Goal: Task Accomplishment & Management: Manage account settings

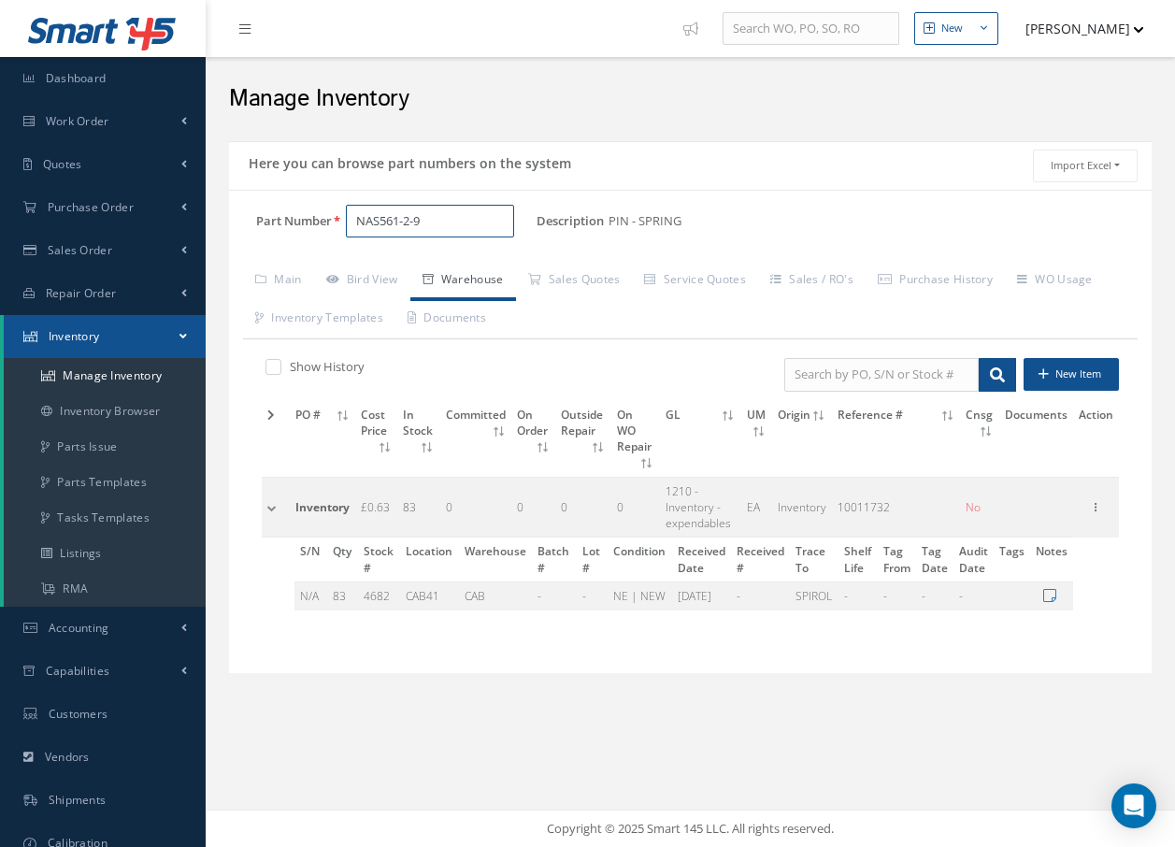
drag, startPoint x: 445, startPoint y: 225, endPoint x: 212, endPoint y: 258, distance: 235.1
click at [212, 258] on div "New New Work Order New Purchase Order New Customer Quote New Sales Order New Re…" at bounding box center [691, 423] width 970 height 847
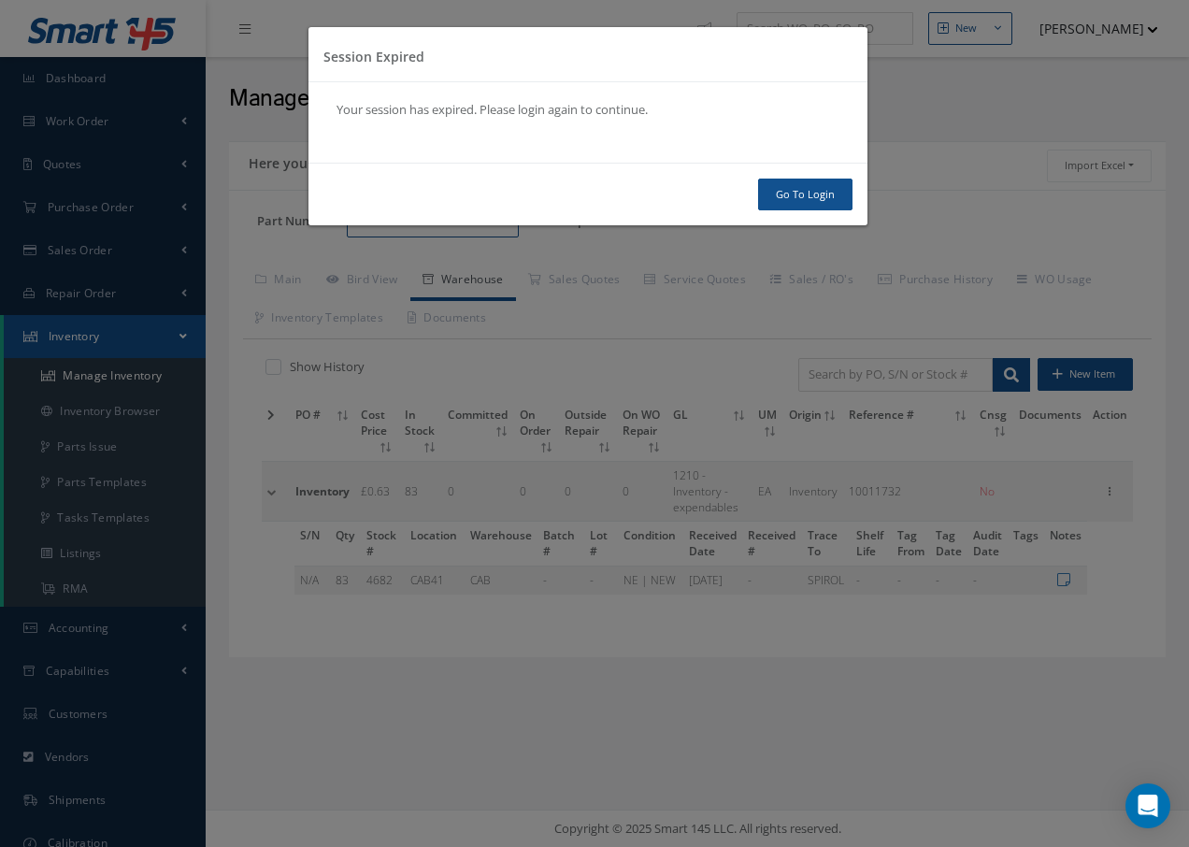
type input "d25"
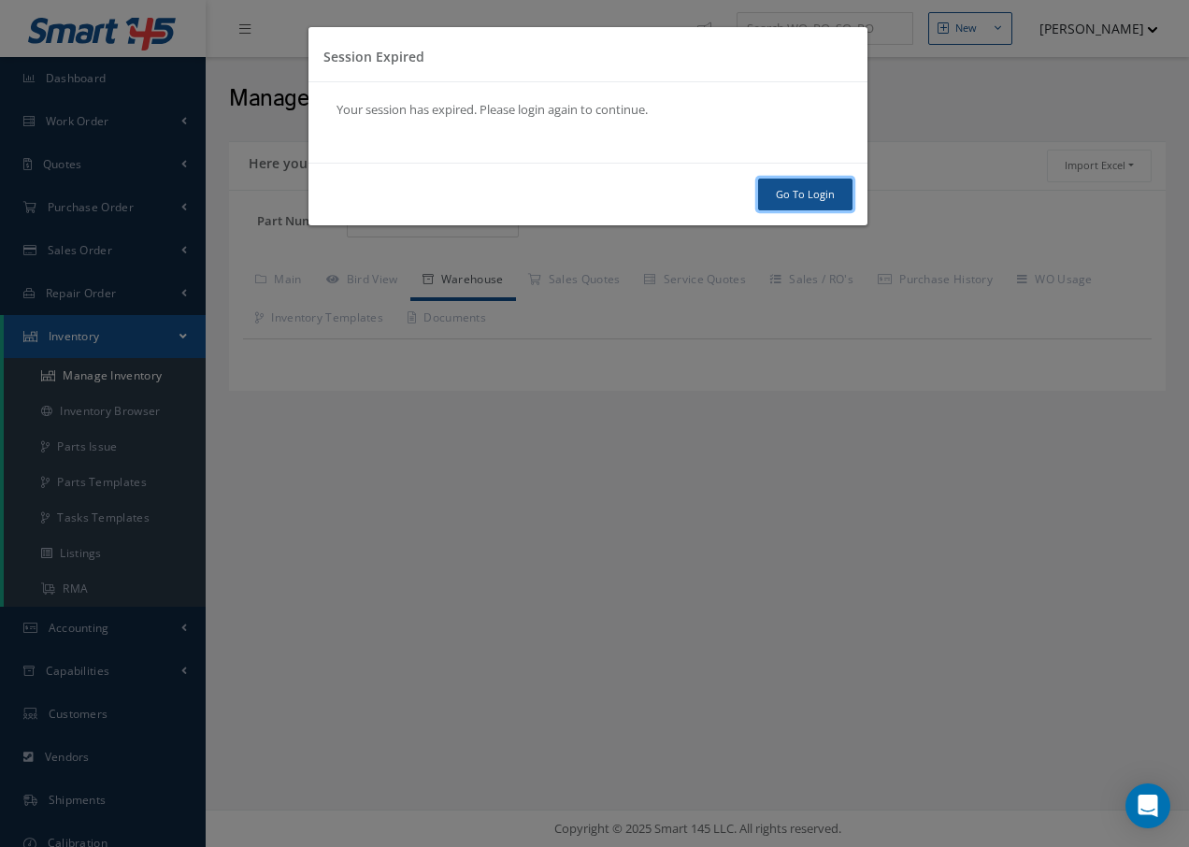
click at [790, 188] on link "Go To Login" at bounding box center [805, 195] width 94 height 33
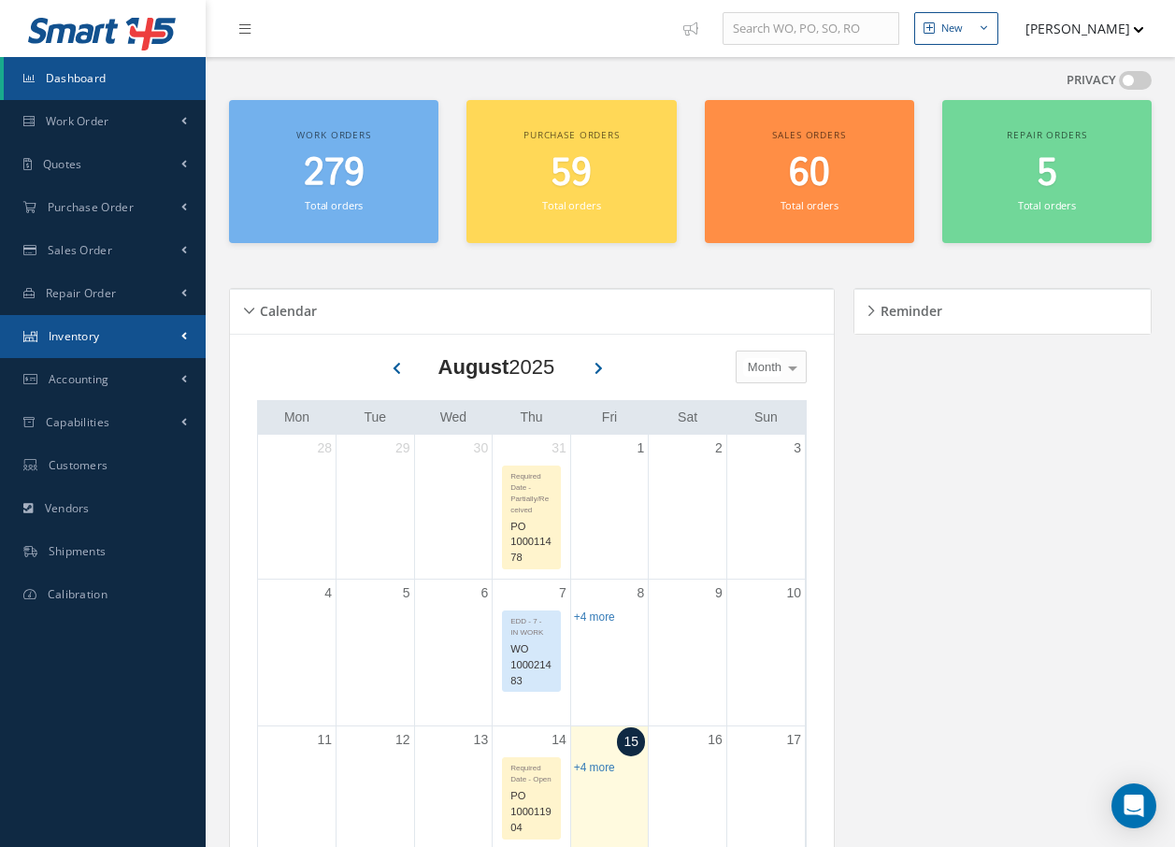
click at [110, 338] on link "Inventory" at bounding box center [103, 336] width 206 height 43
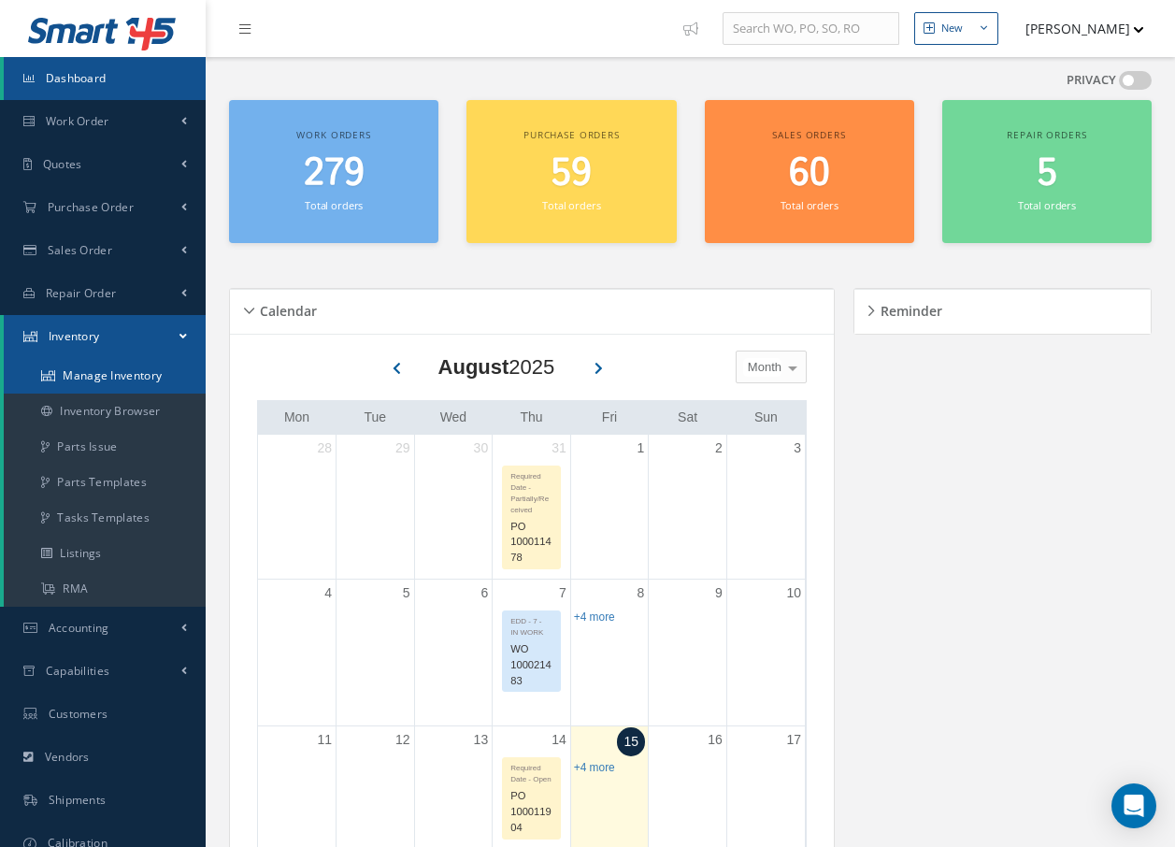
click at [119, 369] on link "Manage Inventory" at bounding box center [105, 376] width 202 height 36
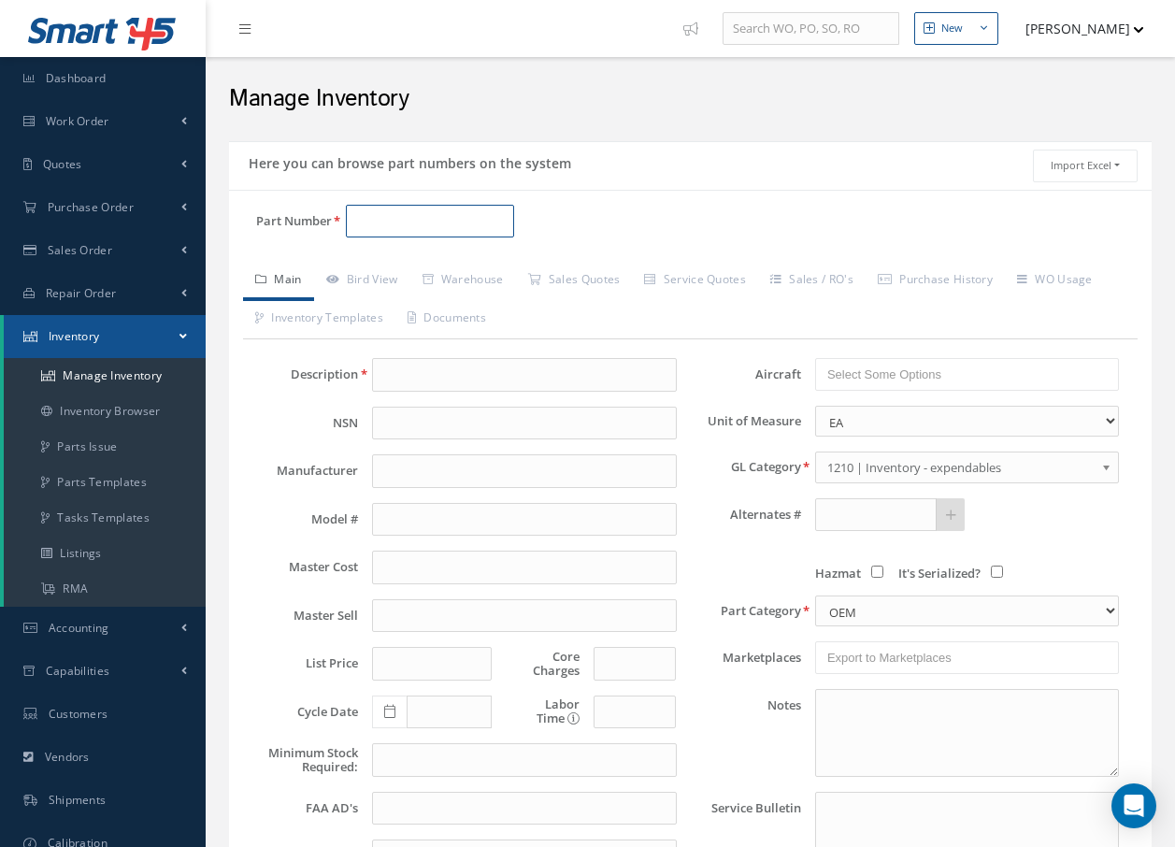
click at [455, 217] on input "Part Number" at bounding box center [430, 222] width 168 height 34
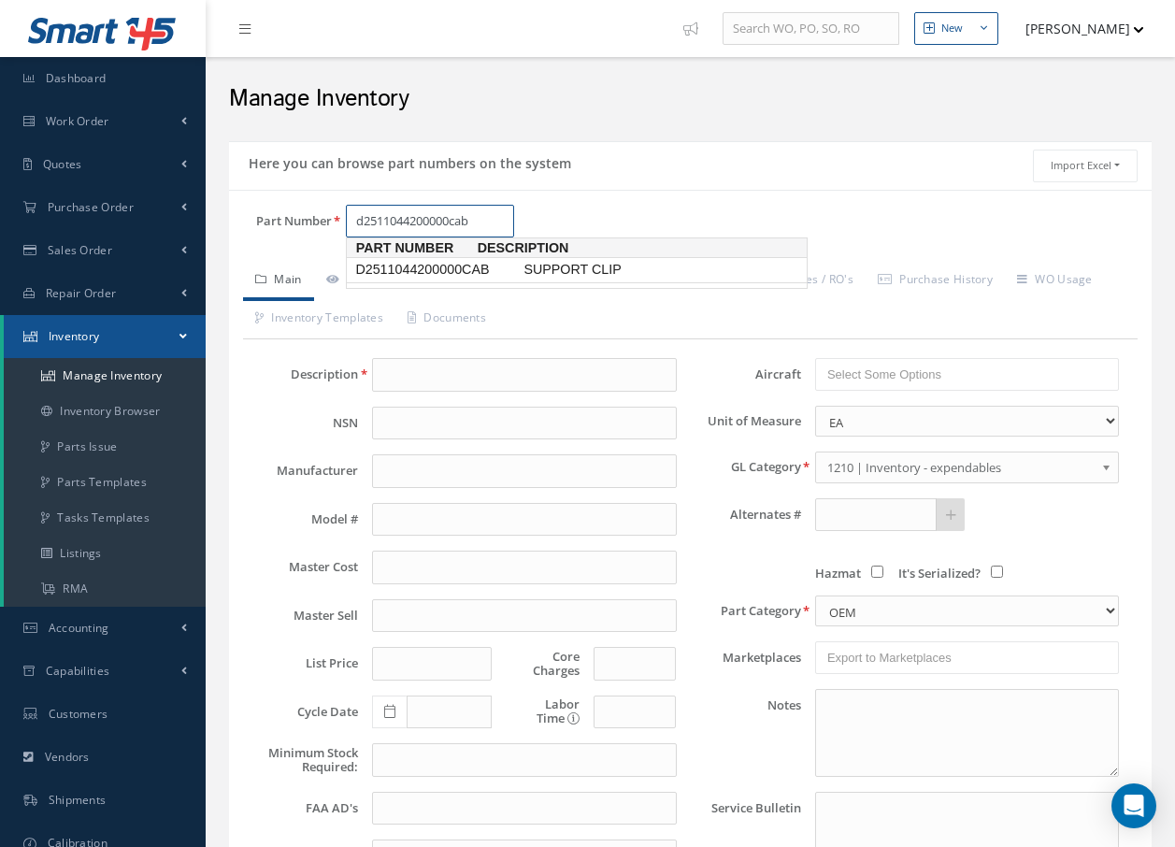
click at [483, 270] on span "D2511044200000CAB" at bounding box center [436, 270] width 168 height 20
type input "D2511044200000CAB"
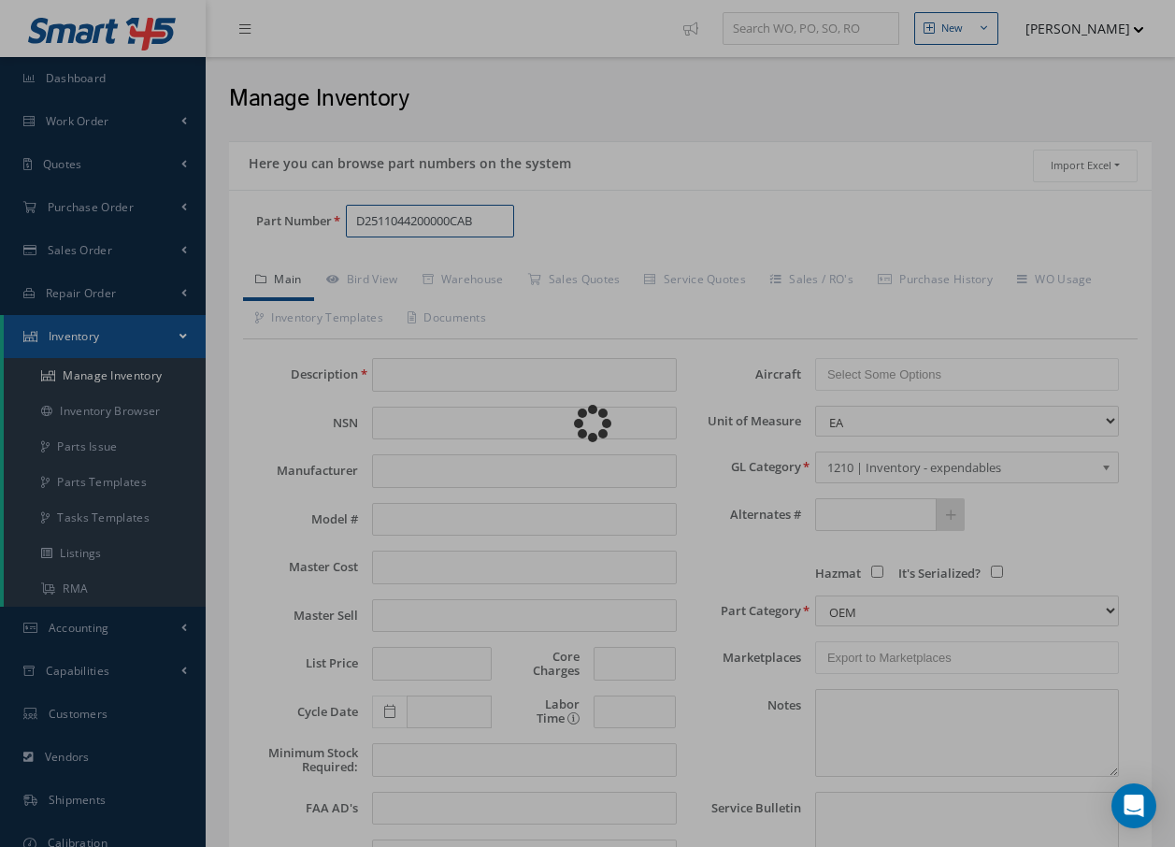
type input "SUPPORT CLIP"
type input "37.61"
type input "0.00"
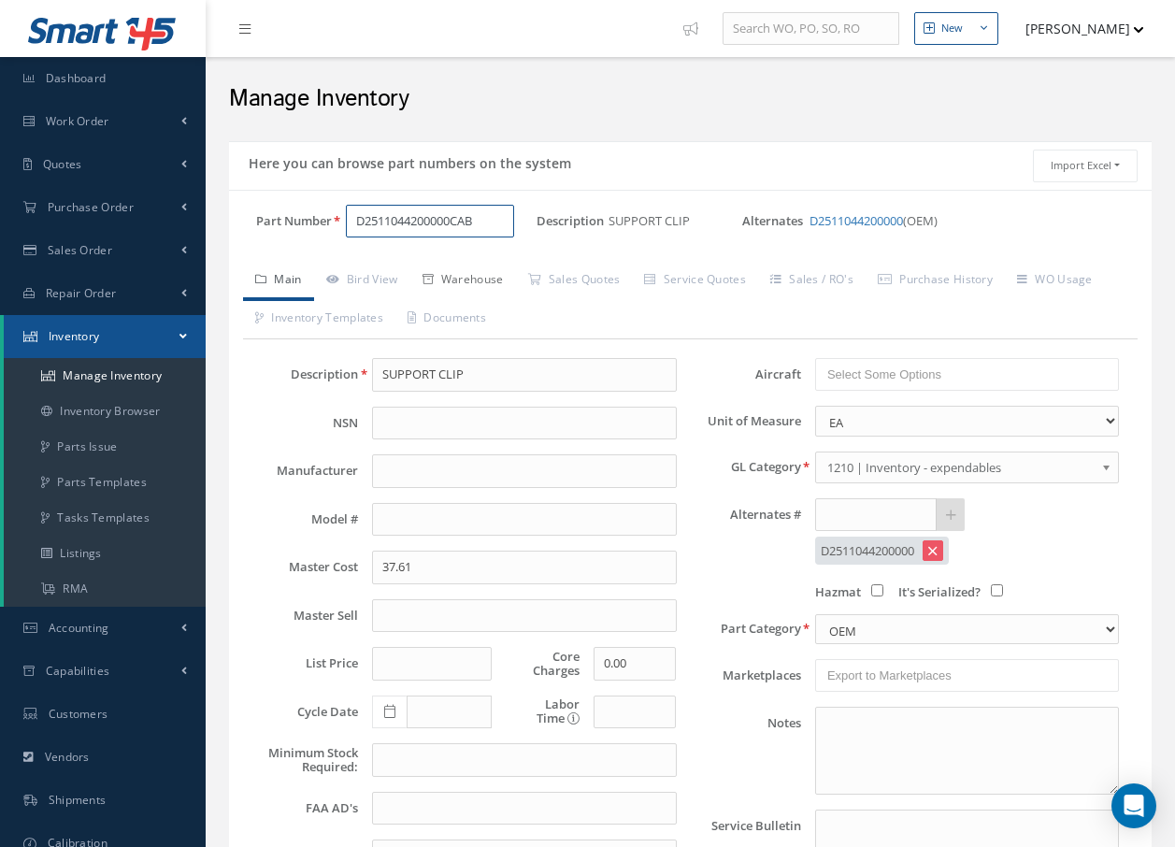
type input "D2511044200000CAB"
click at [473, 280] on link "Warehouse" at bounding box center [463, 281] width 106 height 39
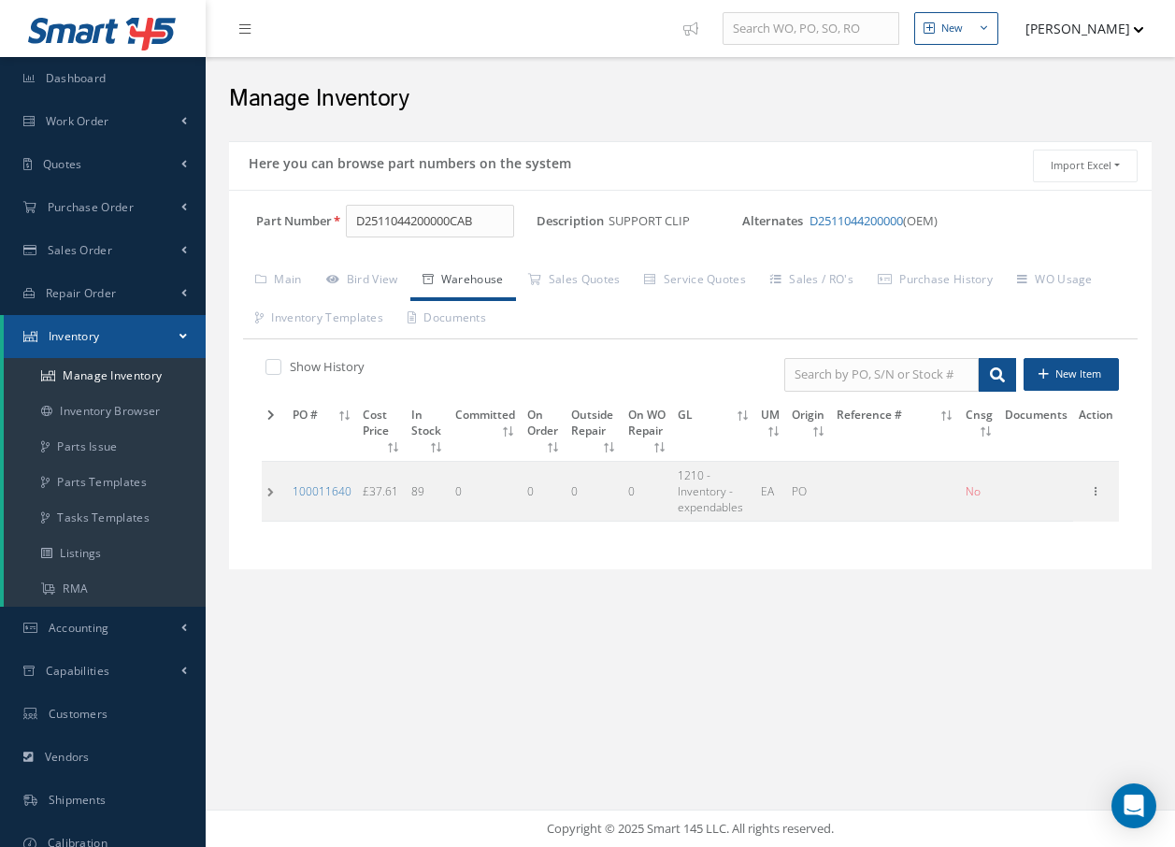
click at [269, 490] on td at bounding box center [274, 491] width 25 height 60
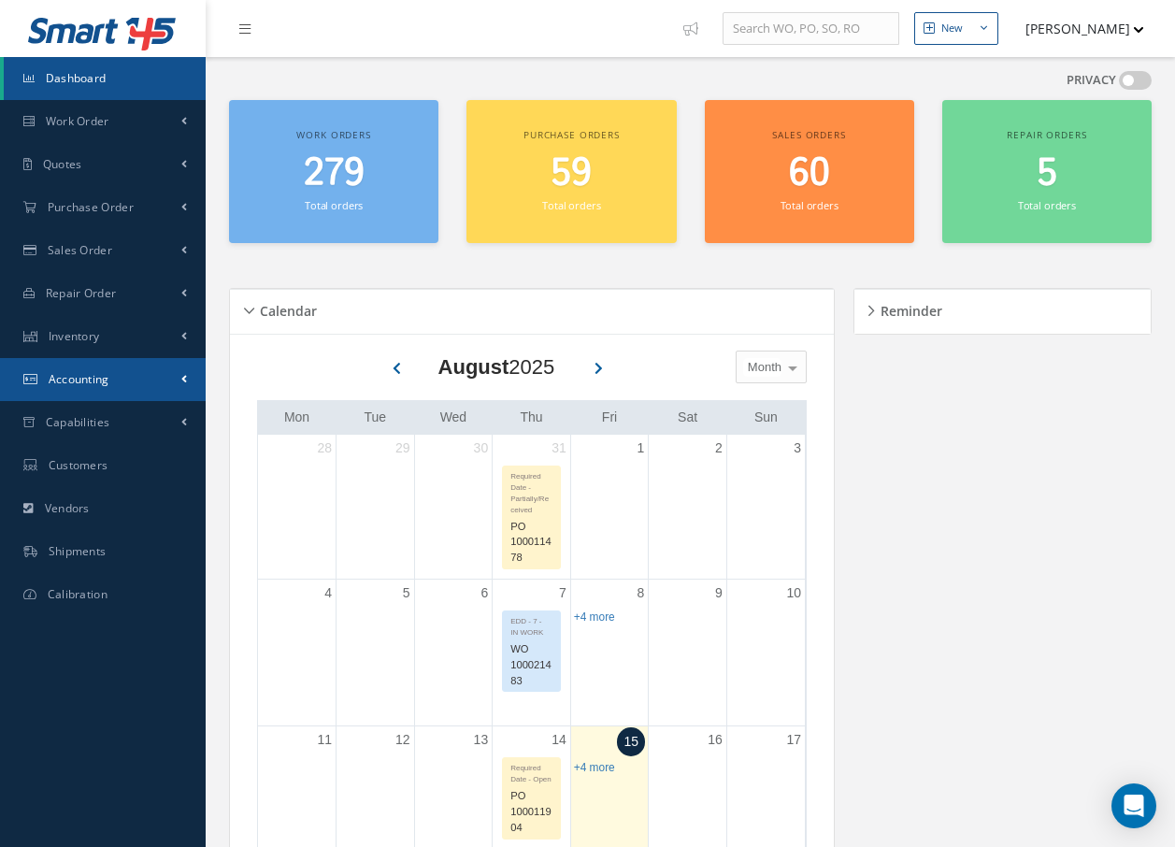
click at [132, 379] on link "Accounting" at bounding box center [103, 379] width 206 height 43
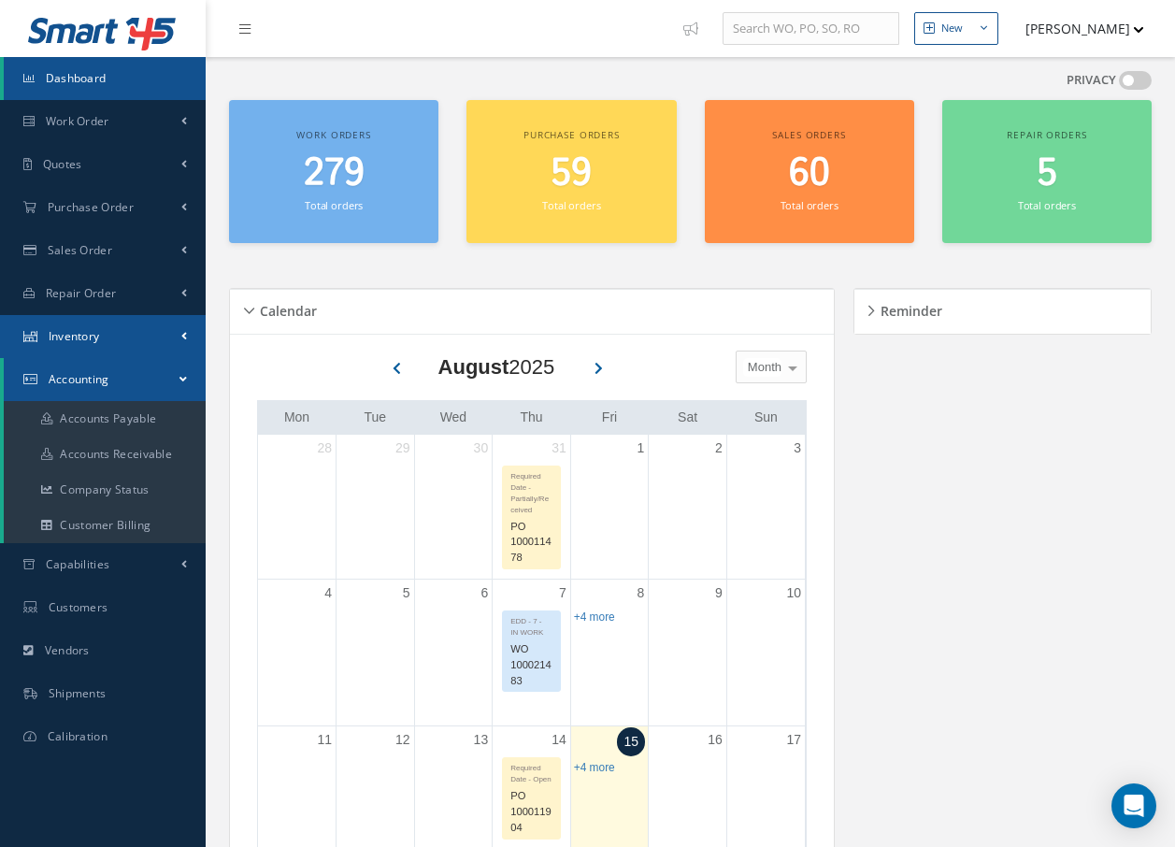
click at [86, 341] on span "Inventory" at bounding box center [74, 336] width 51 height 16
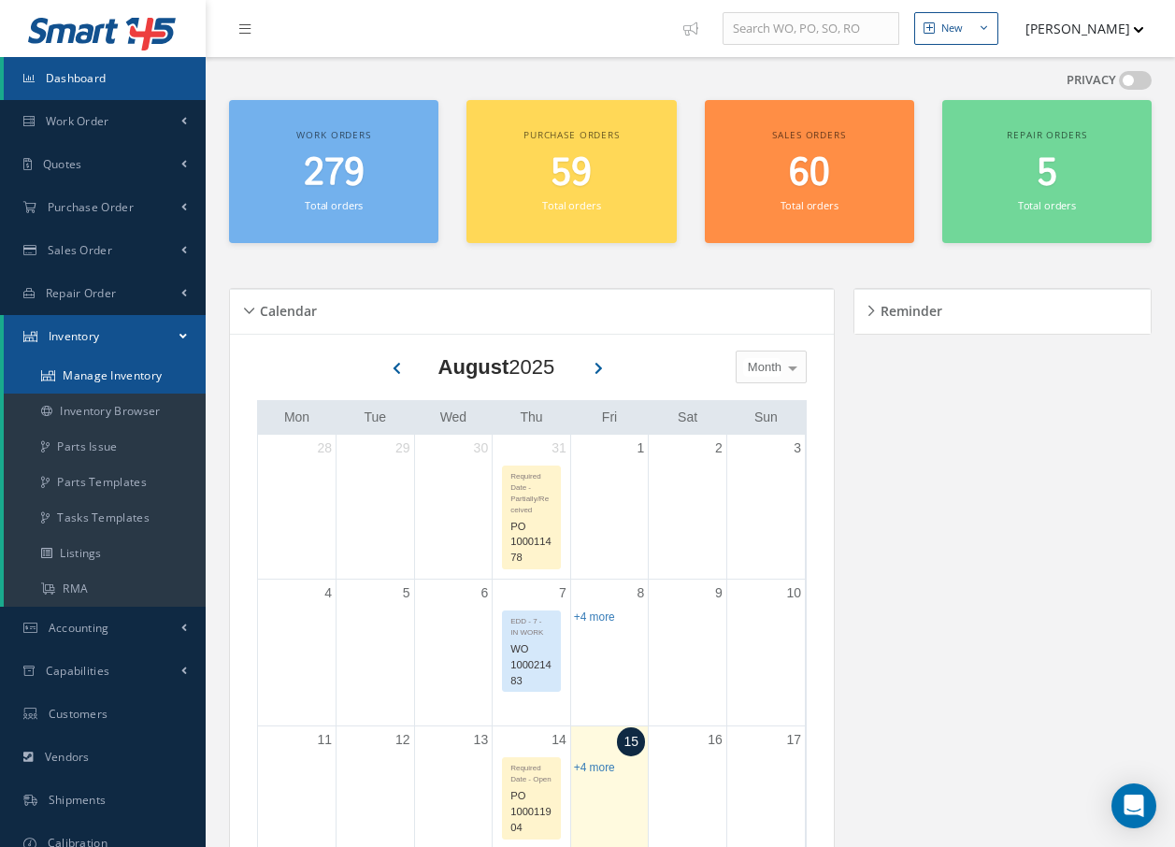
click at [79, 381] on link "Manage Inventory" at bounding box center [105, 376] width 202 height 36
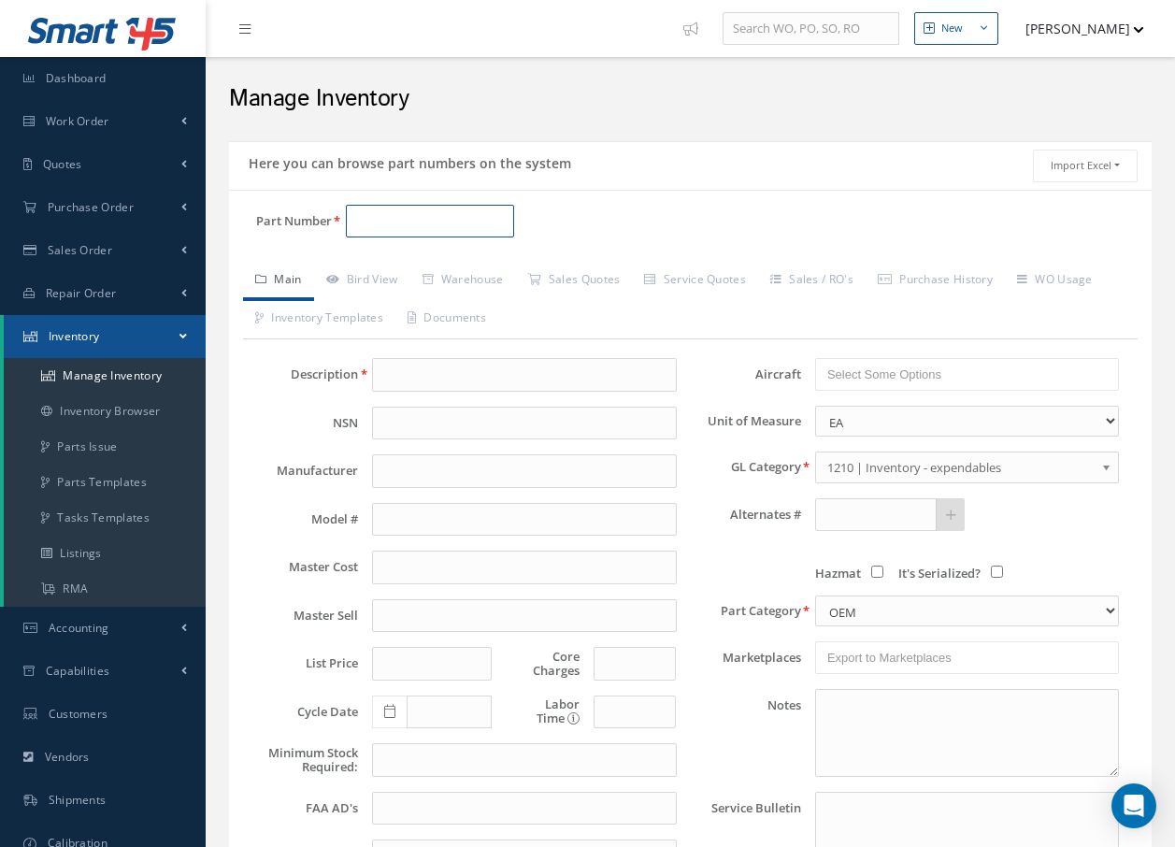
click at [462, 211] on input "Part Number" at bounding box center [430, 222] width 168 height 34
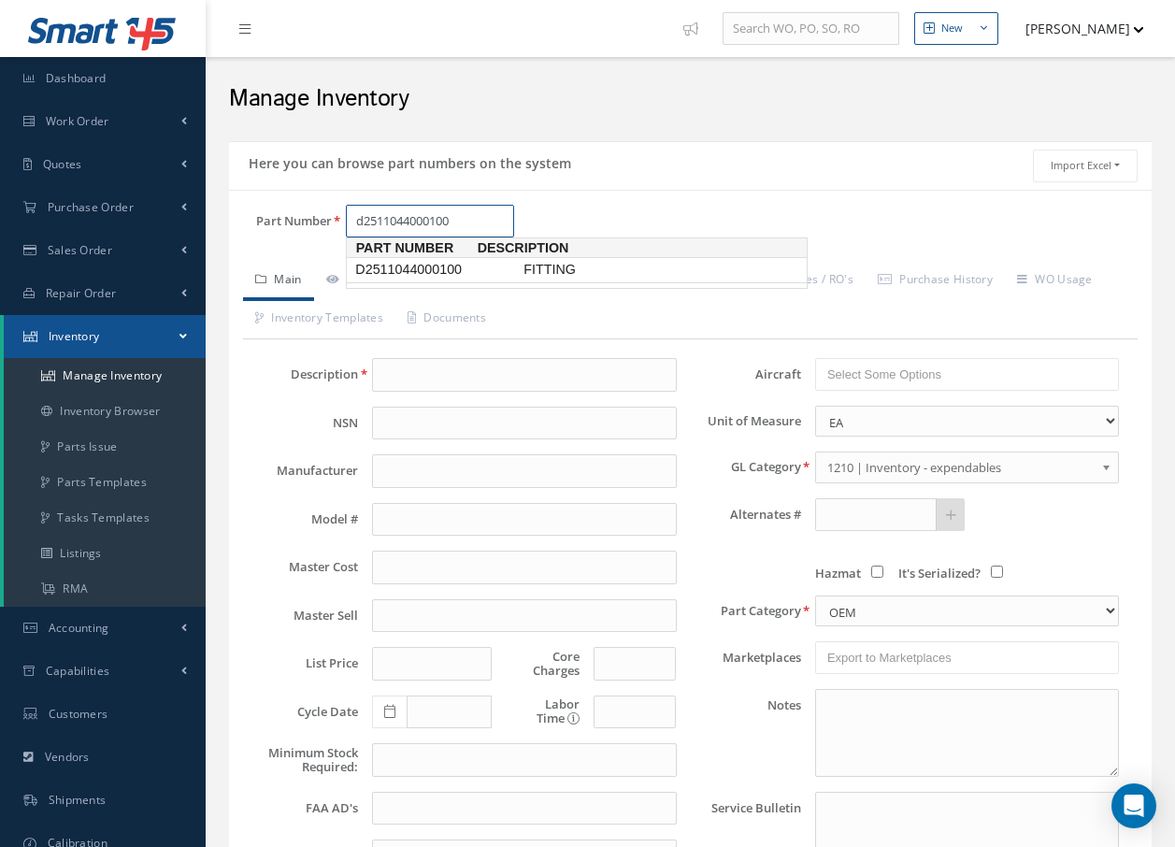
click at [474, 263] on span "D2511044000100" at bounding box center [436, 270] width 168 height 20
type input "D2511044000100"
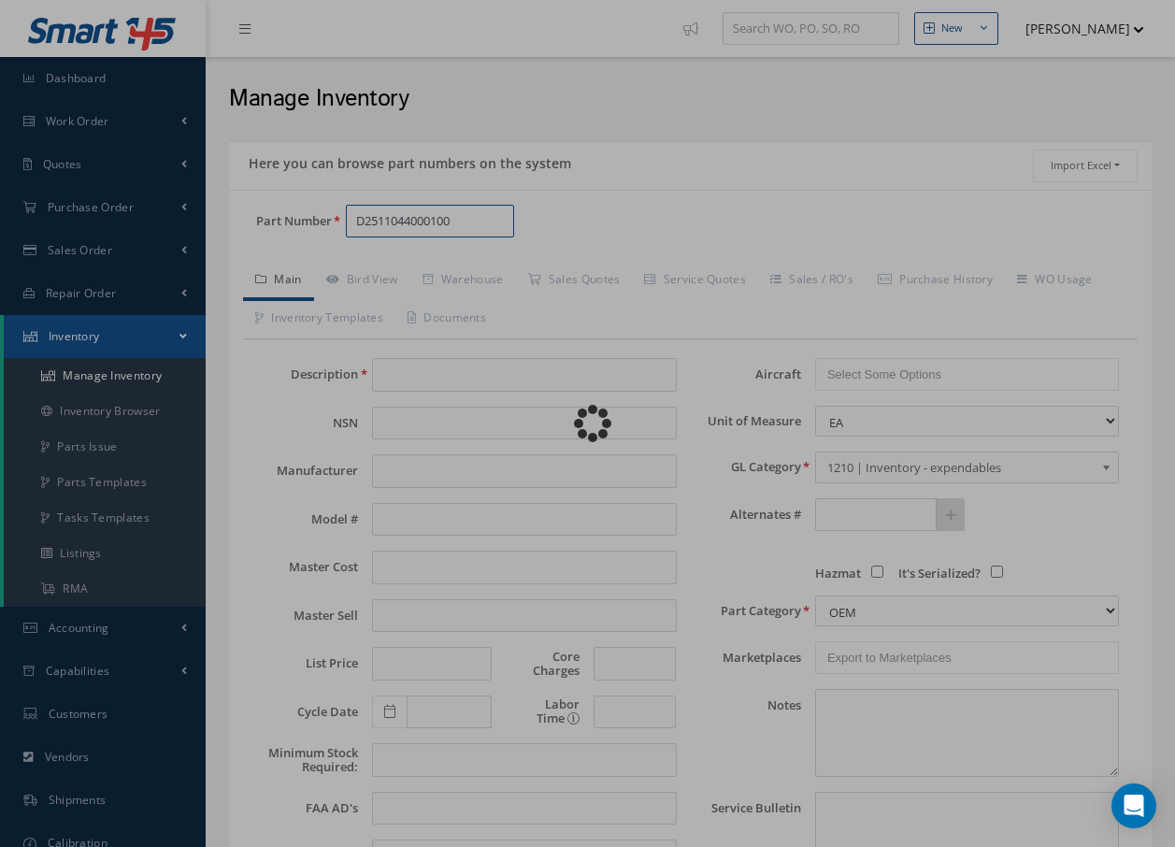
type input "FITTING"
type input "157.08"
type input "0.00"
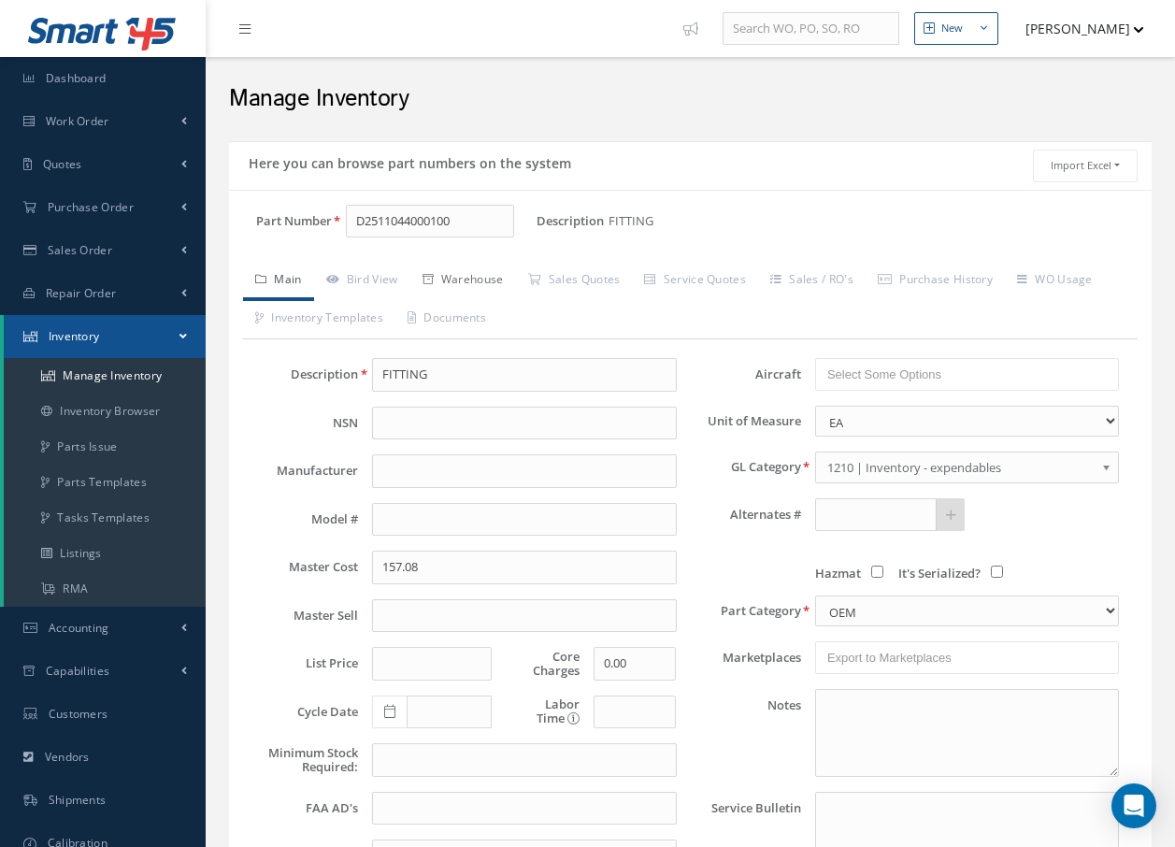
click at [471, 273] on link "Warehouse" at bounding box center [463, 281] width 106 height 39
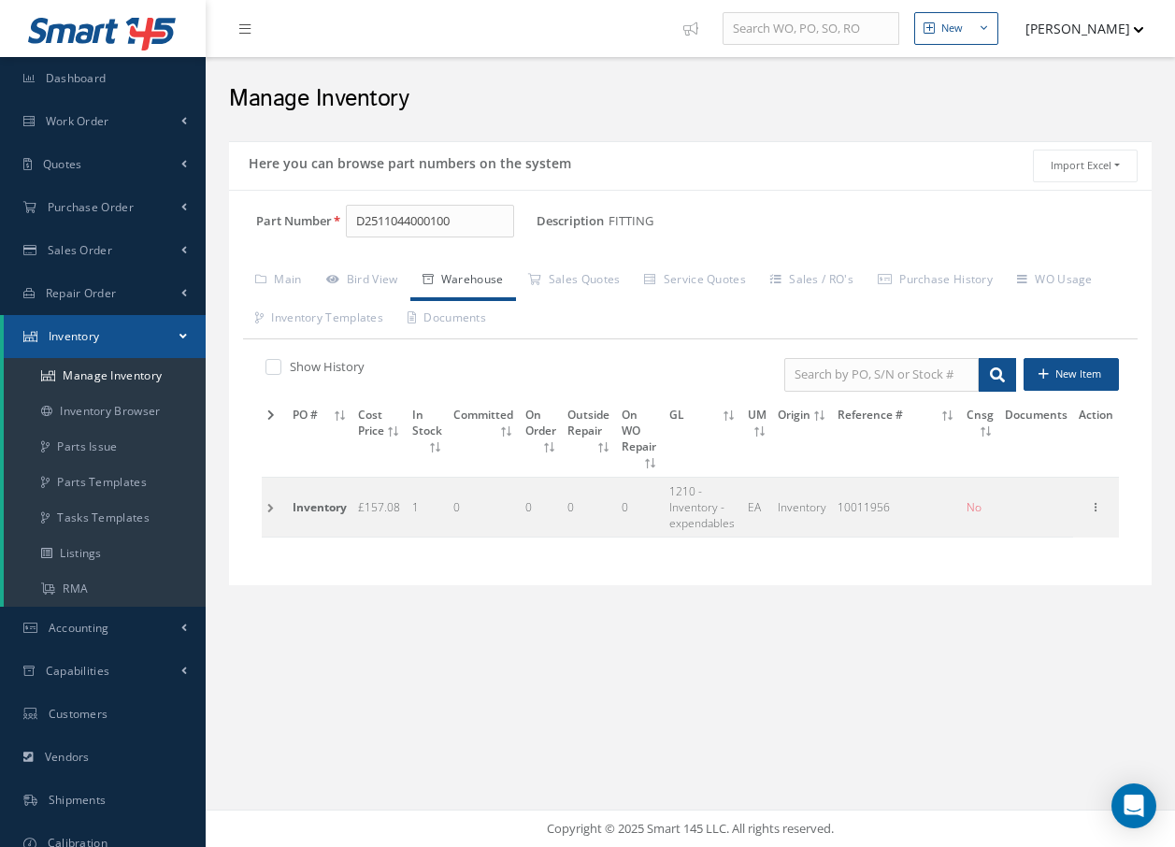
click at [270, 510] on td at bounding box center [274, 508] width 25 height 60
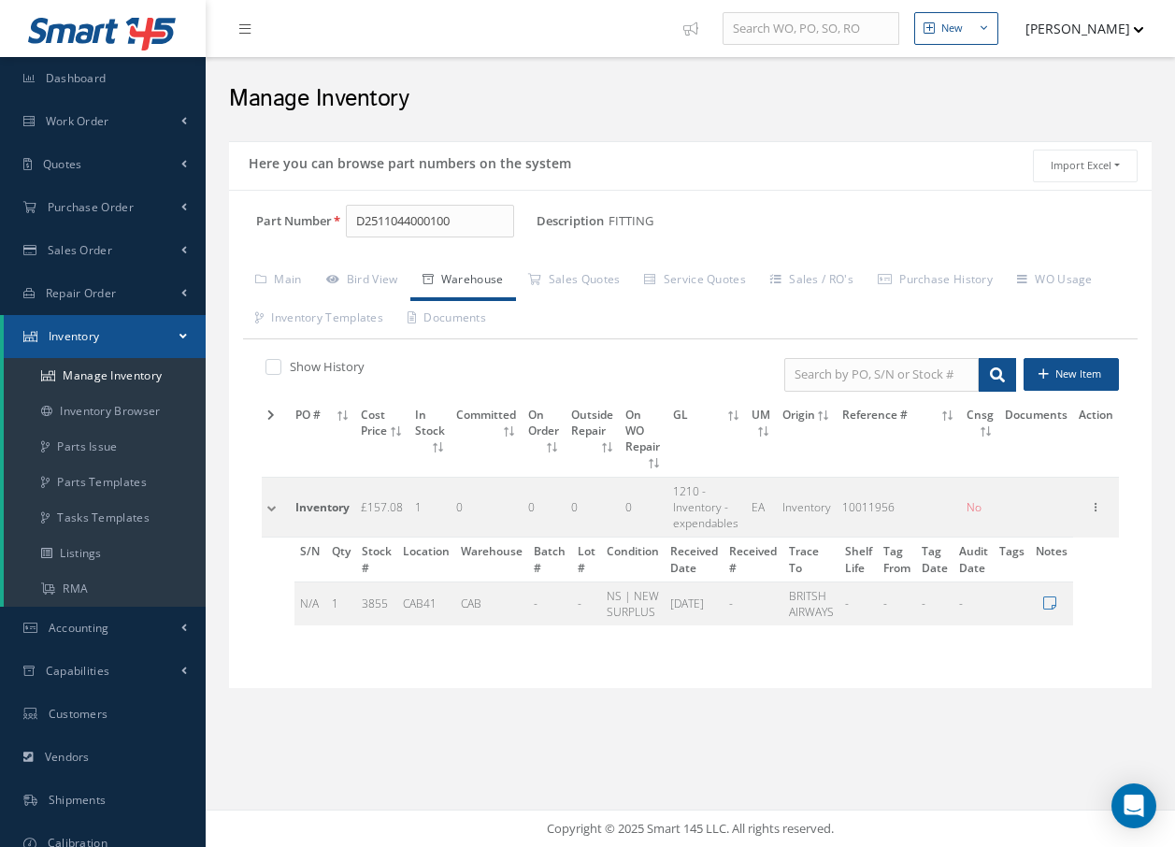
click at [278, 489] on td at bounding box center [276, 508] width 28 height 60
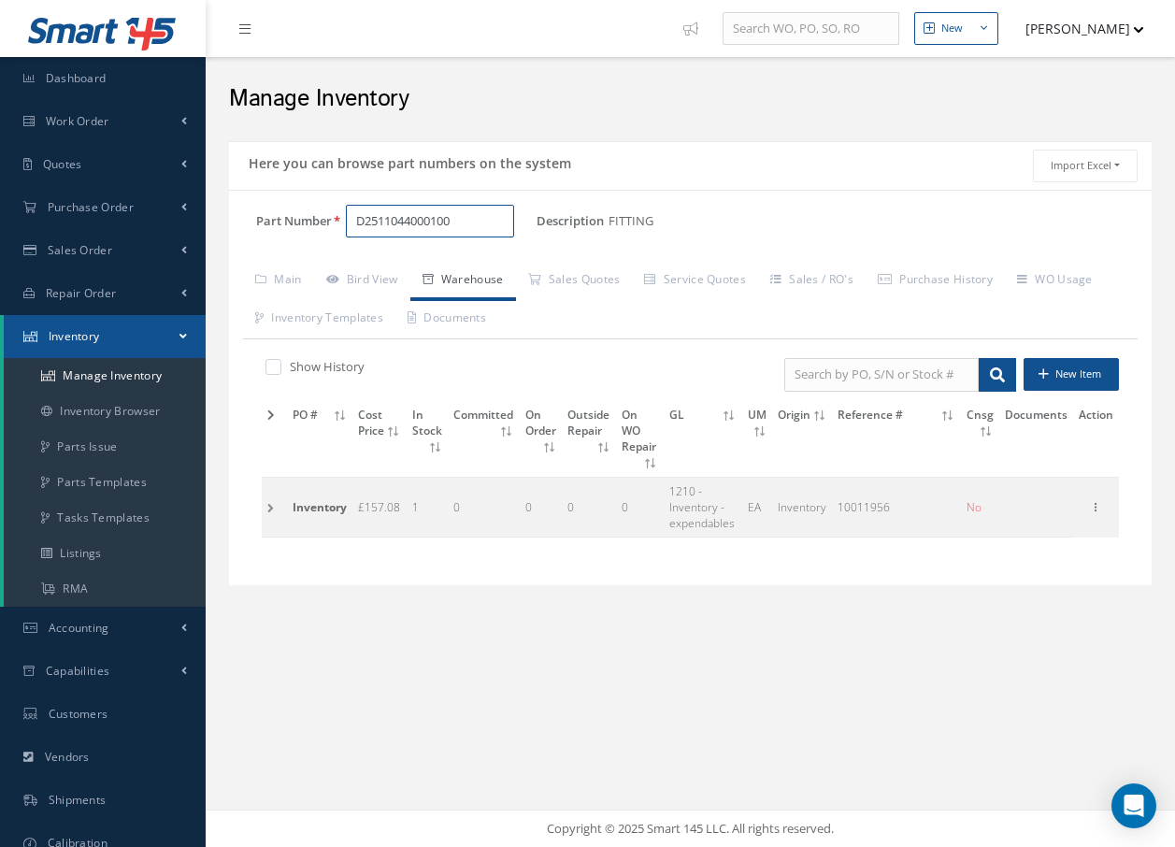
click at [438, 219] on input "D2511044000100" at bounding box center [430, 222] width 168 height 34
click at [469, 266] on span "D2511044000000" at bounding box center [436, 270] width 168 height 20
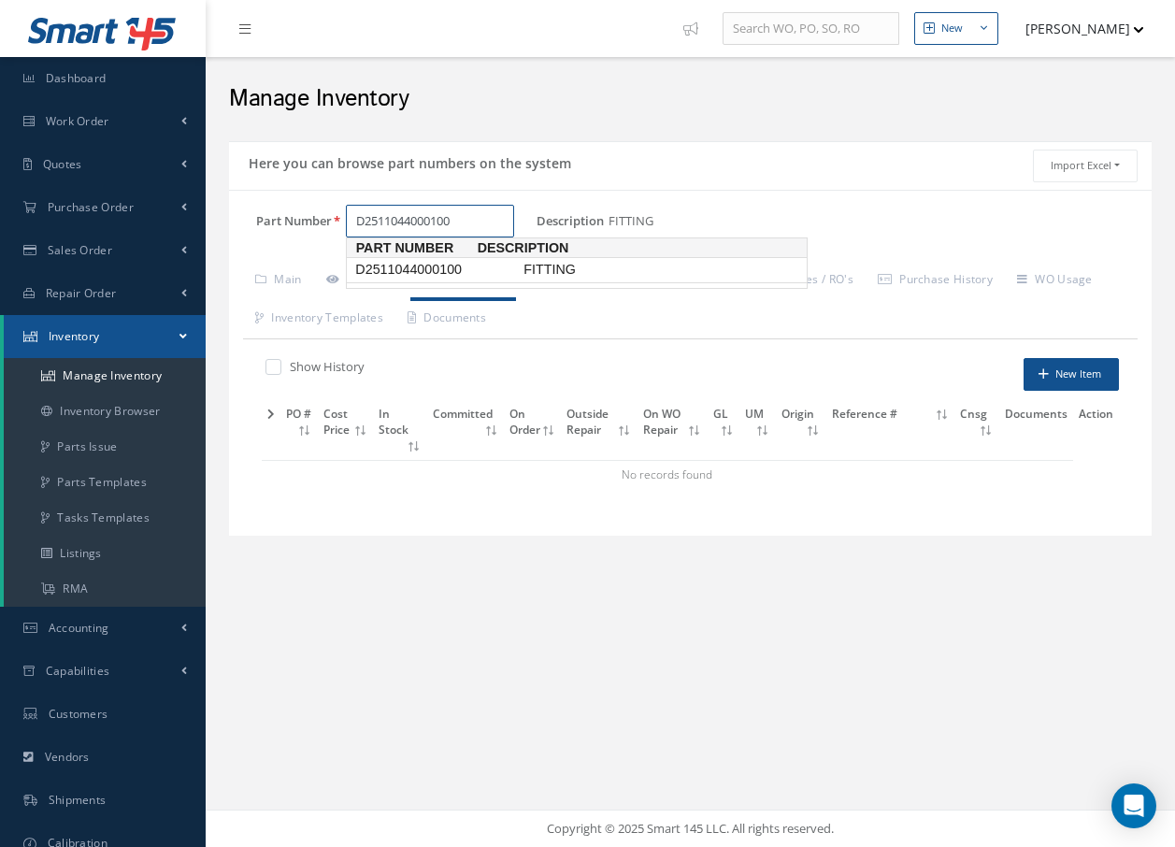
click at [405, 264] on span "D2511044000100" at bounding box center [436, 270] width 168 height 20
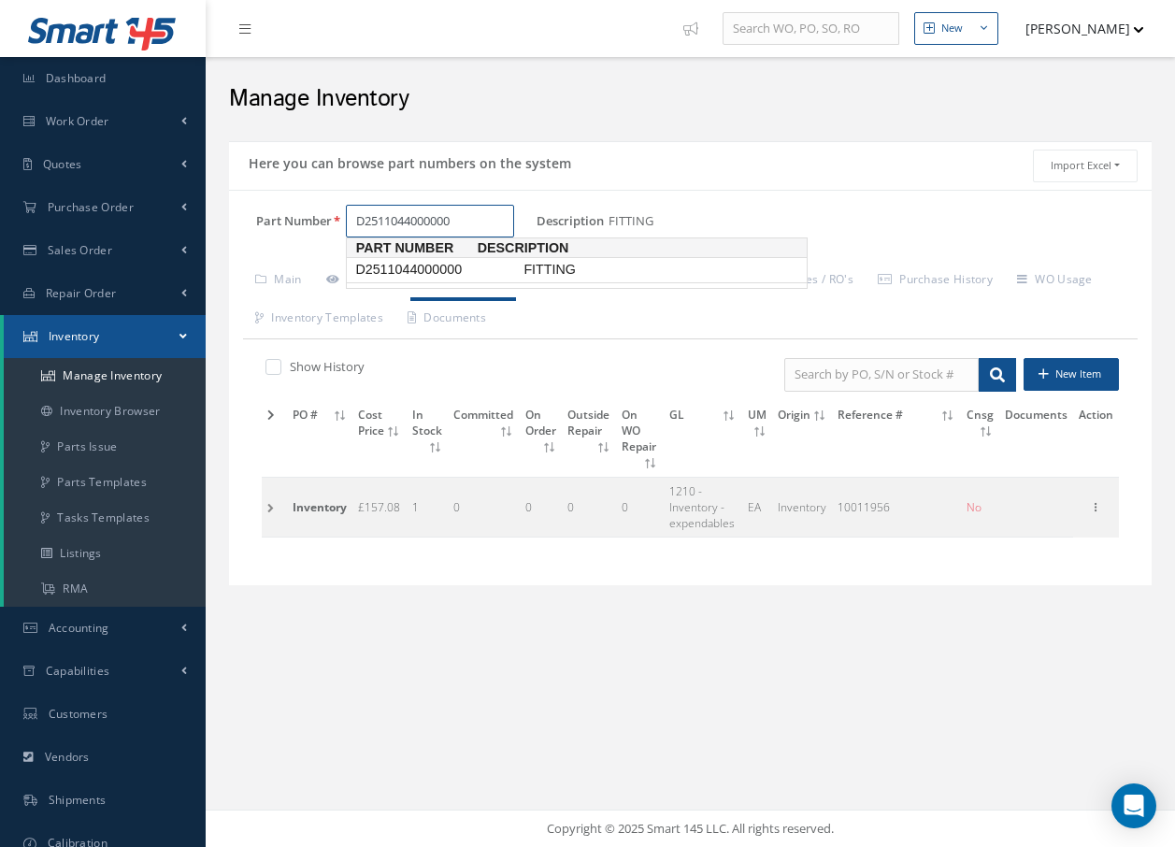
click at [437, 263] on span "D2511044000000" at bounding box center [436, 270] width 168 height 20
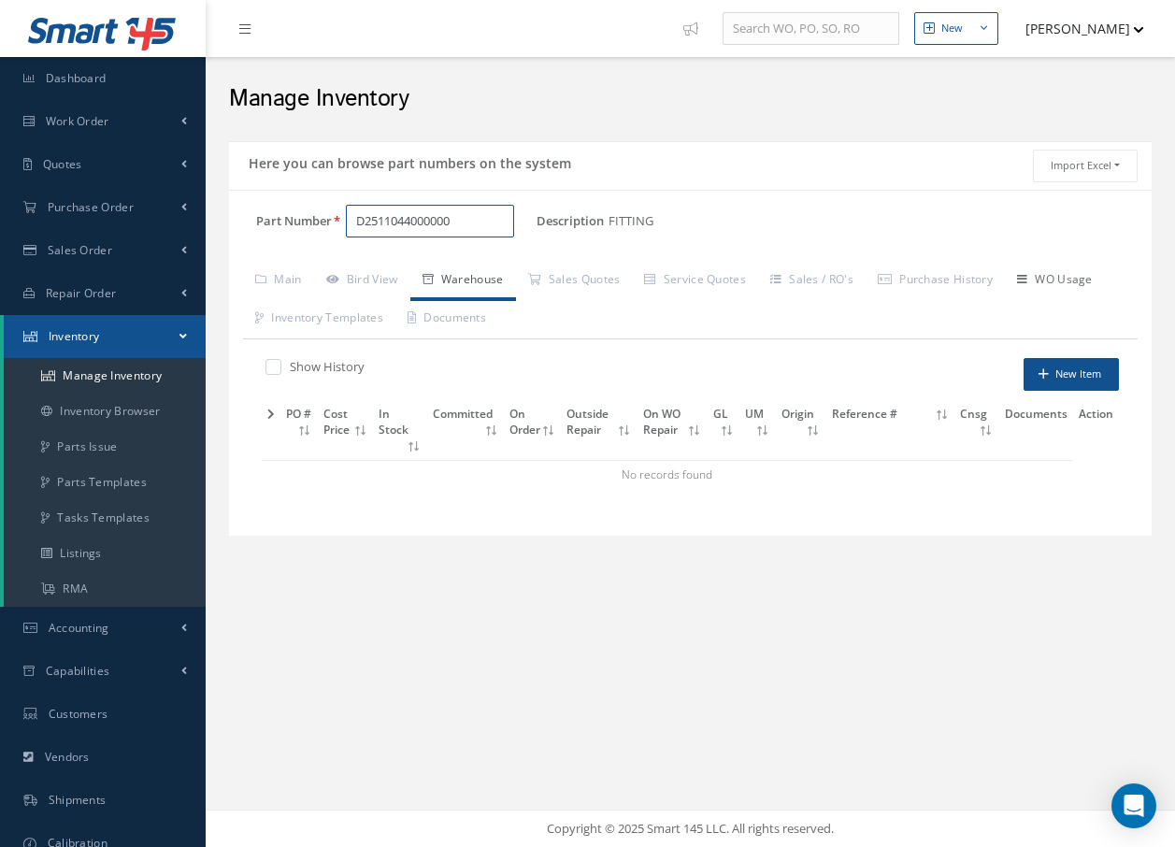
type input "D2511044000000"
click at [1062, 283] on link "WO Usage" at bounding box center [1055, 281] width 100 height 39
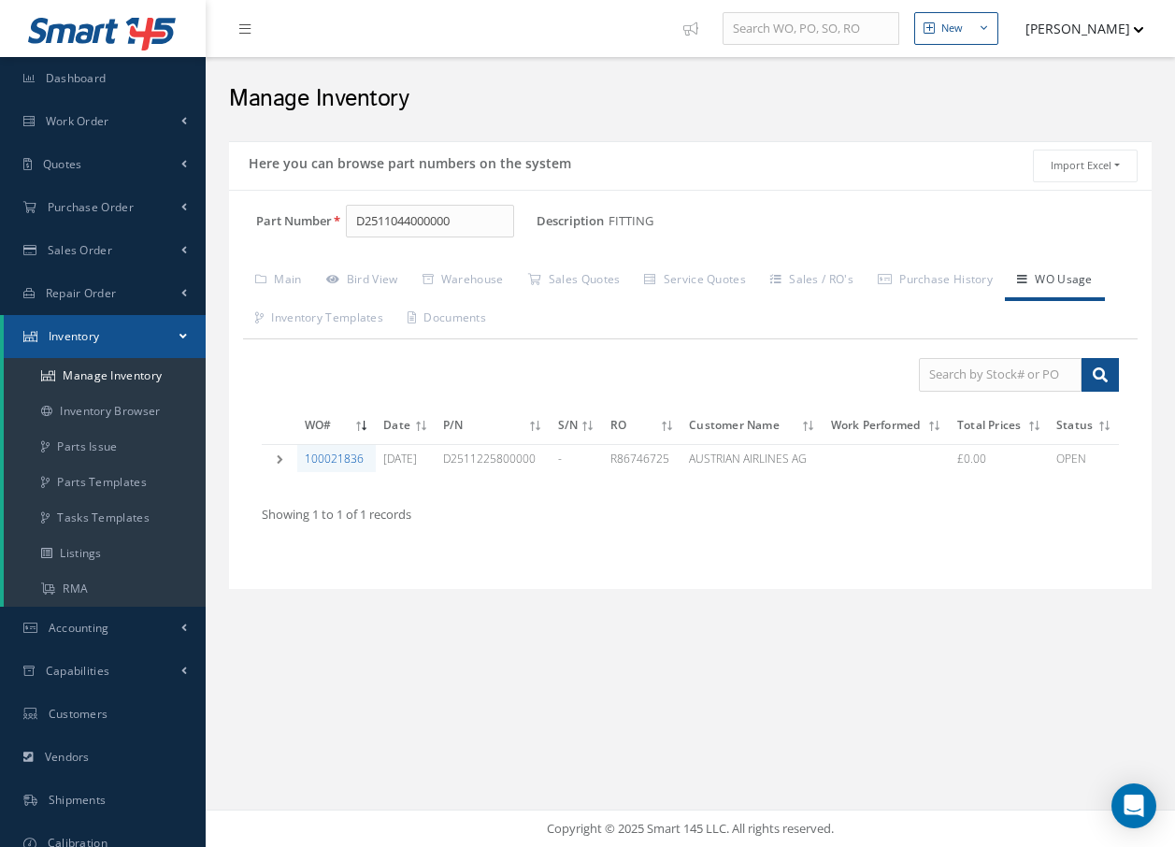
click at [331, 456] on link "100021836" at bounding box center [334, 459] width 59 height 16
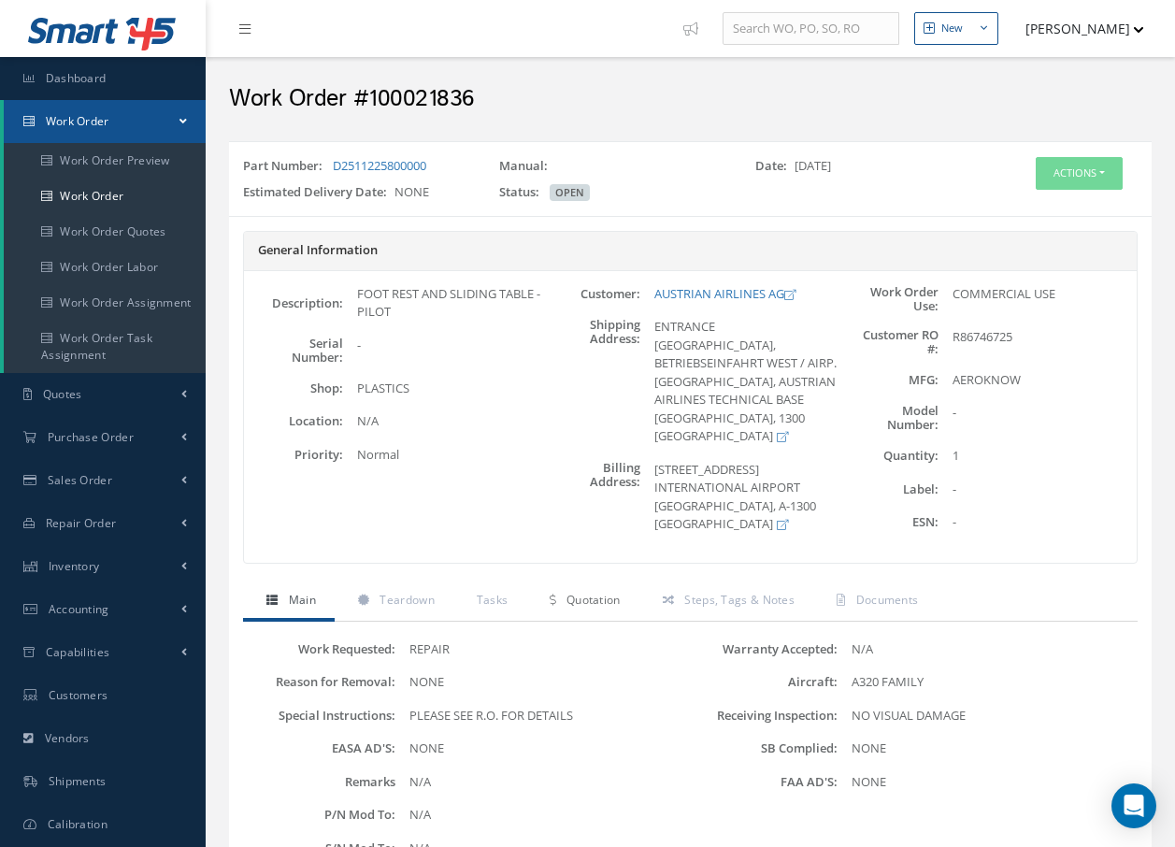
click at [588, 605] on span "Quotation" at bounding box center [594, 600] width 54 height 16
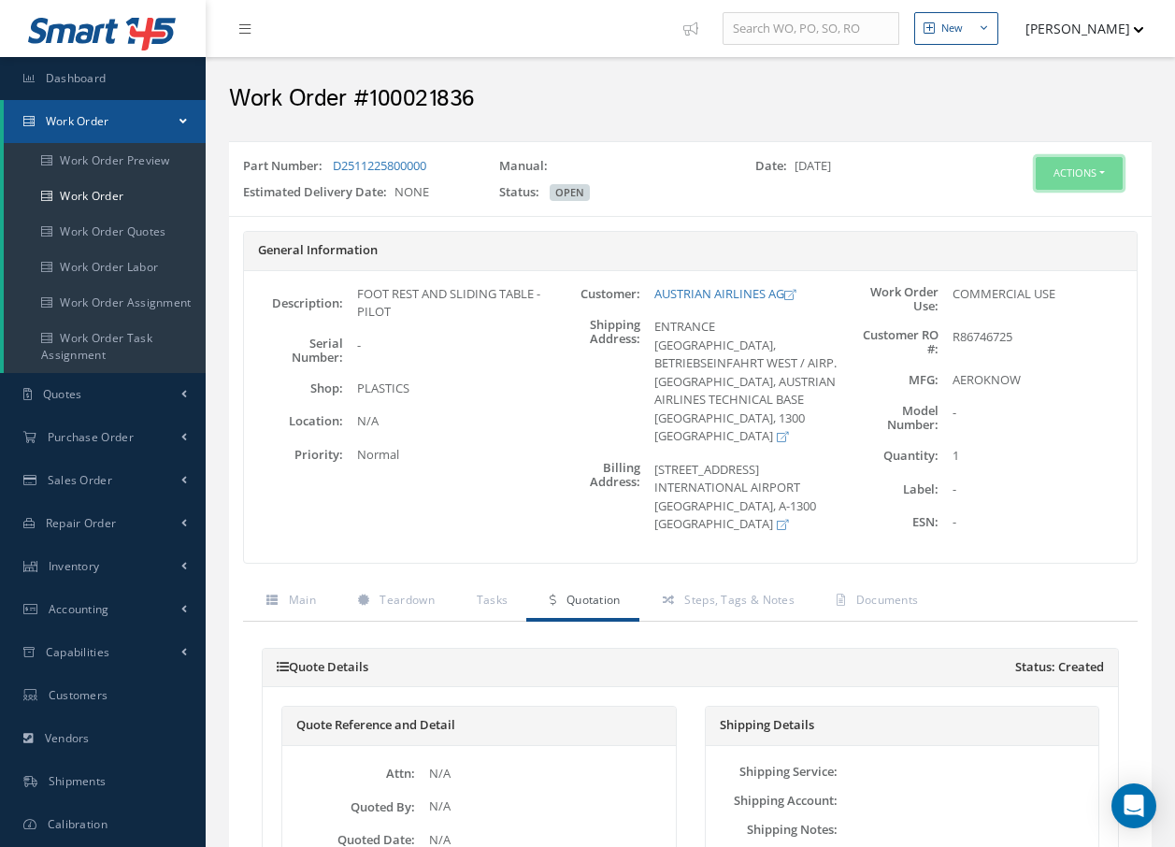
click at [1106, 172] on button "Actions" at bounding box center [1079, 173] width 87 height 33
click at [1040, 261] on link "Part Issue" at bounding box center [1051, 258] width 150 height 25
click at [93, 564] on span "Inventory" at bounding box center [74, 566] width 51 height 16
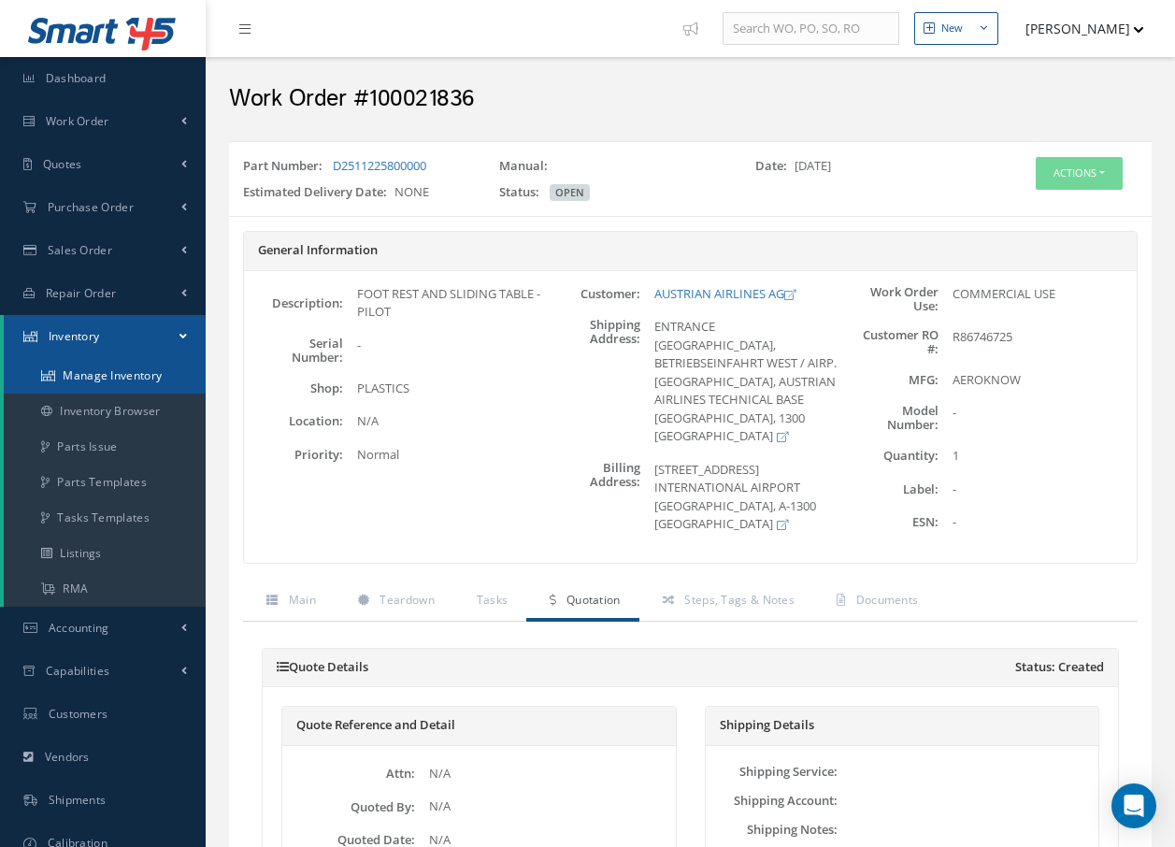
click at [82, 372] on link "Manage Inventory" at bounding box center [105, 376] width 202 height 36
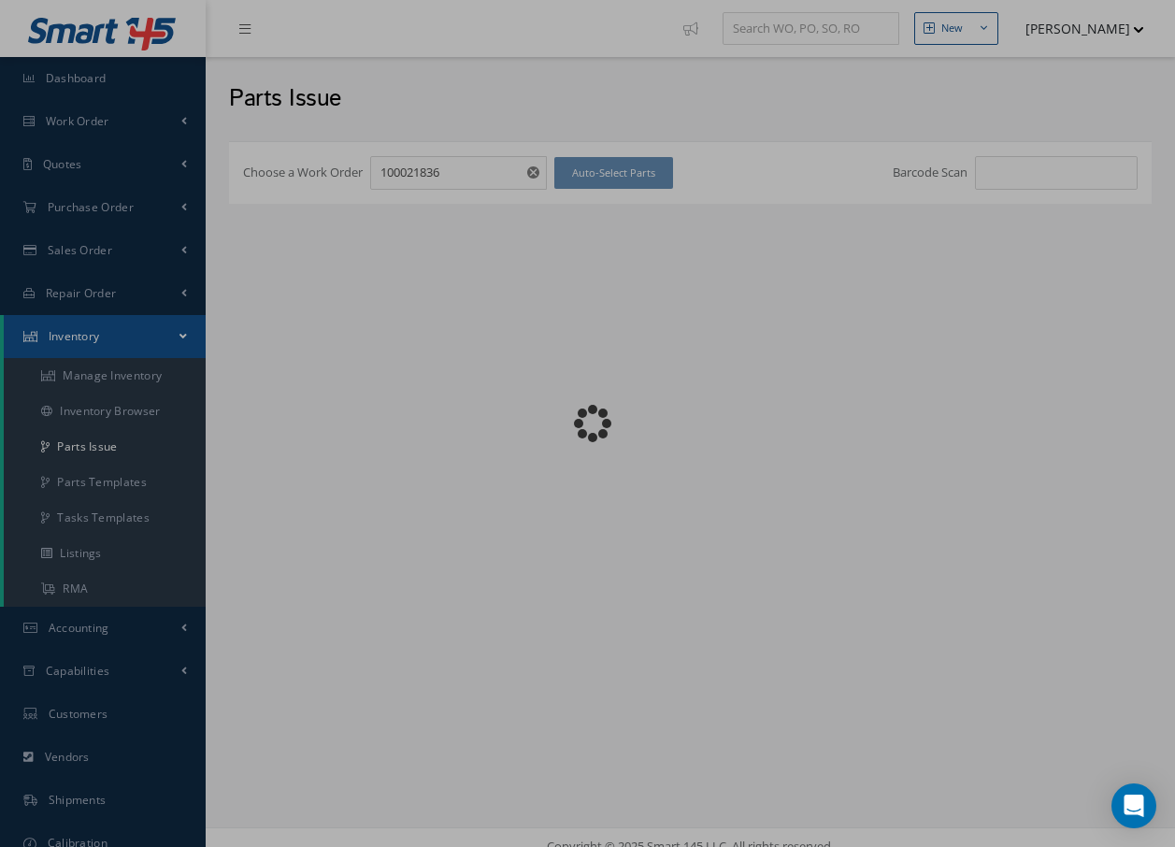
checkbox input "false"
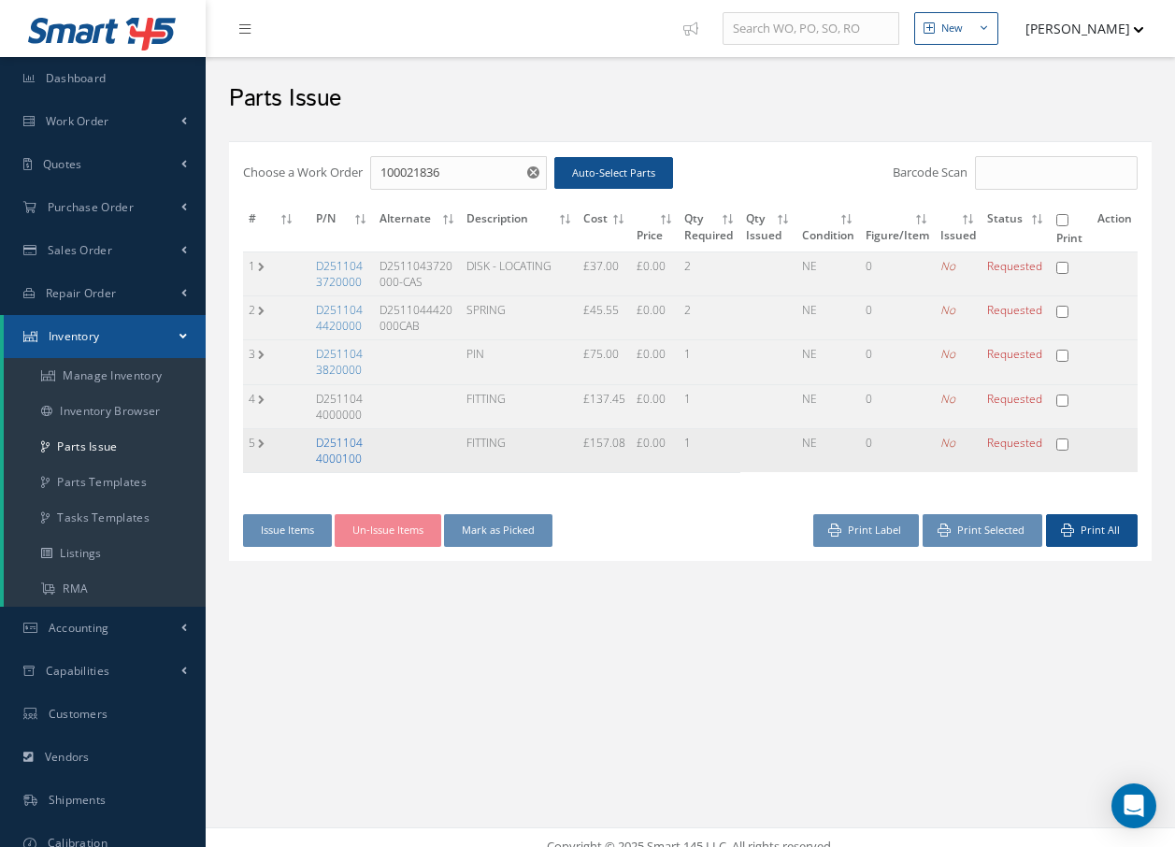
click at [359, 441] on link "D2511044000100" at bounding box center [339, 451] width 47 height 32
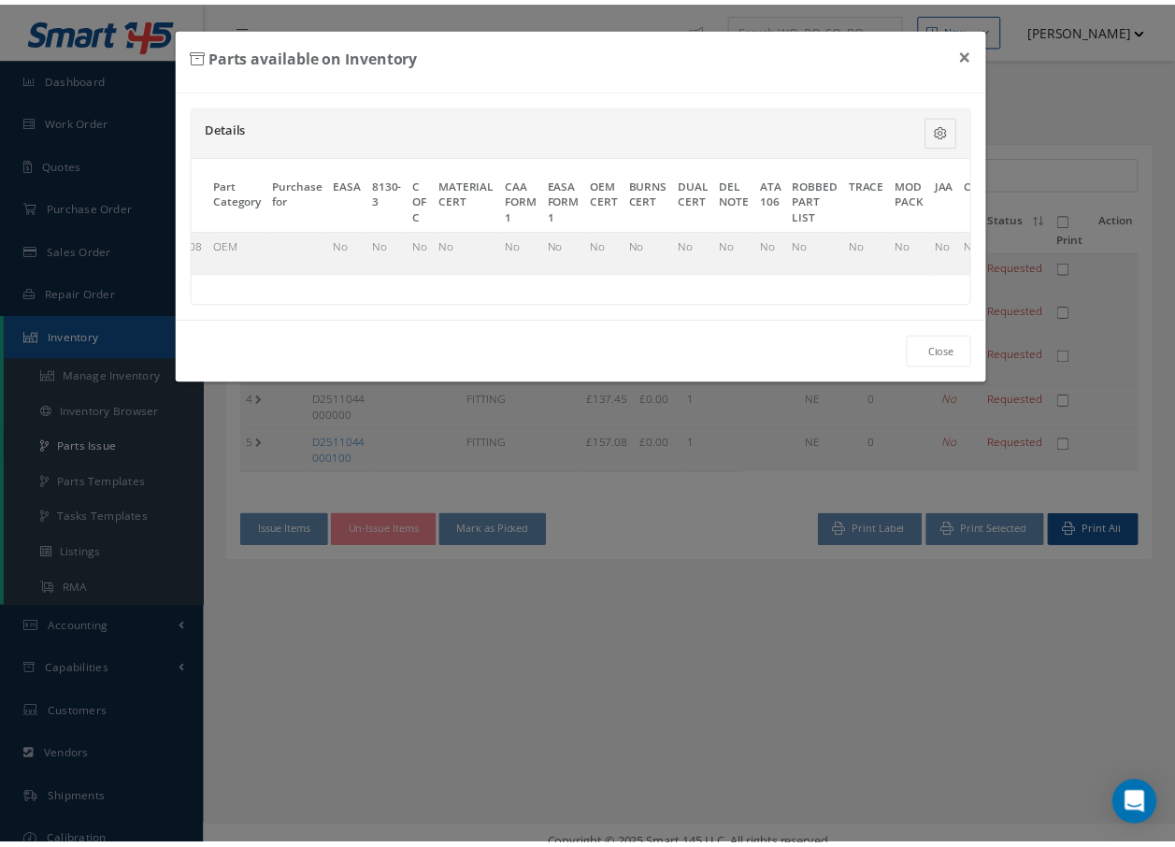
scroll to position [0, 858]
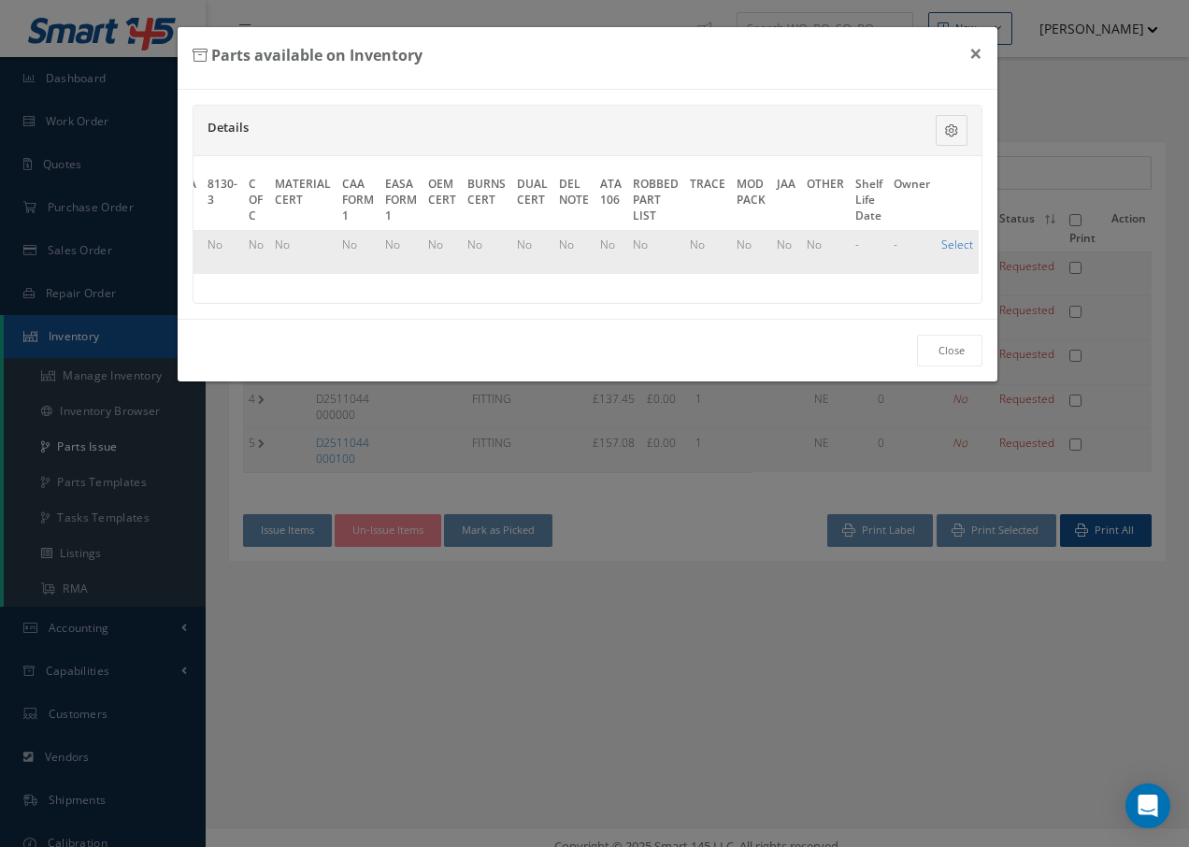
click at [950, 247] on link "Select" at bounding box center [957, 245] width 32 height 16
checkbox input "true"
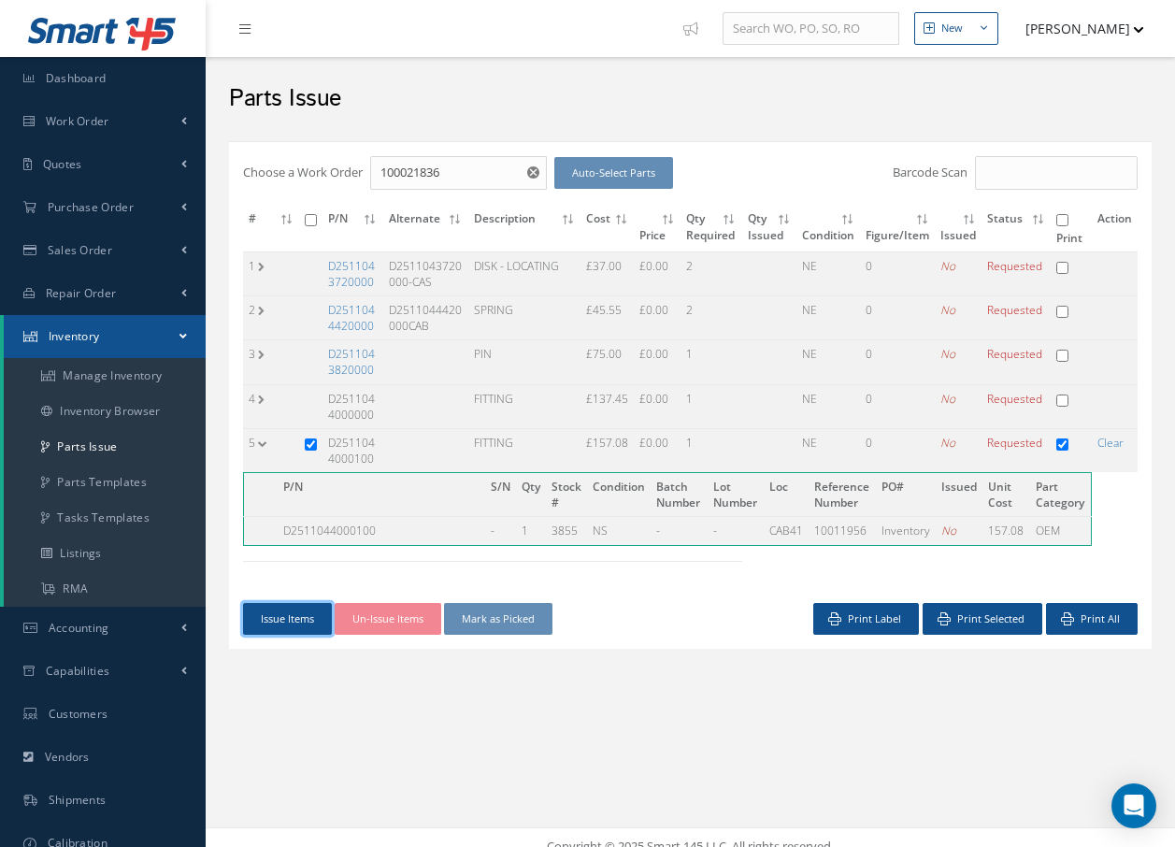
click at [302, 617] on button "Issue Items" at bounding box center [287, 619] width 89 height 33
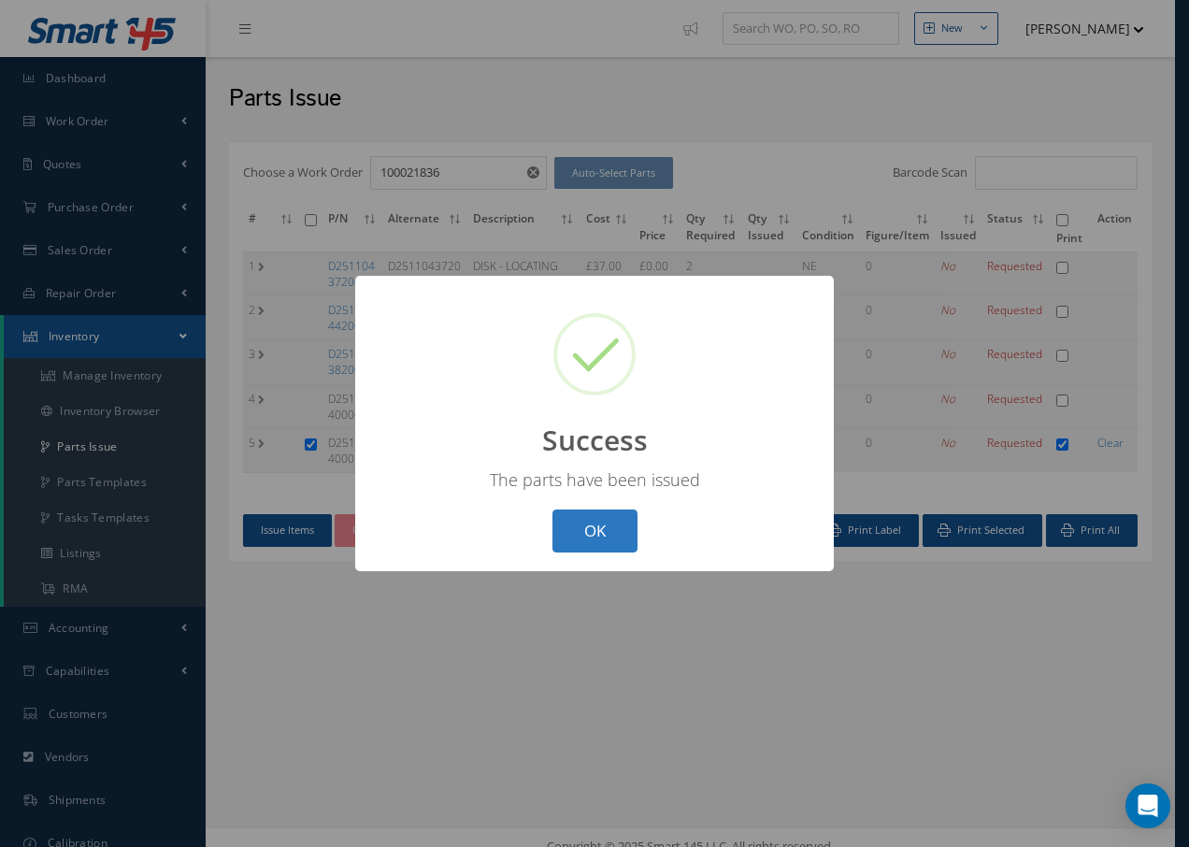
click at [600, 532] on button "OK" at bounding box center [595, 532] width 85 height 44
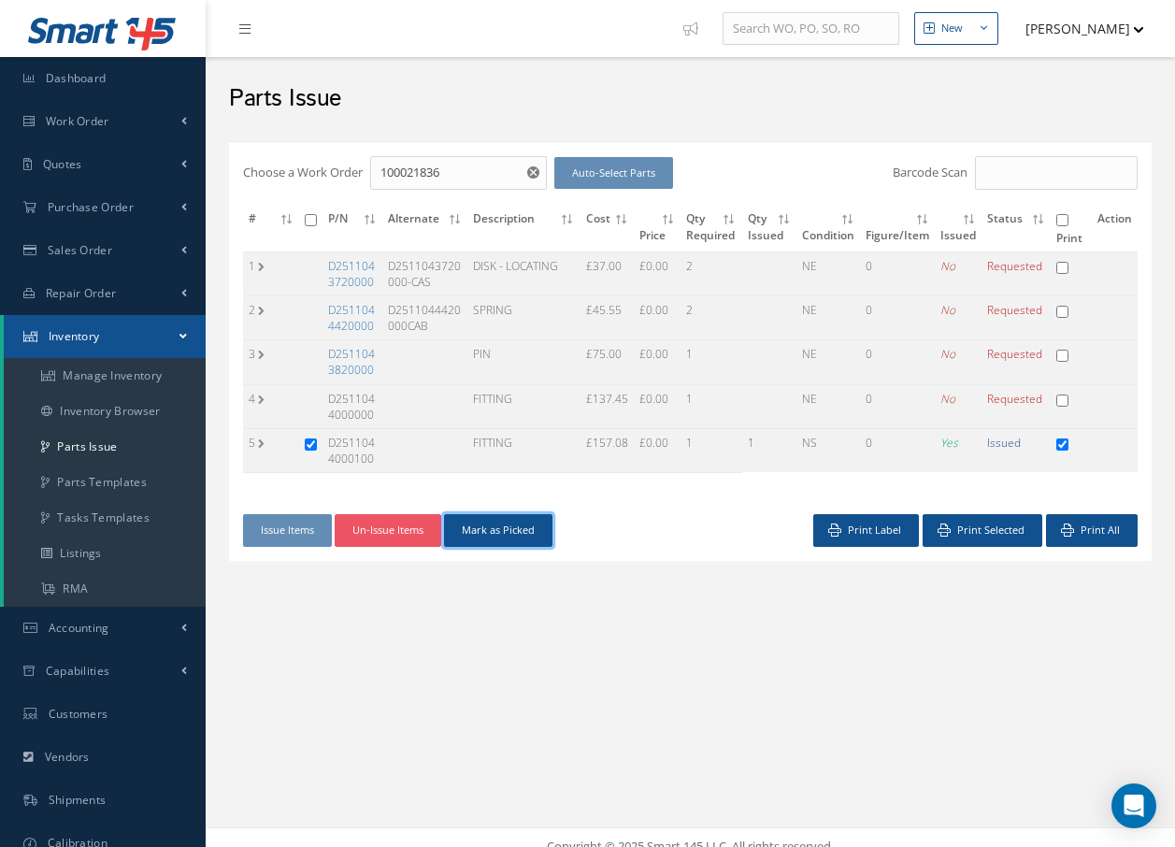
click at [524, 538] on button "Mark as Picked" at bounding box center [498, 530] width 108 height 33
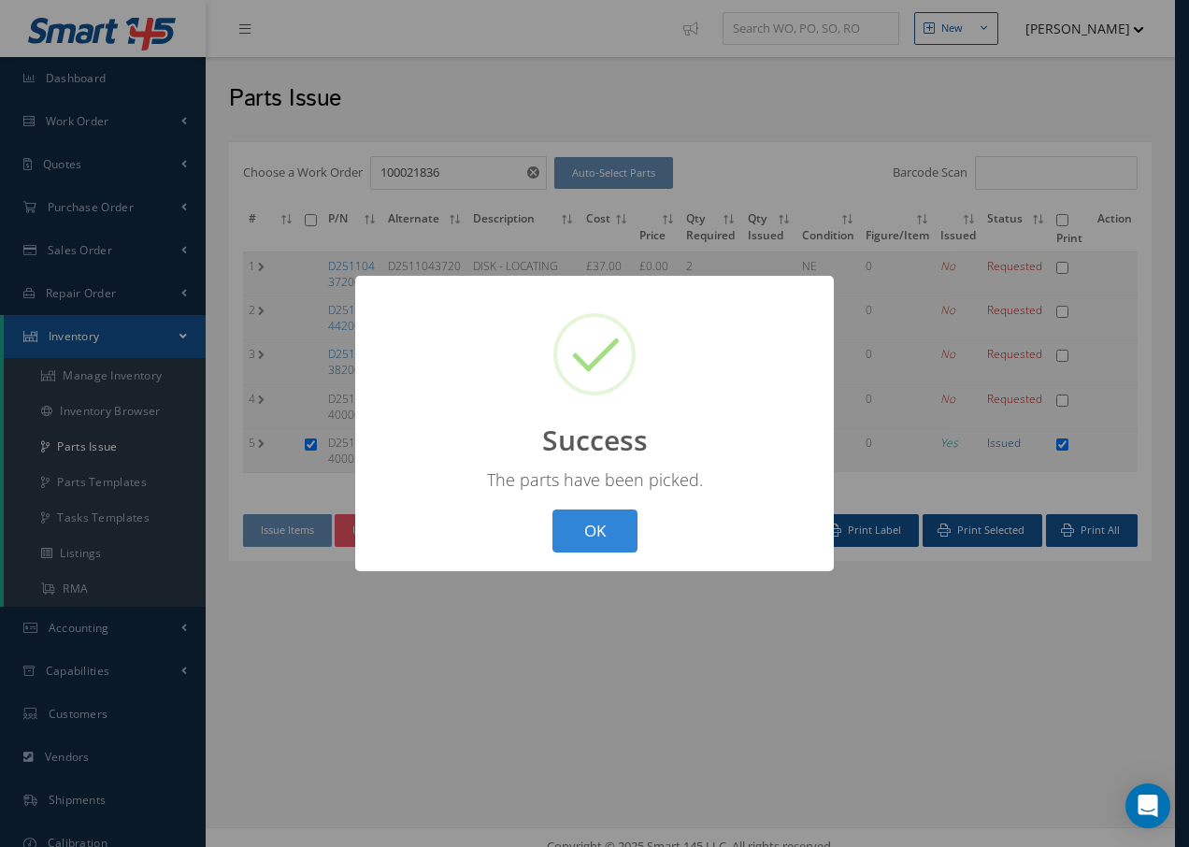
click at [582, 503] on div "? ! i Success × The parts have been picked. OK Cancel" at bounding box center [594, 424] width 479 height 296
click at [595, 534] on button "OK" at bounding box center [595, 532] width 85 height 44
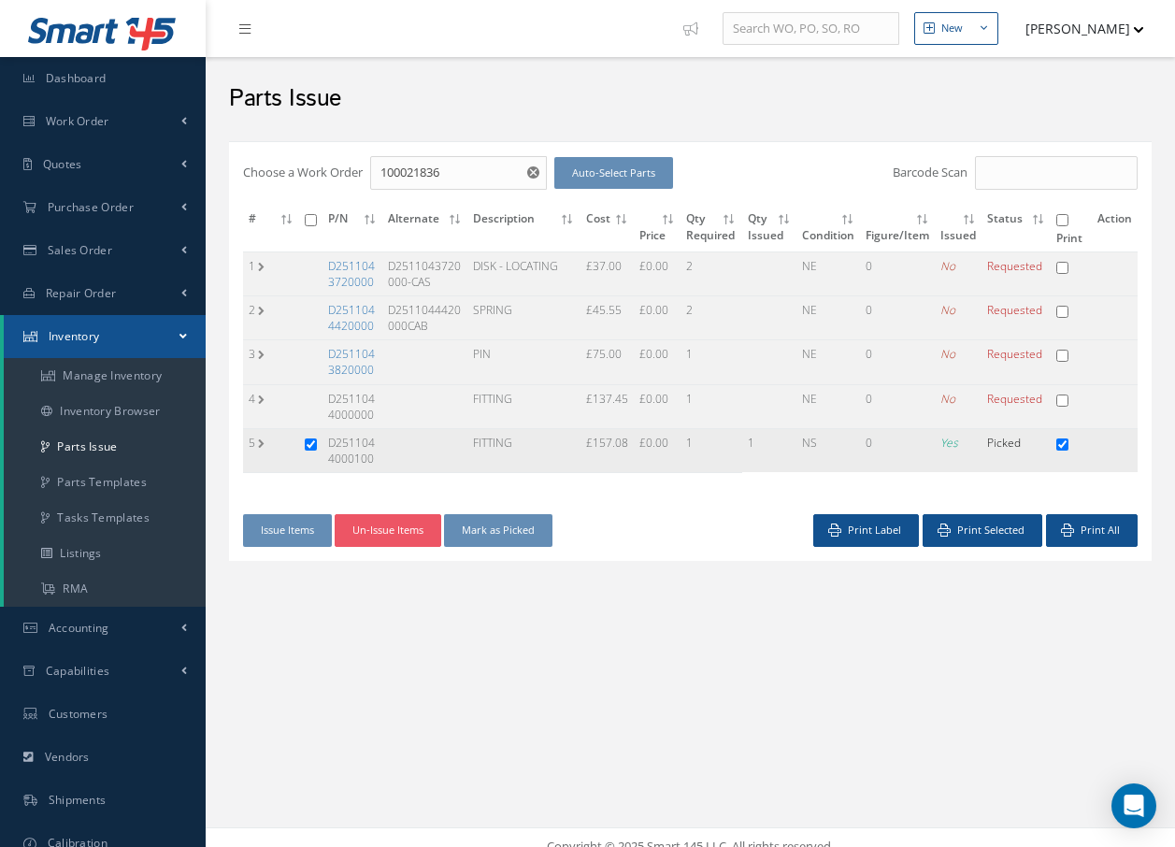
drag, startPoint x: 309, startPoint y: 441, endPoint x: 296, endPoint y: 437, distance: 13.0
click at [309, 441] on input "checkbox" at bounding box center [311, 444] width 12 height 12
checkbox input "false"
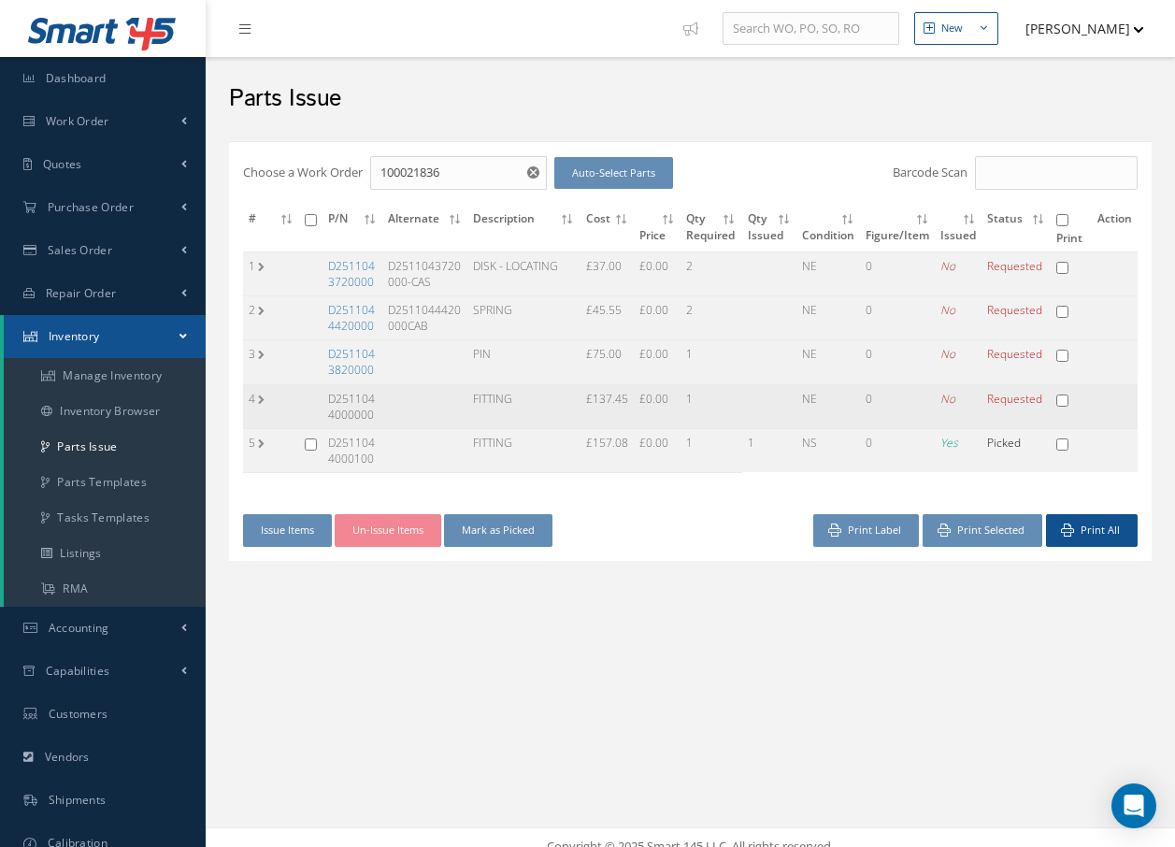
click at [294, 405] on td "4" at bounding box center [271, 406] width 56 height 44
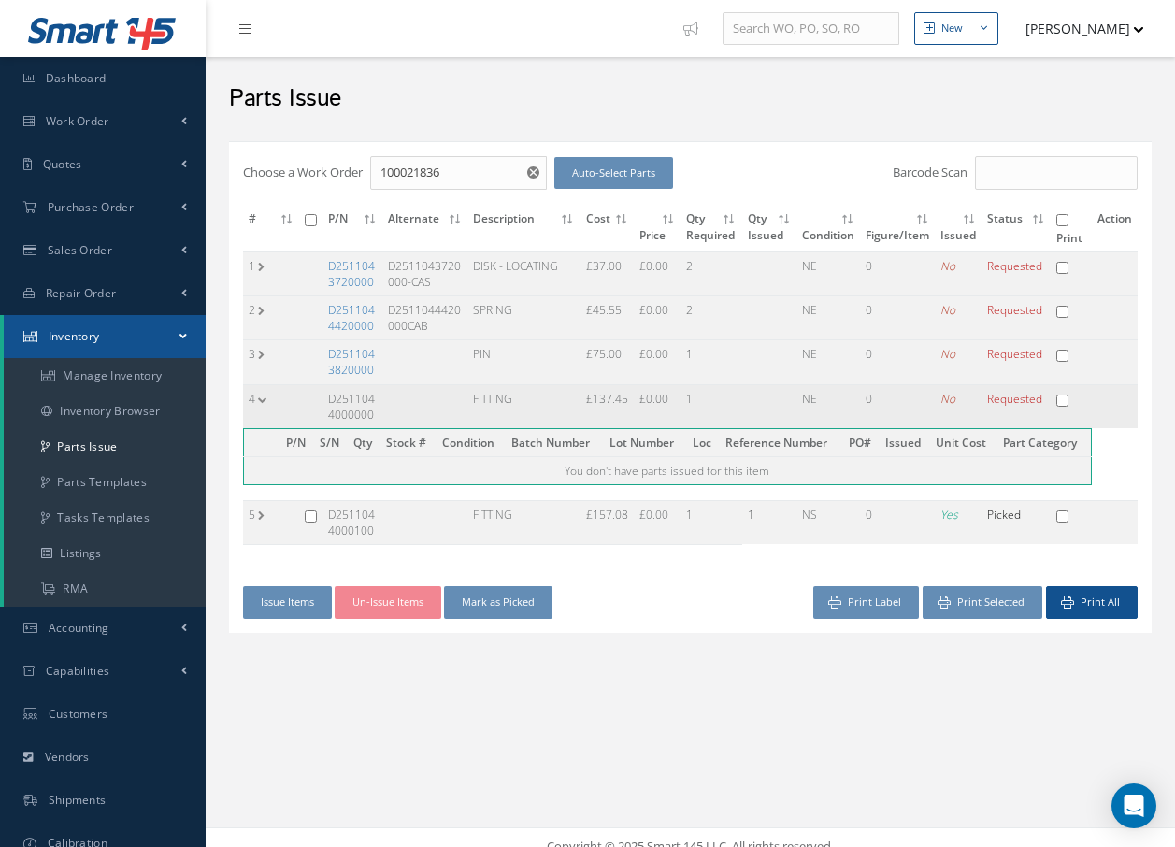
click at [362, 410] on td "D2511044000000" at bounding box center [353, 406] width 60 height 44
click at [136, 205] on link "Purchase Order" at bounding box center [103, 207] width 206 height 43
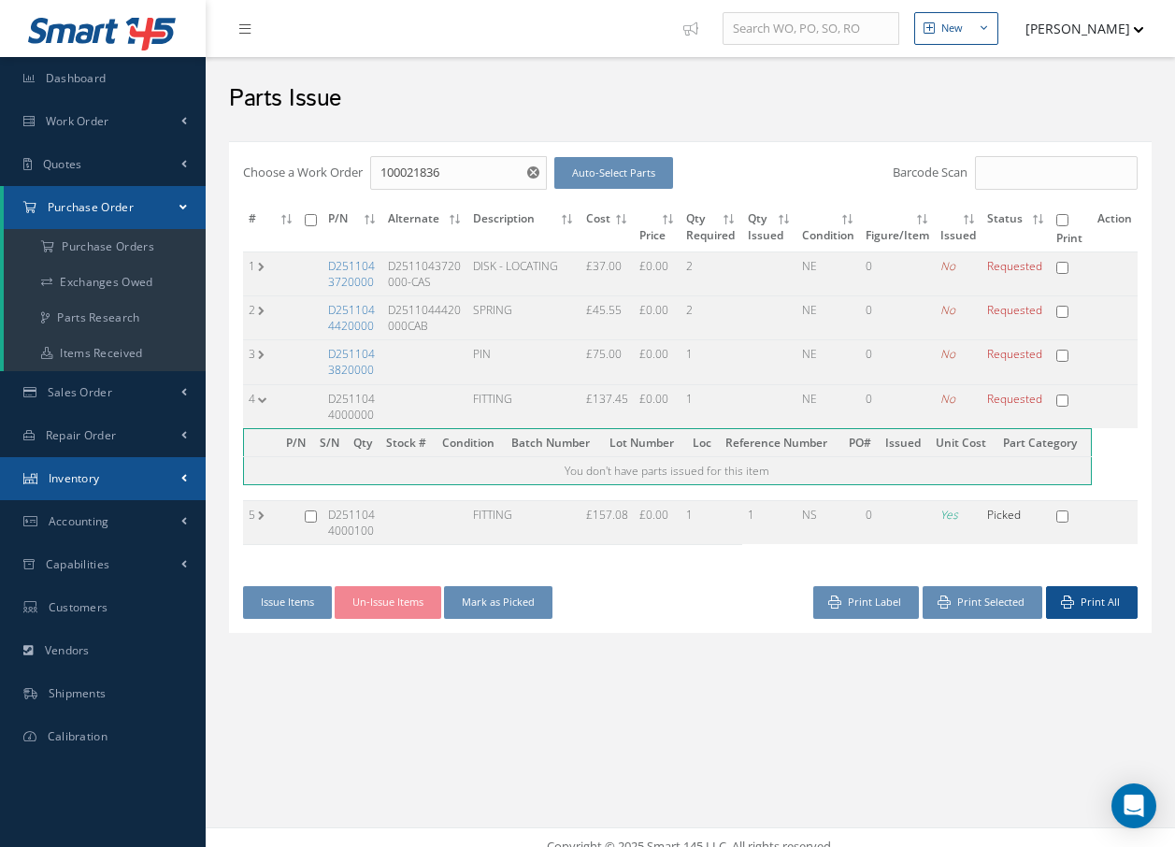
click at [82, 475] on span "Inventory" at bounding box center [74, 478] width 51 height 16
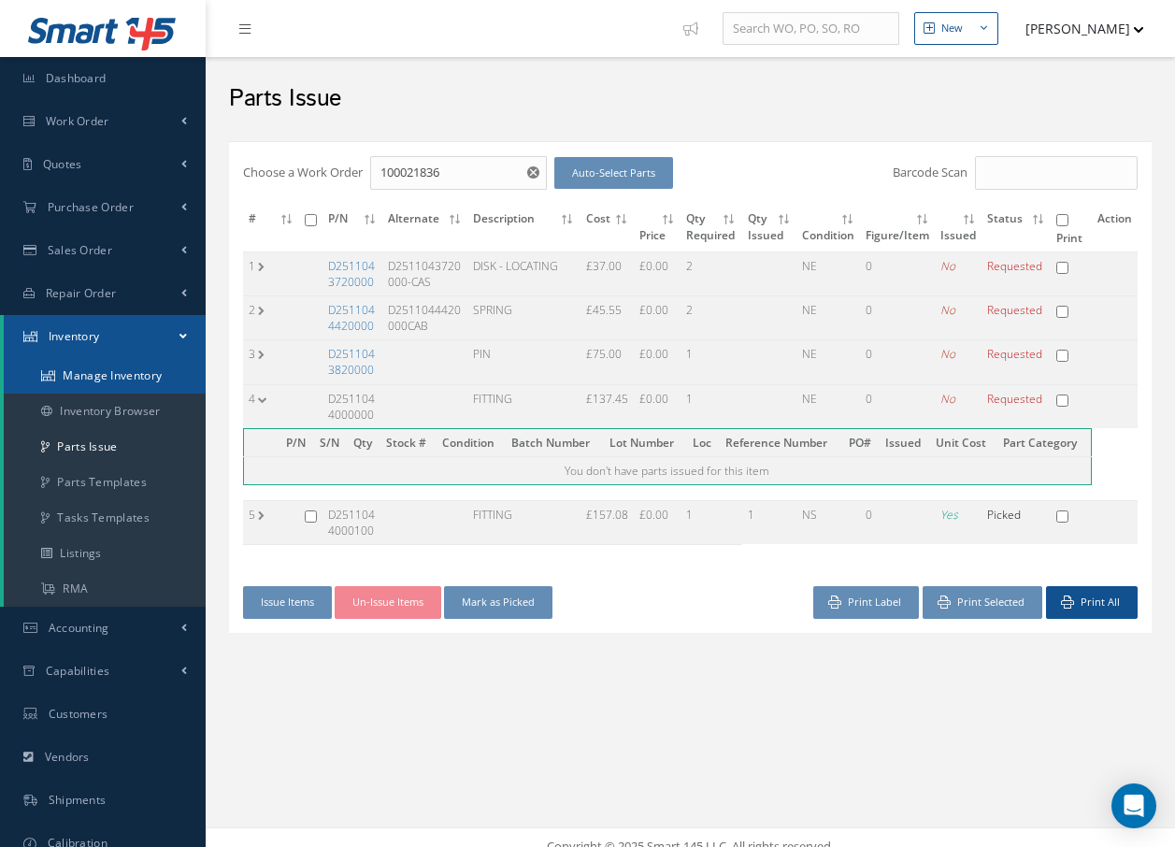
click at [102, 381] on link "Manage Inventory" at bounding box center [105, 376] width 202 height 36
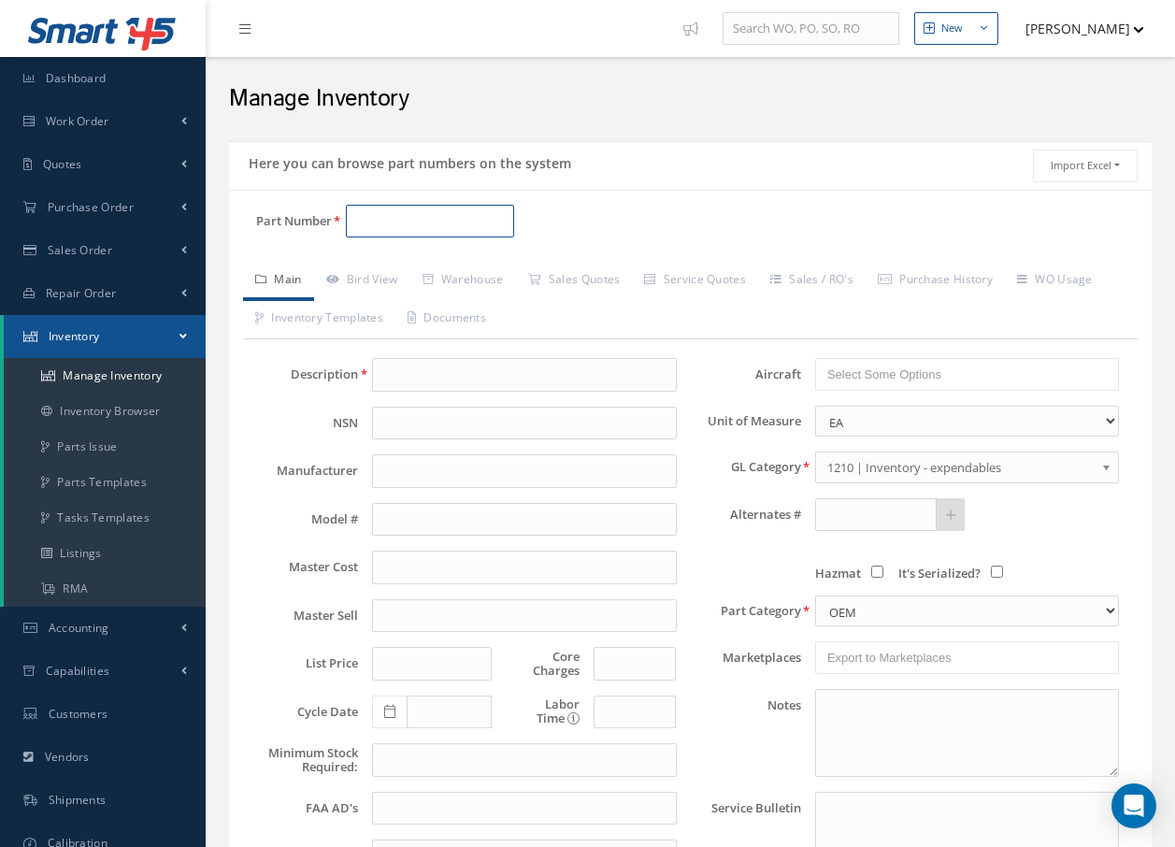
click at [382, 216] on input "Part Number" at bounding box center [430, 222] width 168 height 34
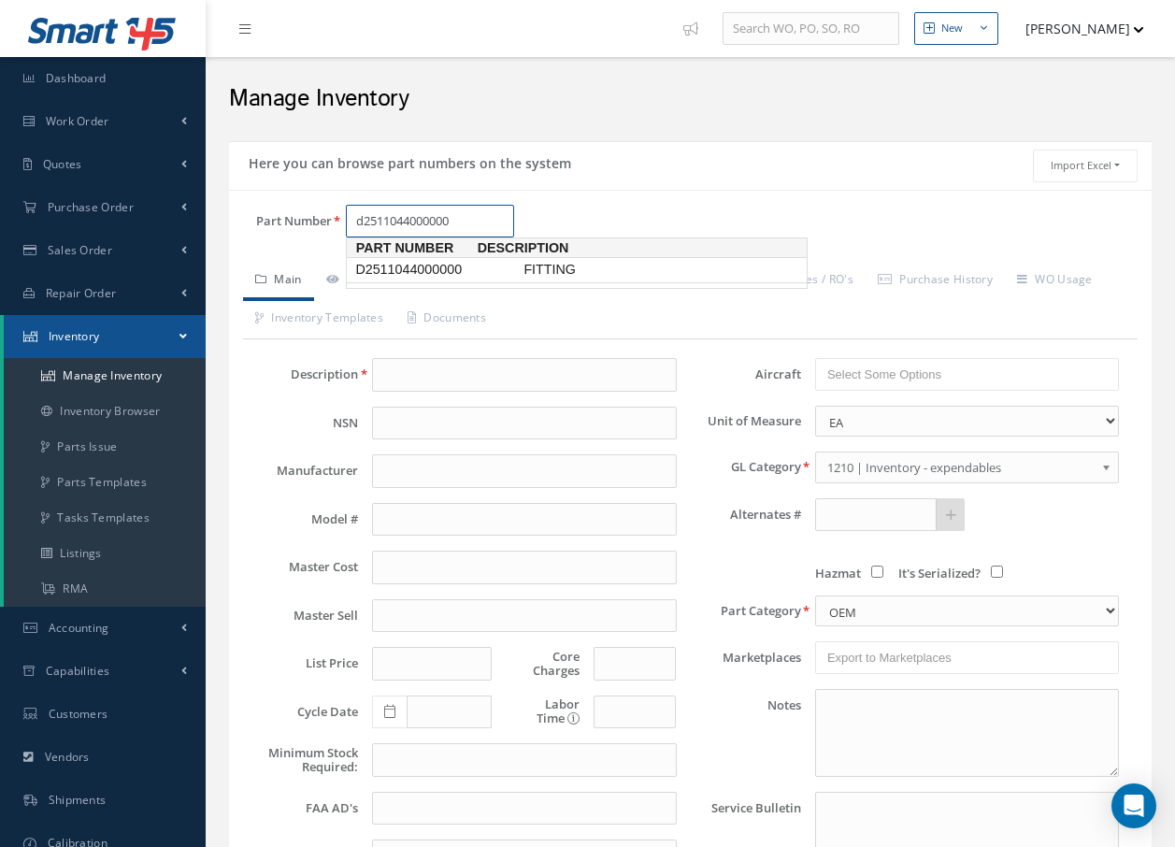
click at [439, 271] on span "D2511044000000" at bounding box center [436, 270] width 168 height 20
type input "D2511044000000"
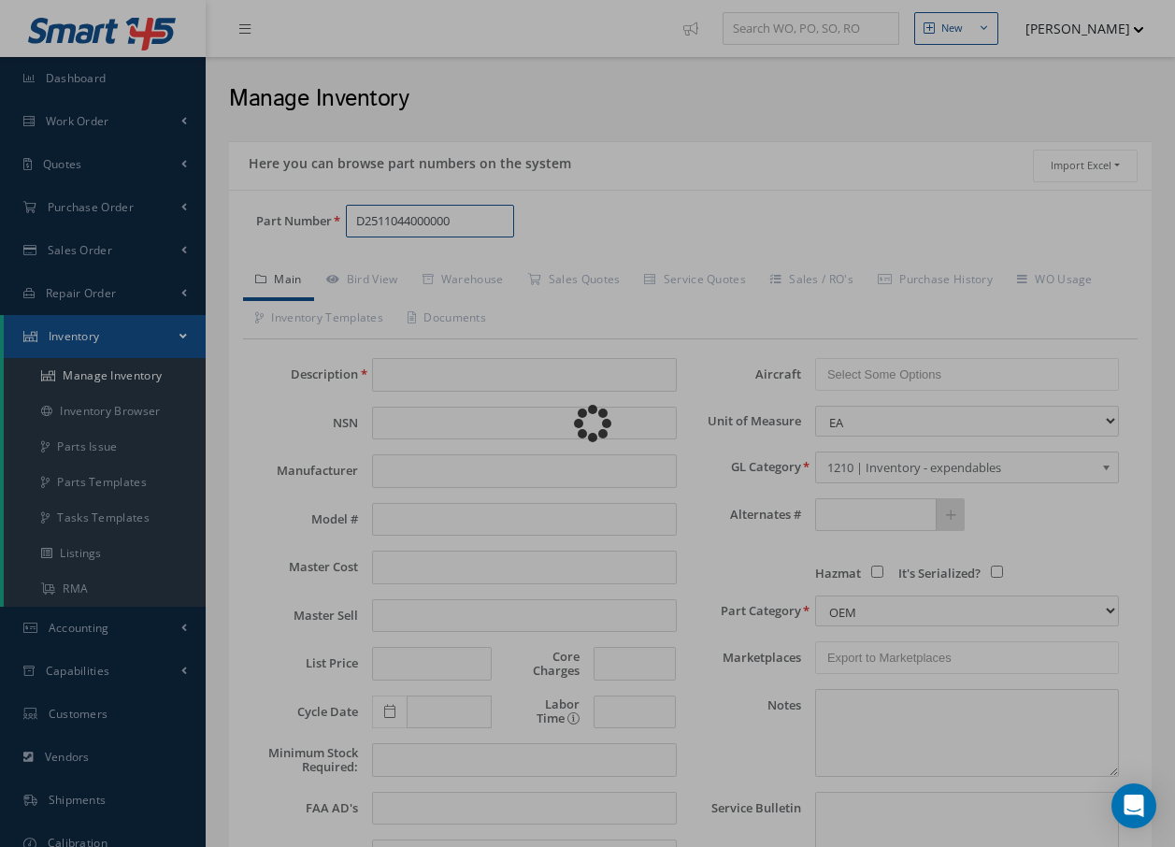
type input "FITTING"
type input "137.45"
type input "0.00"
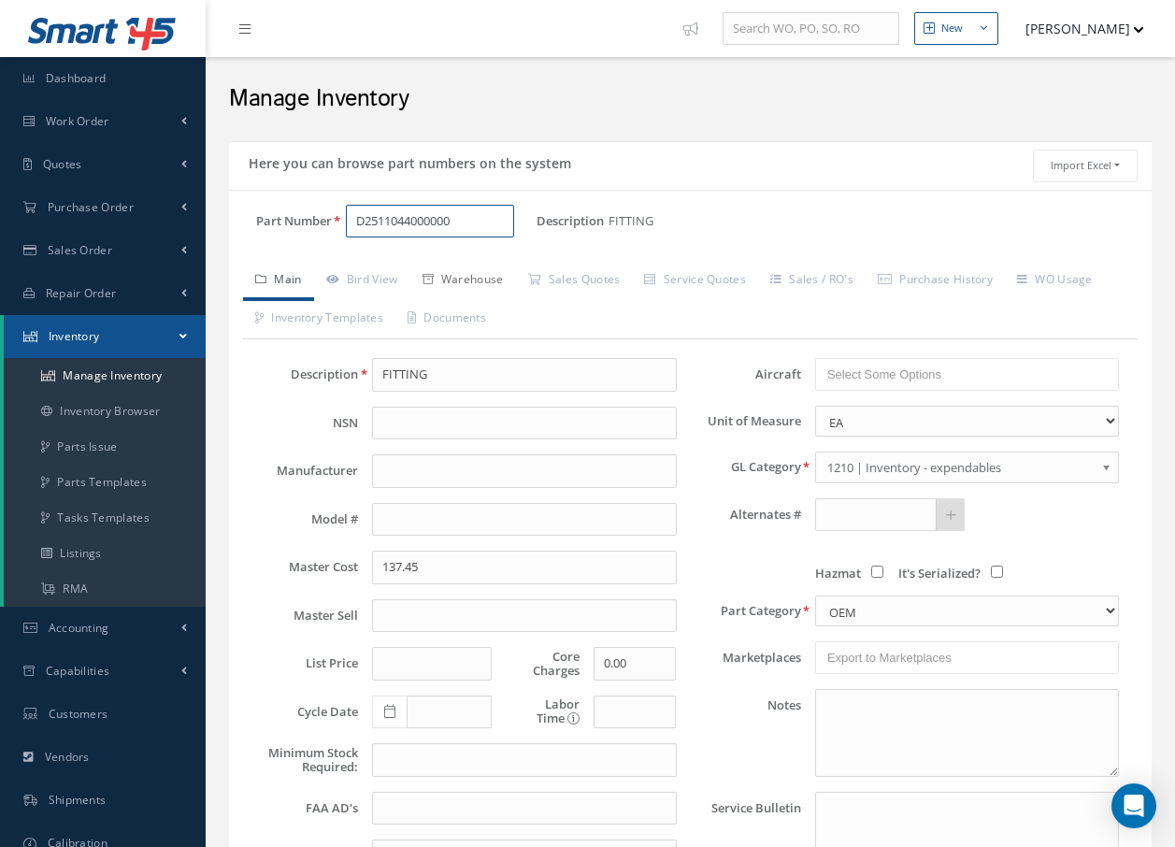
type input "D2511044000000"
click at [473, 280] on link "Warehouse" at bounding box center [463, 281] width 106 height 39
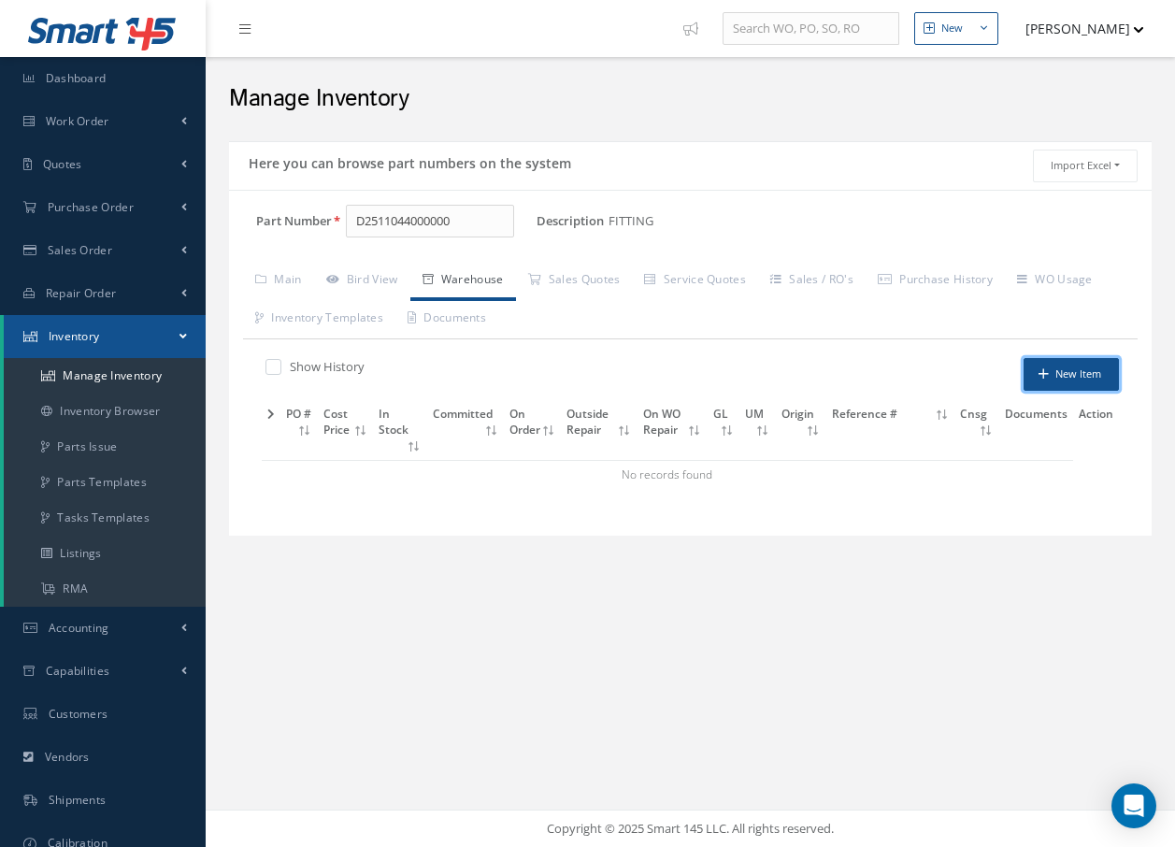
click at [1074, 375] on button "New Item" at bounding box center [1071, 374] width 95 height 33
type input "08/15/2025"
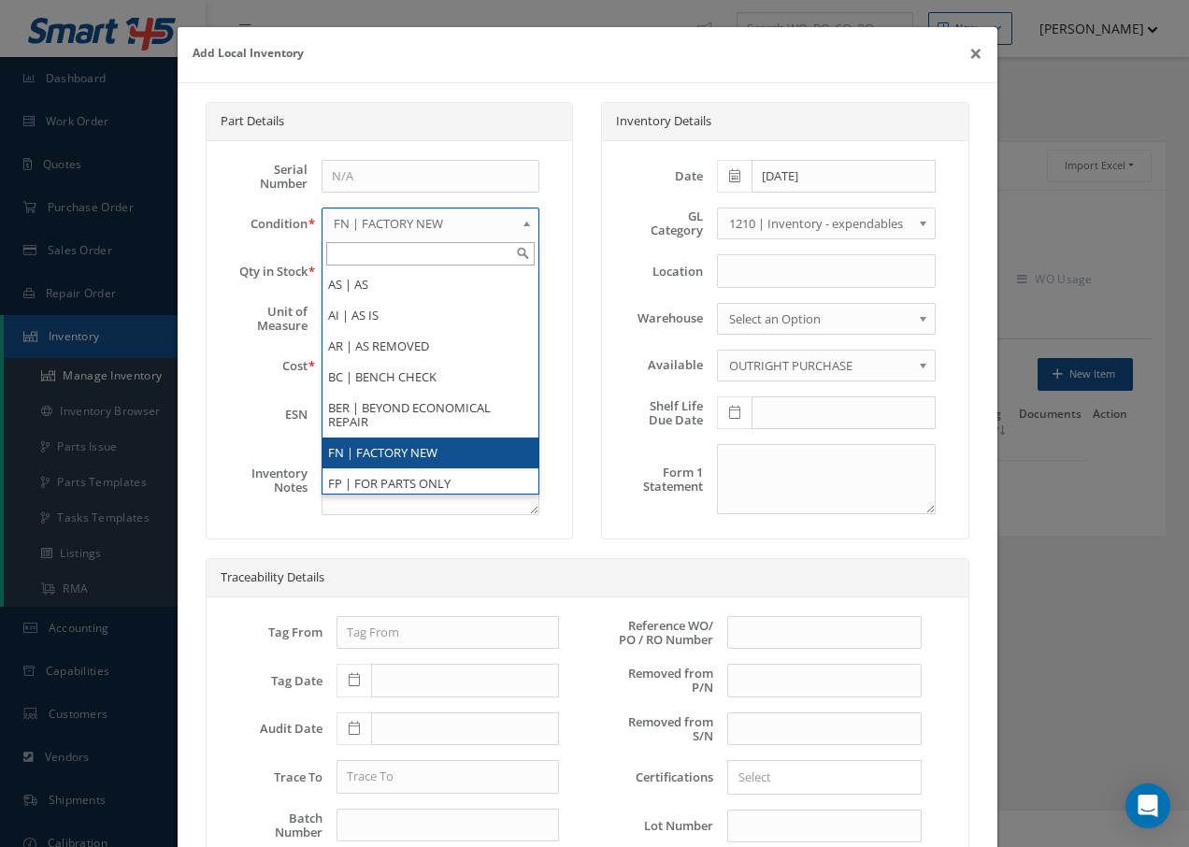
click at [522, 222] on b at bounding box center [530, 228] width 17 height 30
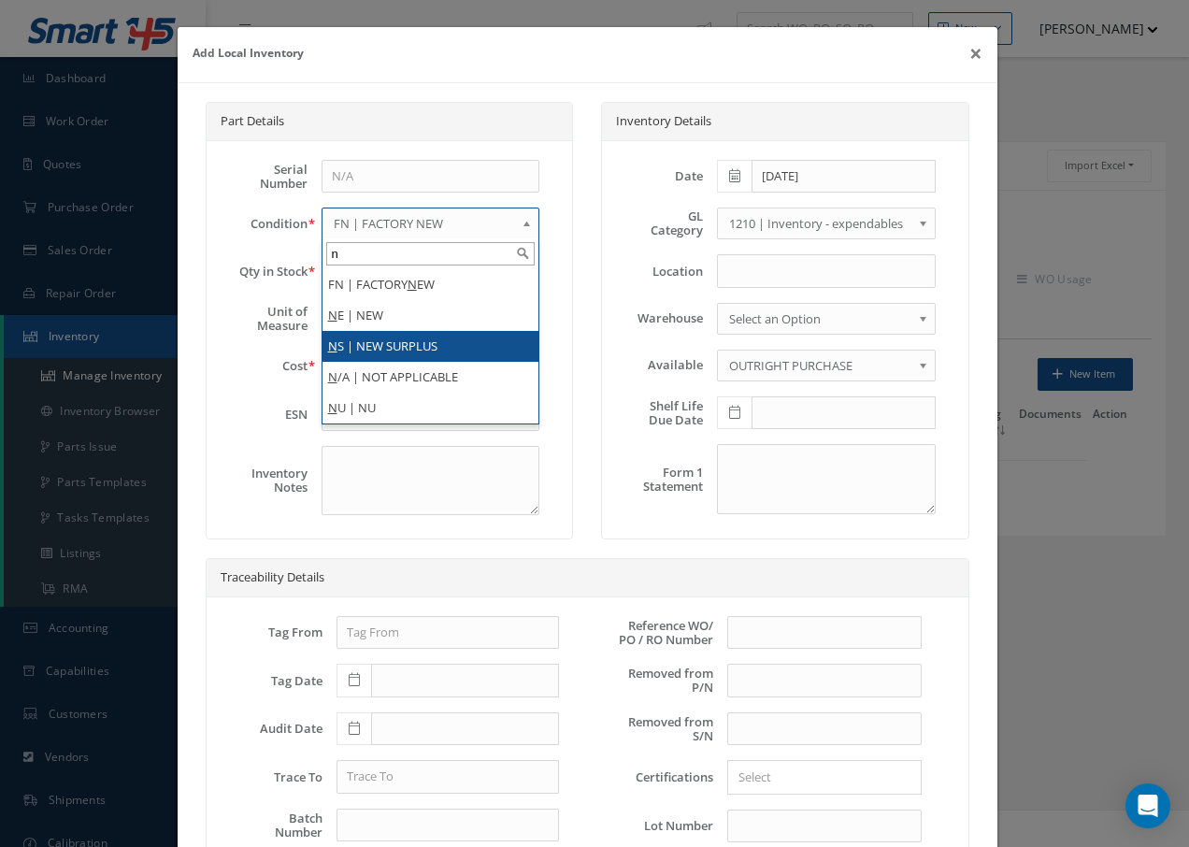
type input "n"
click at [415, 344] on li "N S | NEW SURPLUS" at bounding box center [431, 346] width 217 height 31
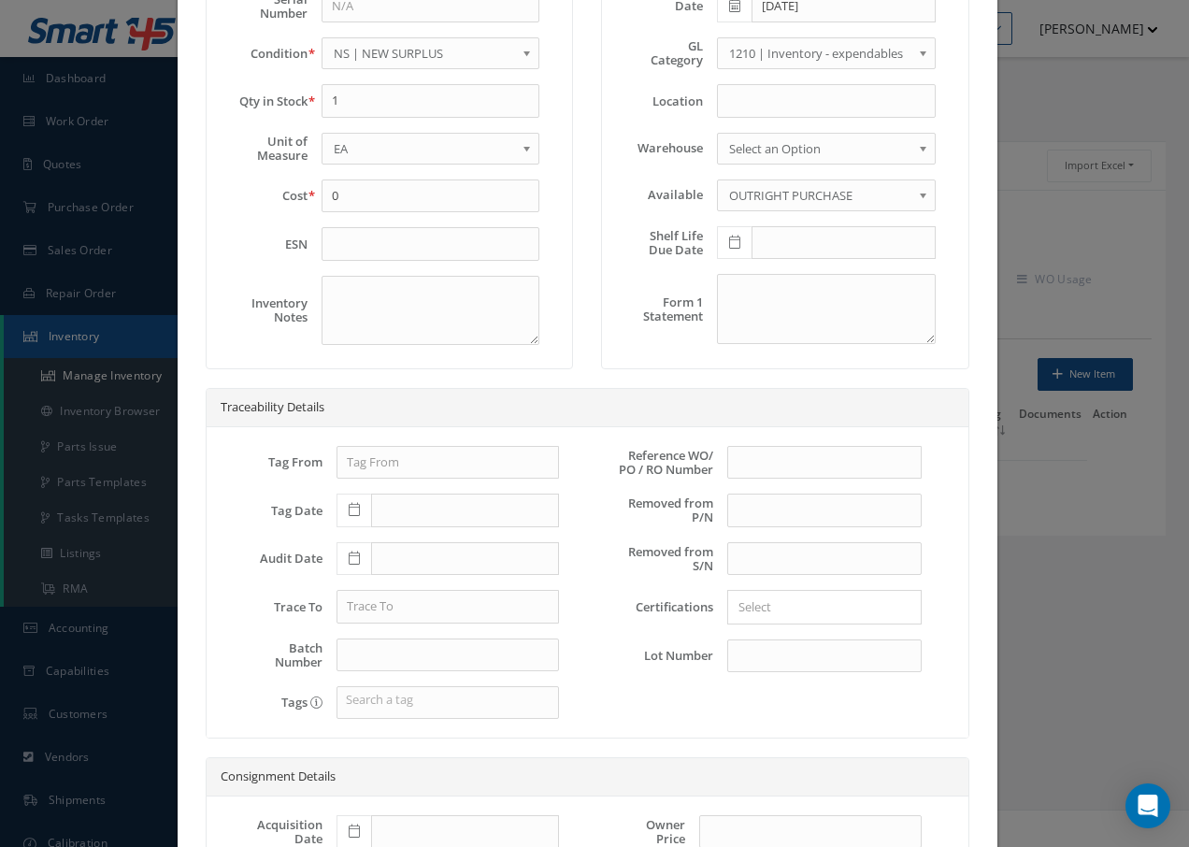
scroll to position [374, 0]
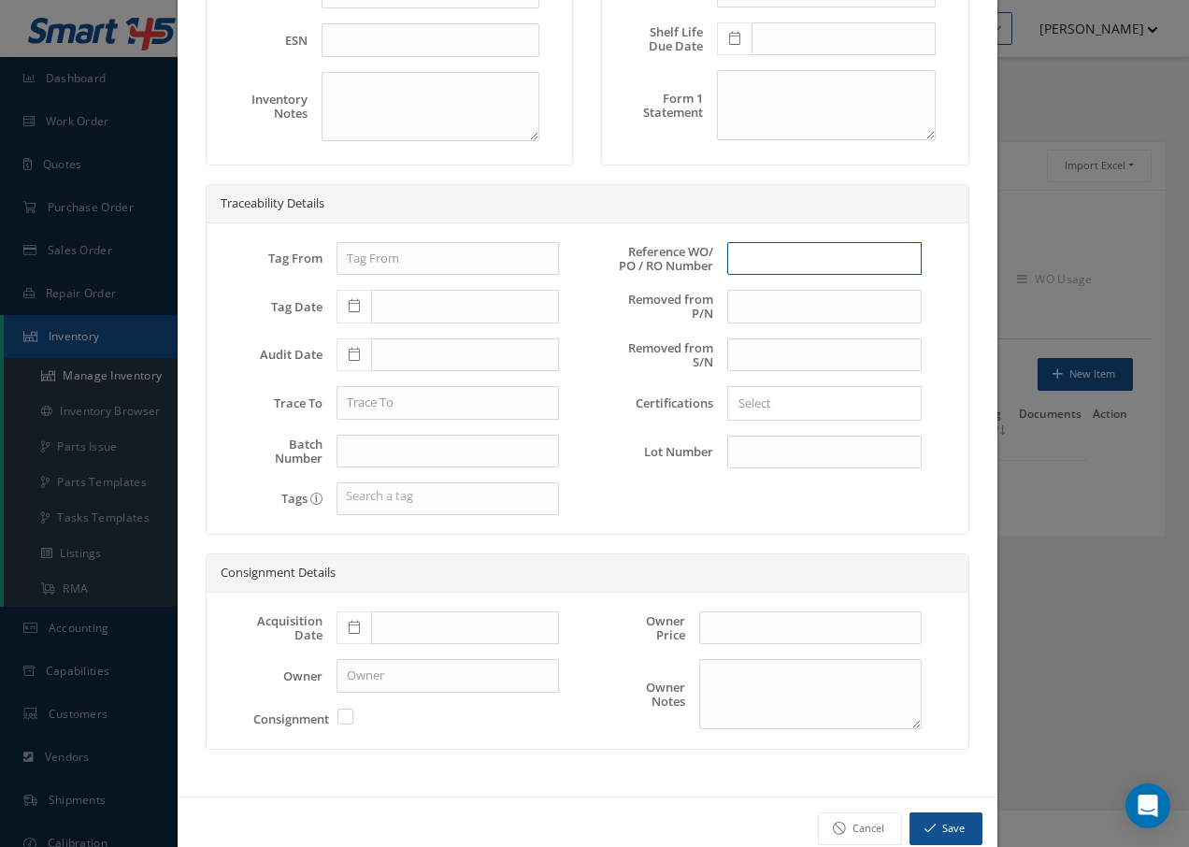
click at [752, 242] on input "text" at bounding box center [824, 259] width 195 height 34
type input "10010552"
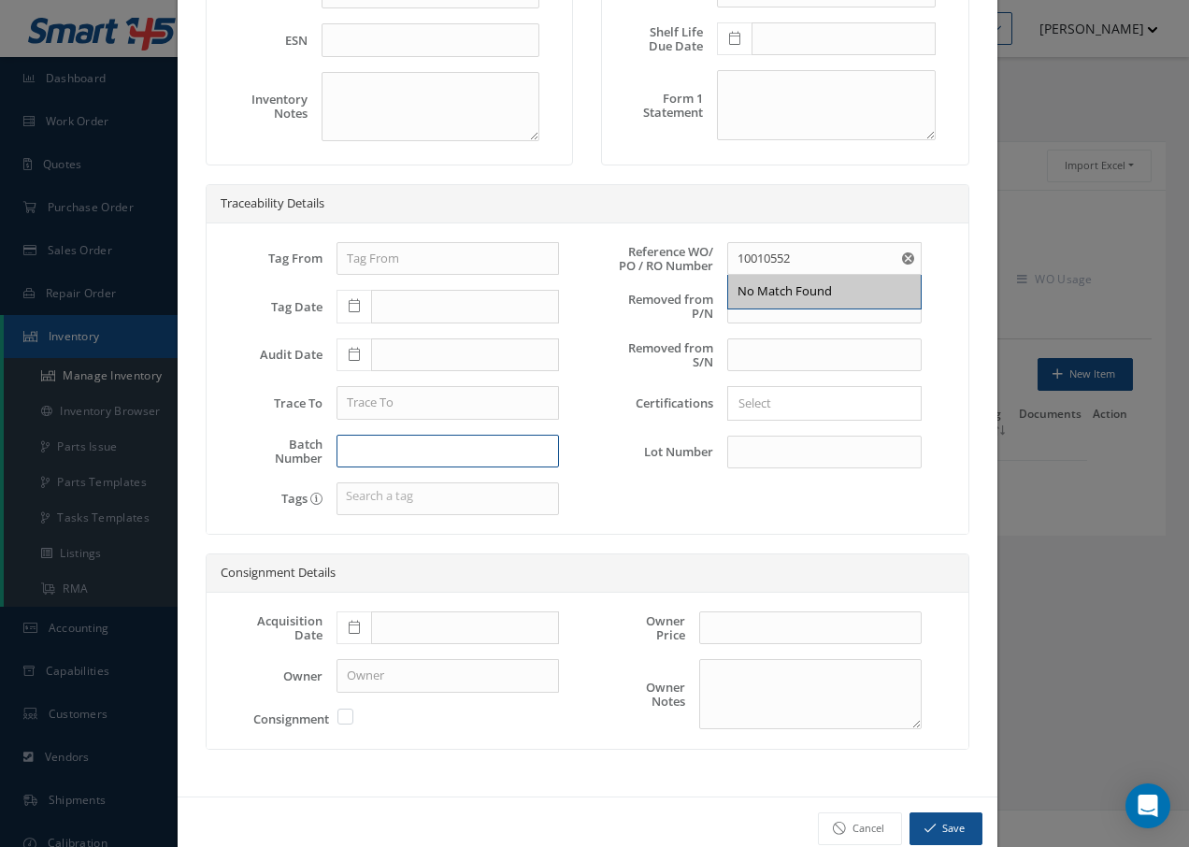
click at [346, 453] on input "text" at bounding box center [448, 452] width 223 height 34
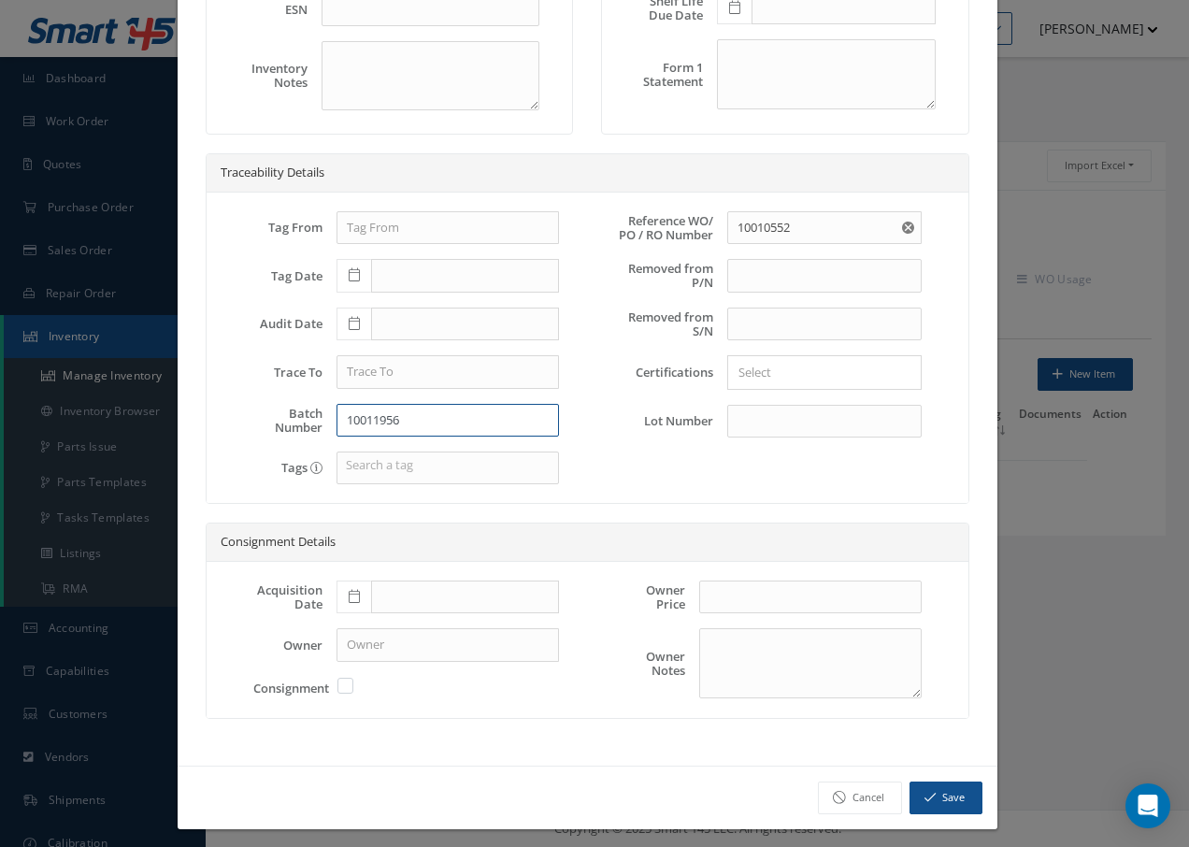
scroll to position [414, 0]
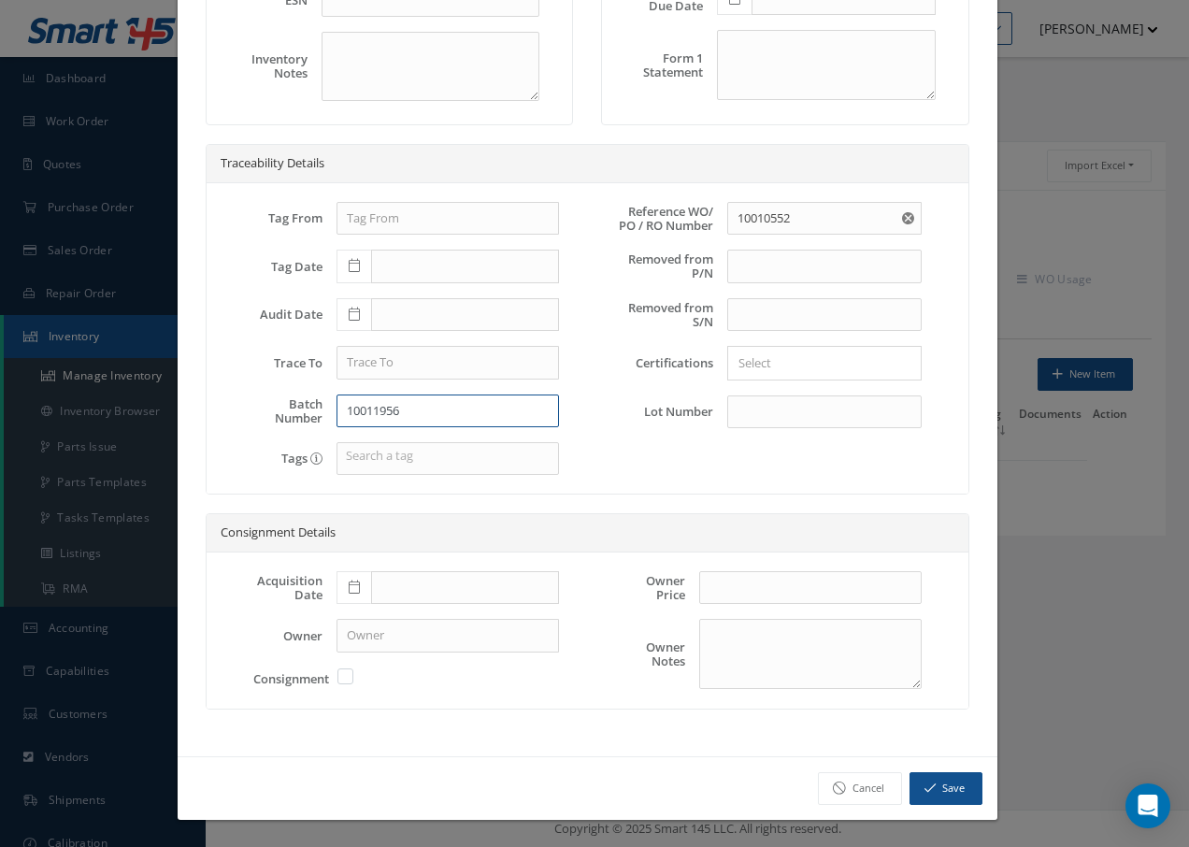
type input "10011956"
click at [936, 783] on button "Save" at bounding box center [946, 788] width 73 height 33
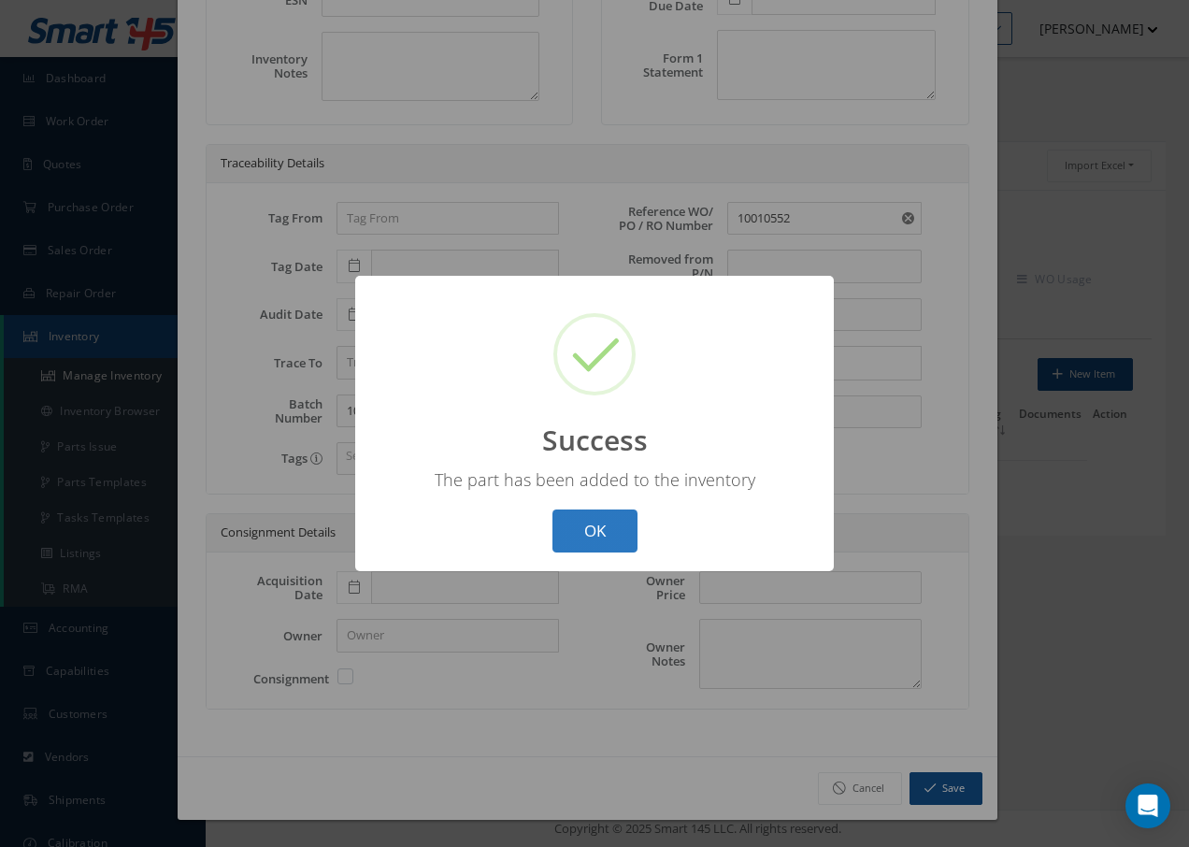
click at [608, 546] on button "OK" at bounding box center [595, 532] width 85 height 44
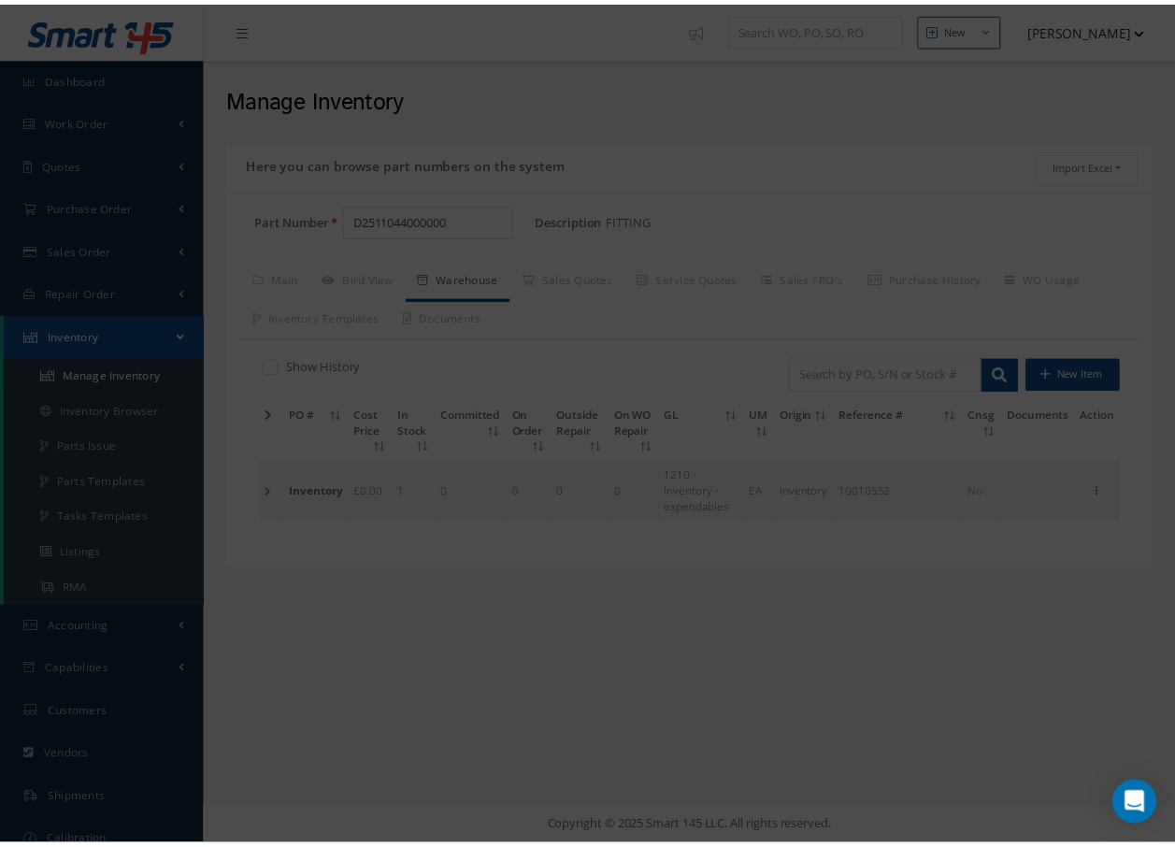
scroll to position [0, 0]
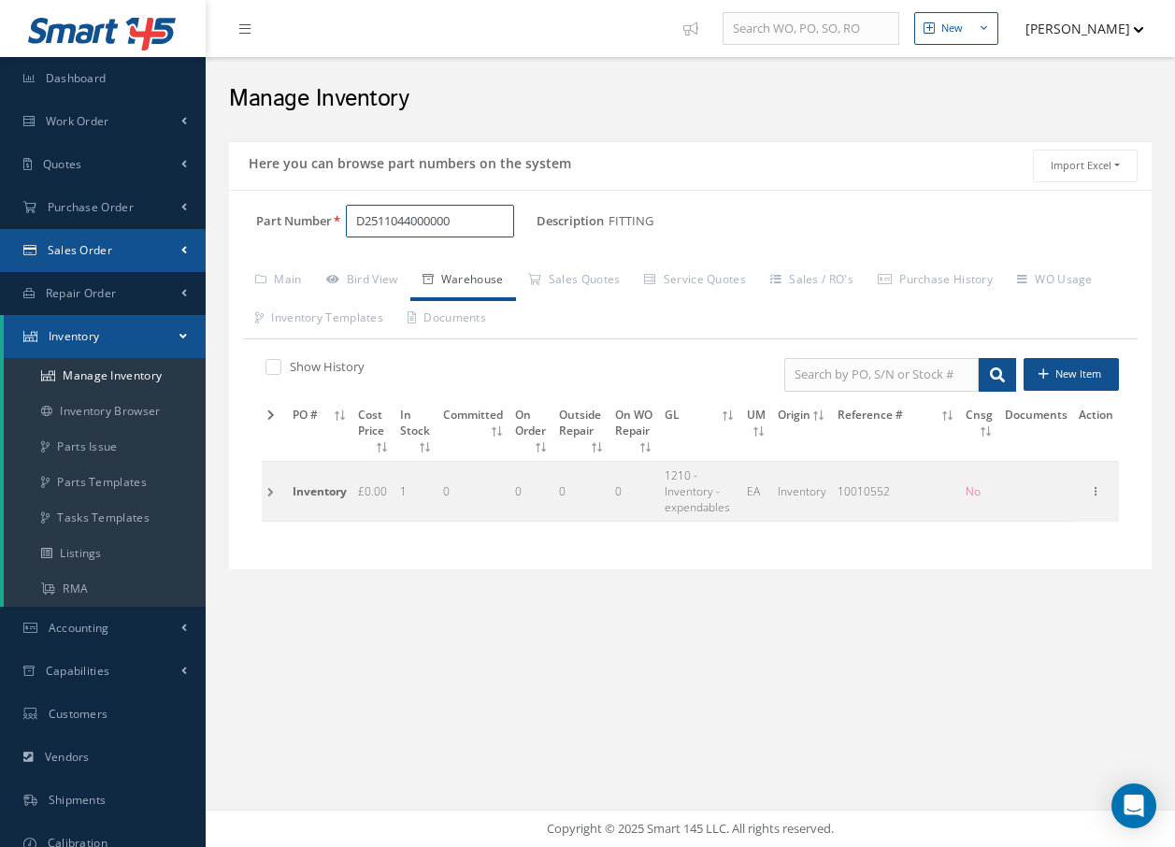
drag, startPoint x: 489, startPoint y: 231, endPoint x: 16, endPoint y: 239, distance: 473.1
click at [21, 239] on div "Smart 145 Dashboard Work Order Work Order Preview Work Order Work Order Quotes" at bounding box center [587, 423] width 1175 height 847
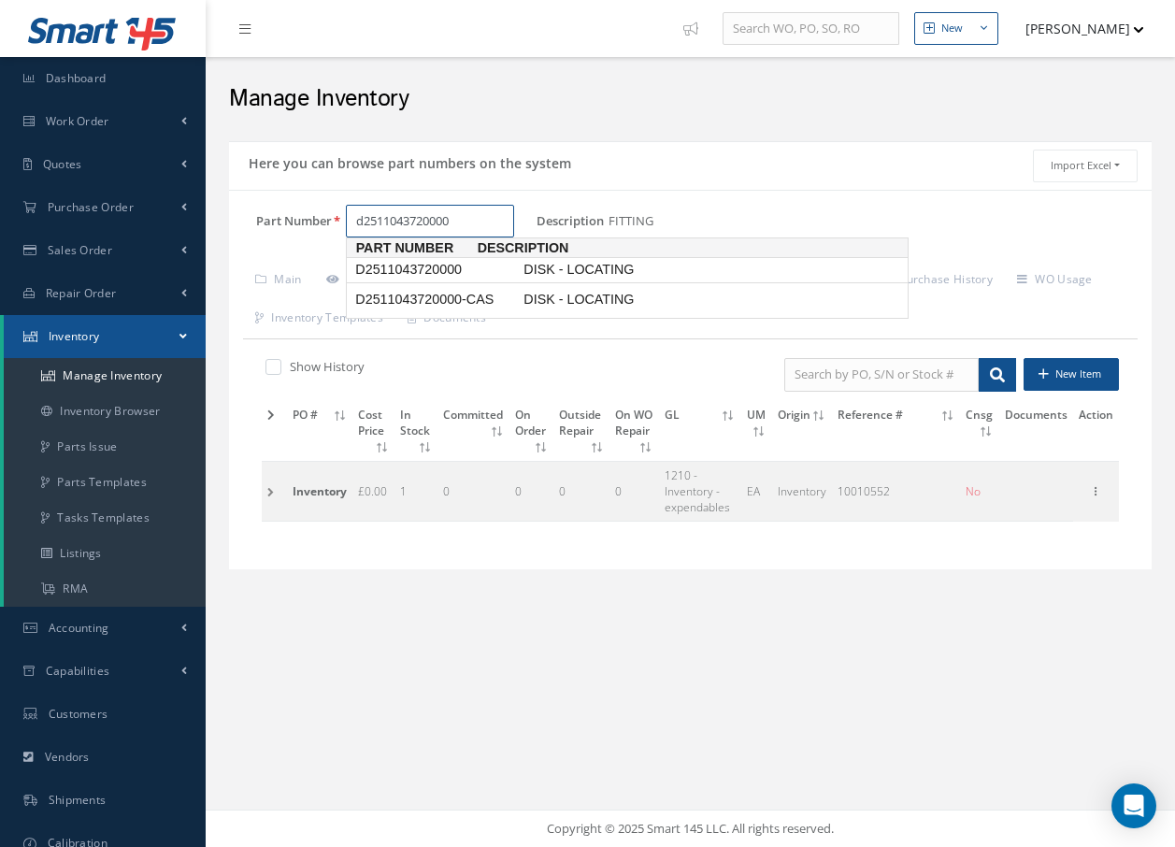
click at [450, 272] on span "D2511043720000" at bounding box center [436, 270] width 168 height 20
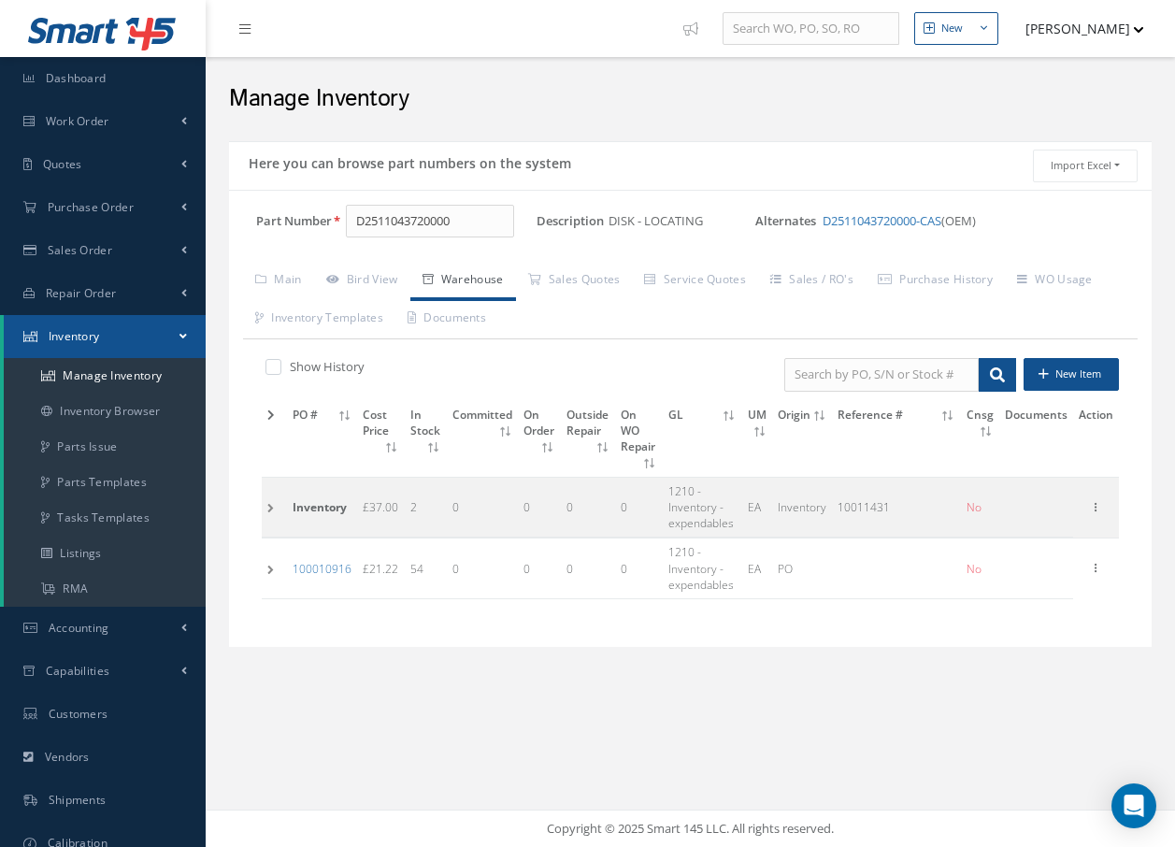
click at [268, 507] on td at bounding box center [274, 508] width 25 height 60
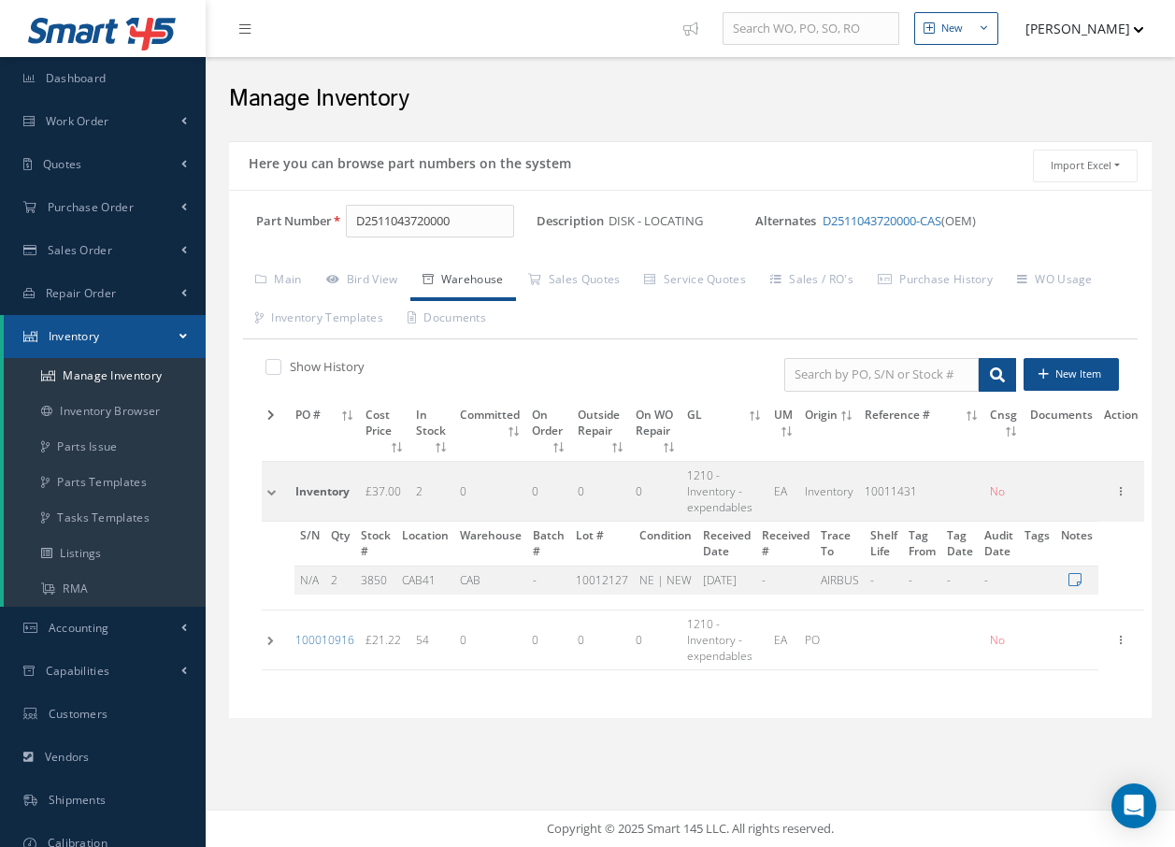
click at [269, 643] on td at bounding box center [276, 640] width 28 height 60
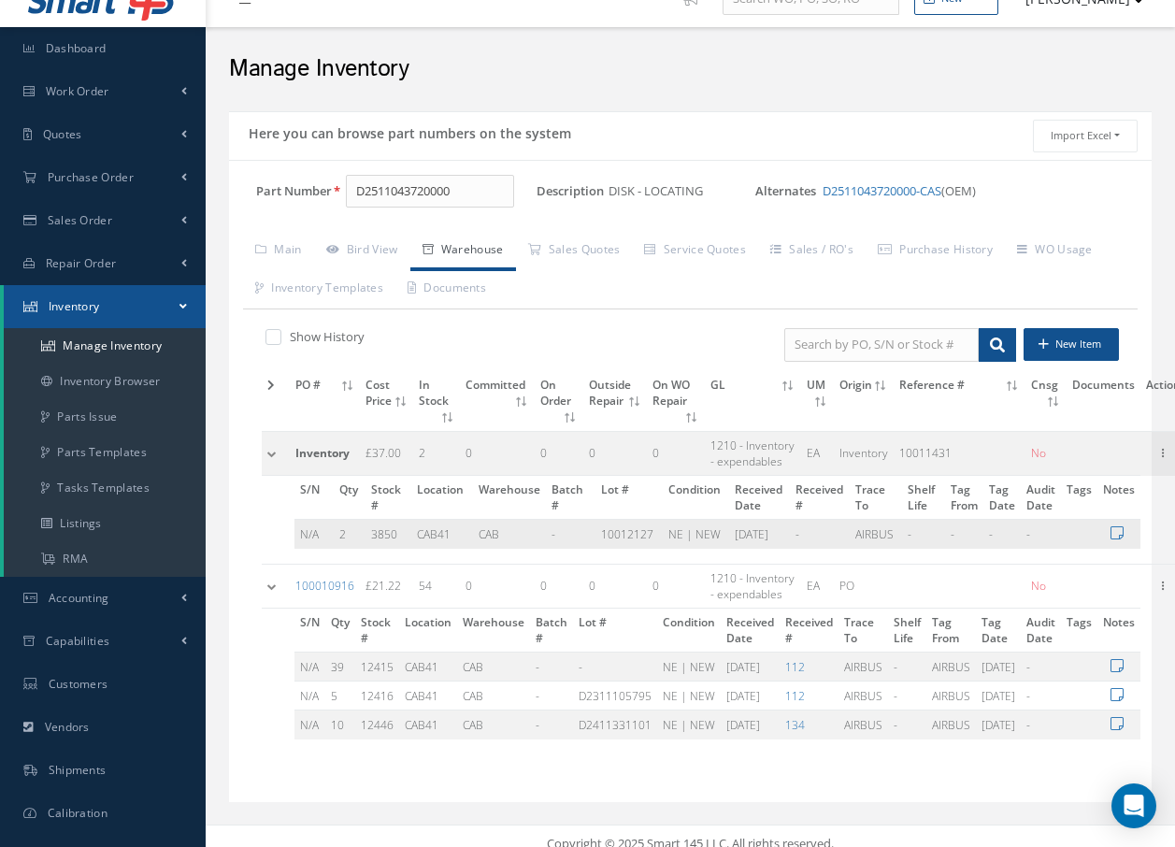
scroll to position [46, 0]
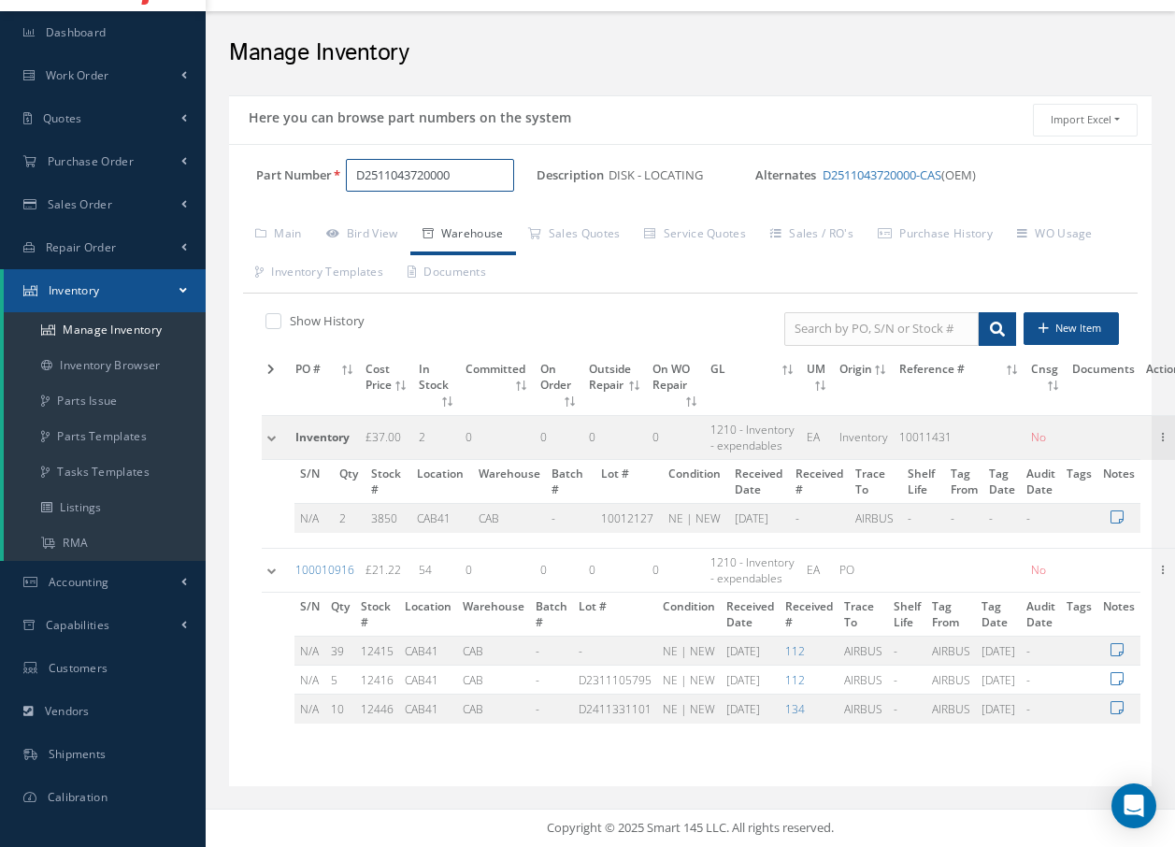
click at [496, 186] on input "D2511043720000" at bounding box center [430, 176] width 168 height 34
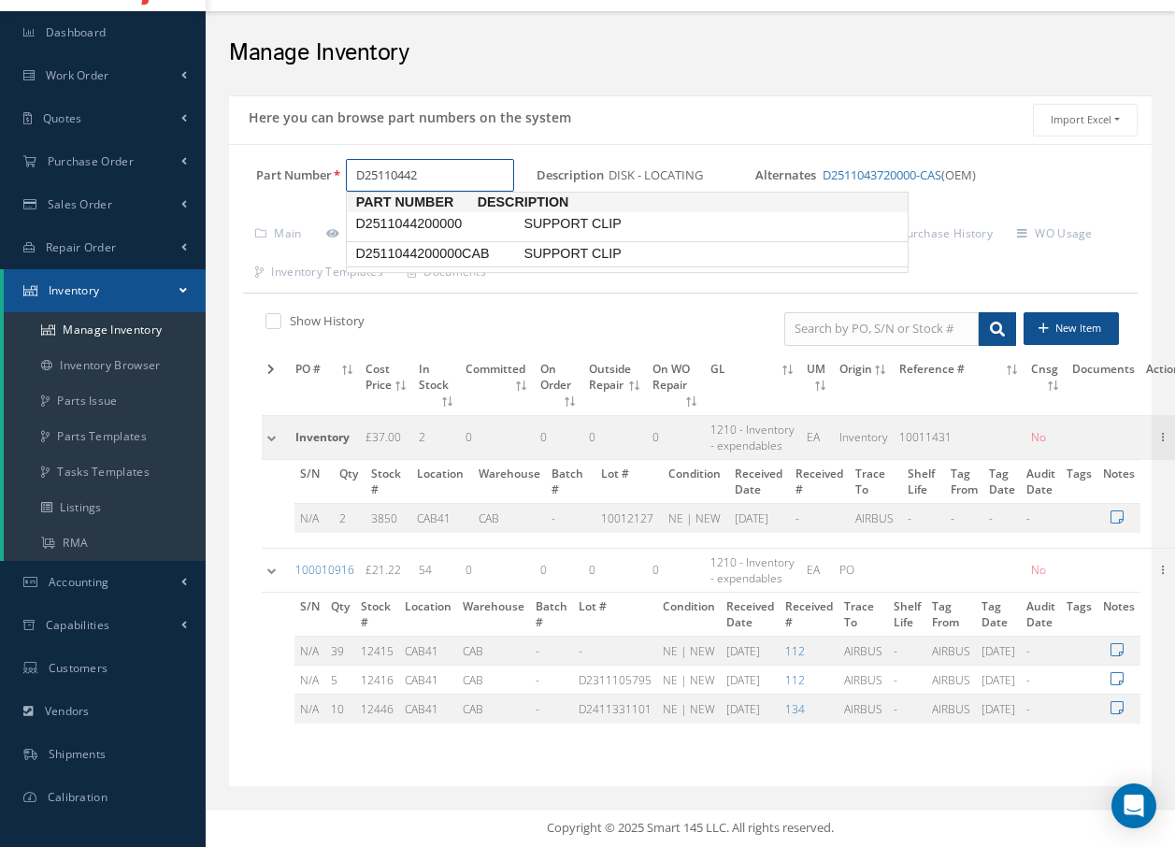
click at [525, 258] on span "SUPPORT CLIP" at bounding box center [660, 254] width 280 height 20
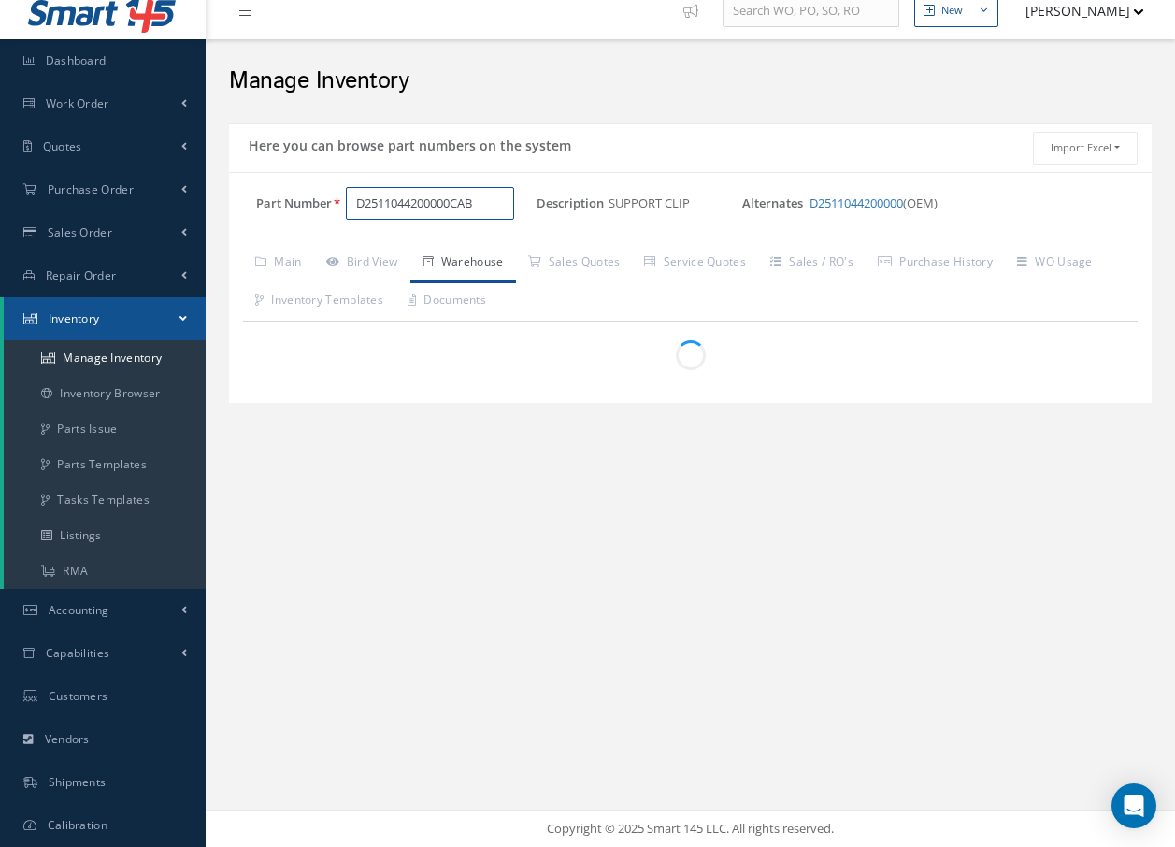
scroll to position [18, 0]
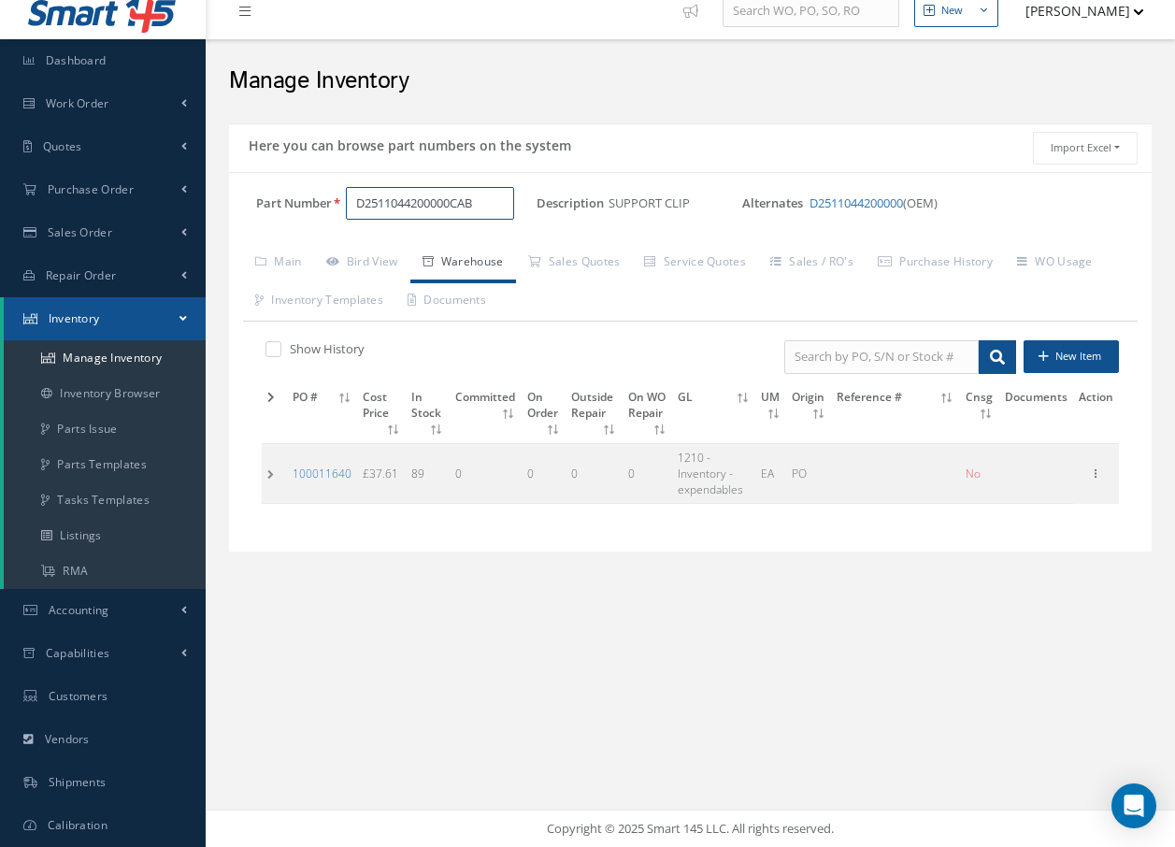
type input "D2511044200000CAB"
click at [267, 474] on td at bounding box center [274, 473] width 25 height 60
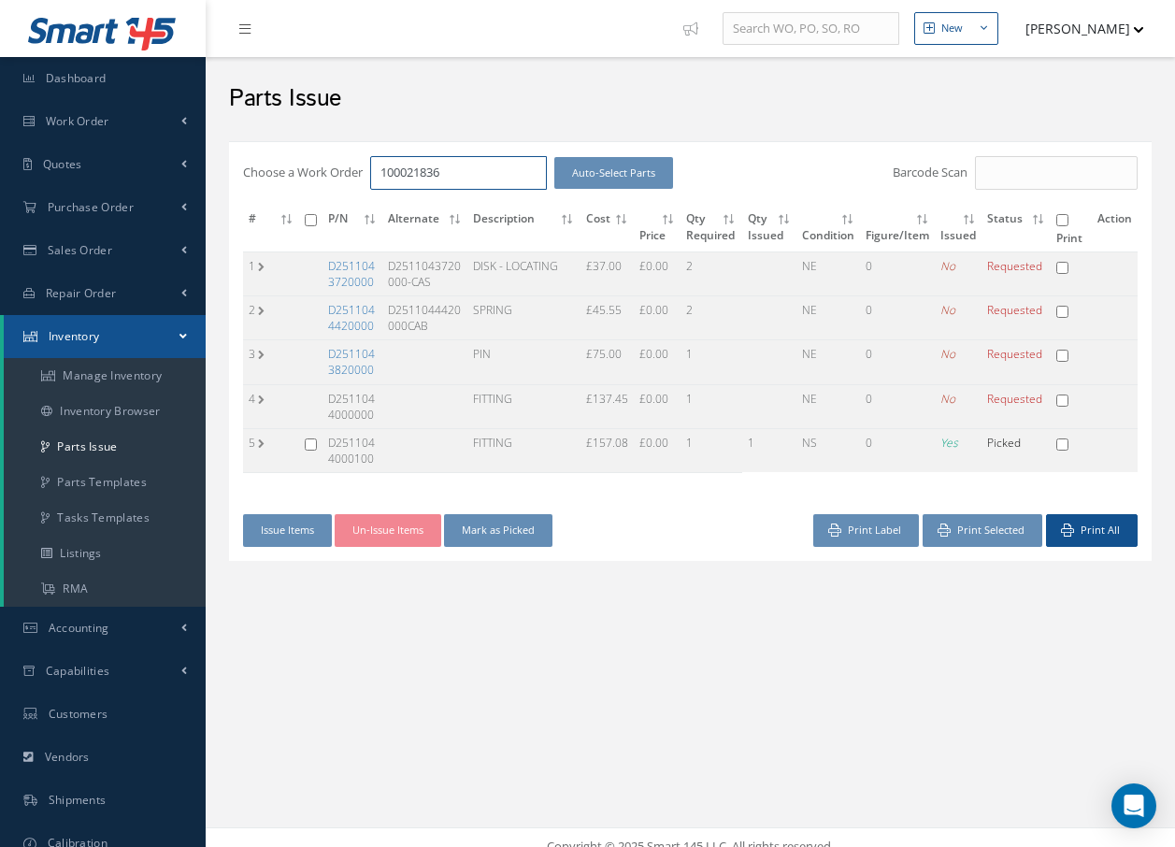
click at [472, 177] on input "100021836" at bounding box center [458, 173] width 177 height 34
type input "1"
type input "d"
click at [444, 177] on input "Choose a Work Order" at bounding box center [458, 173] width 177 height 34
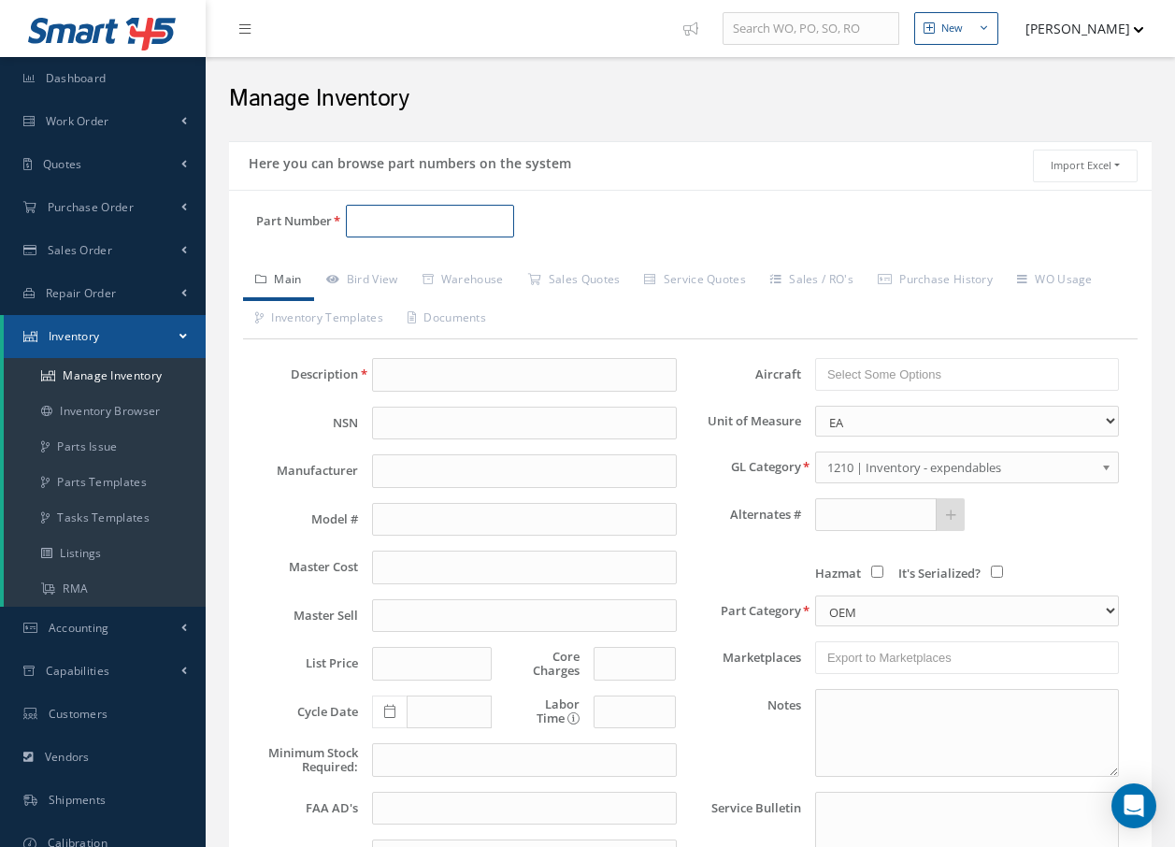
click at [432, 220] on input "Part Number" at bounding box center [430, 222] width 168 height 34
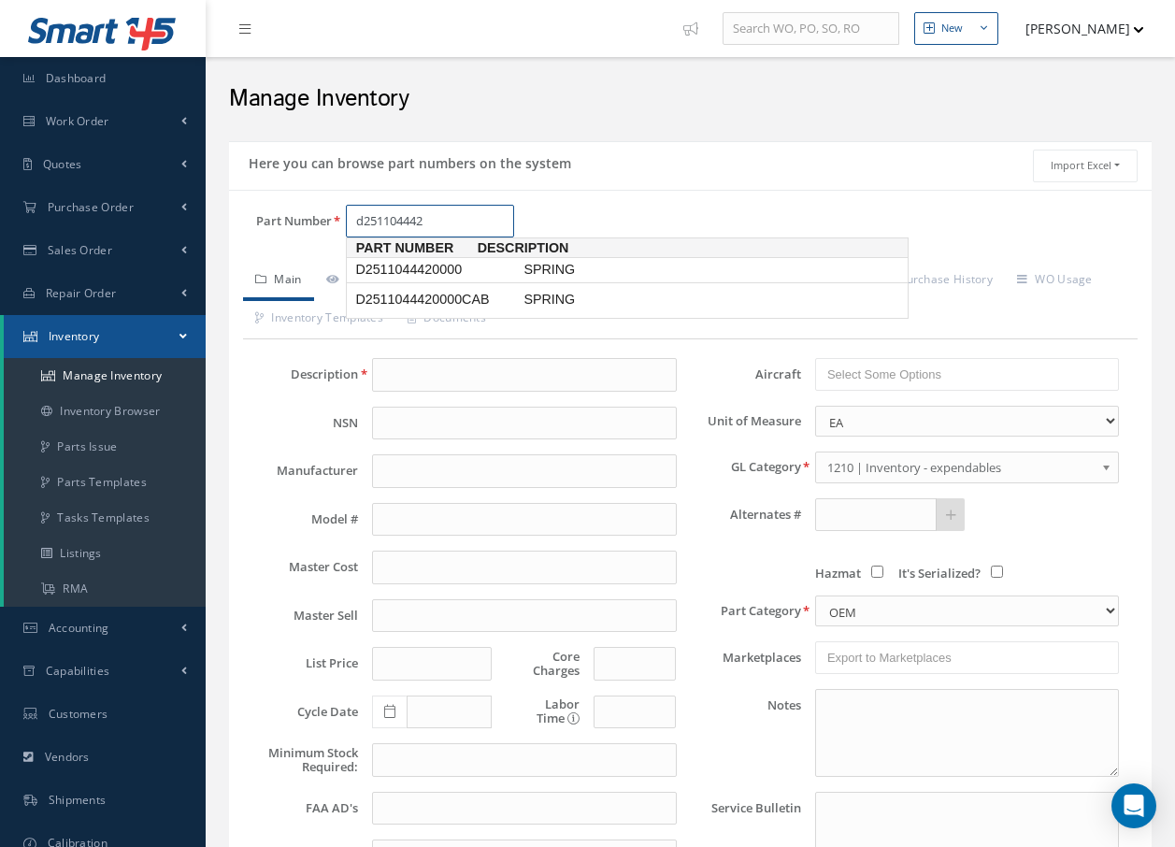
click at [414, 274] on span "D2511044420000" at bounding box center [436, 270] width 168 height 20
type input "D2511044420000"
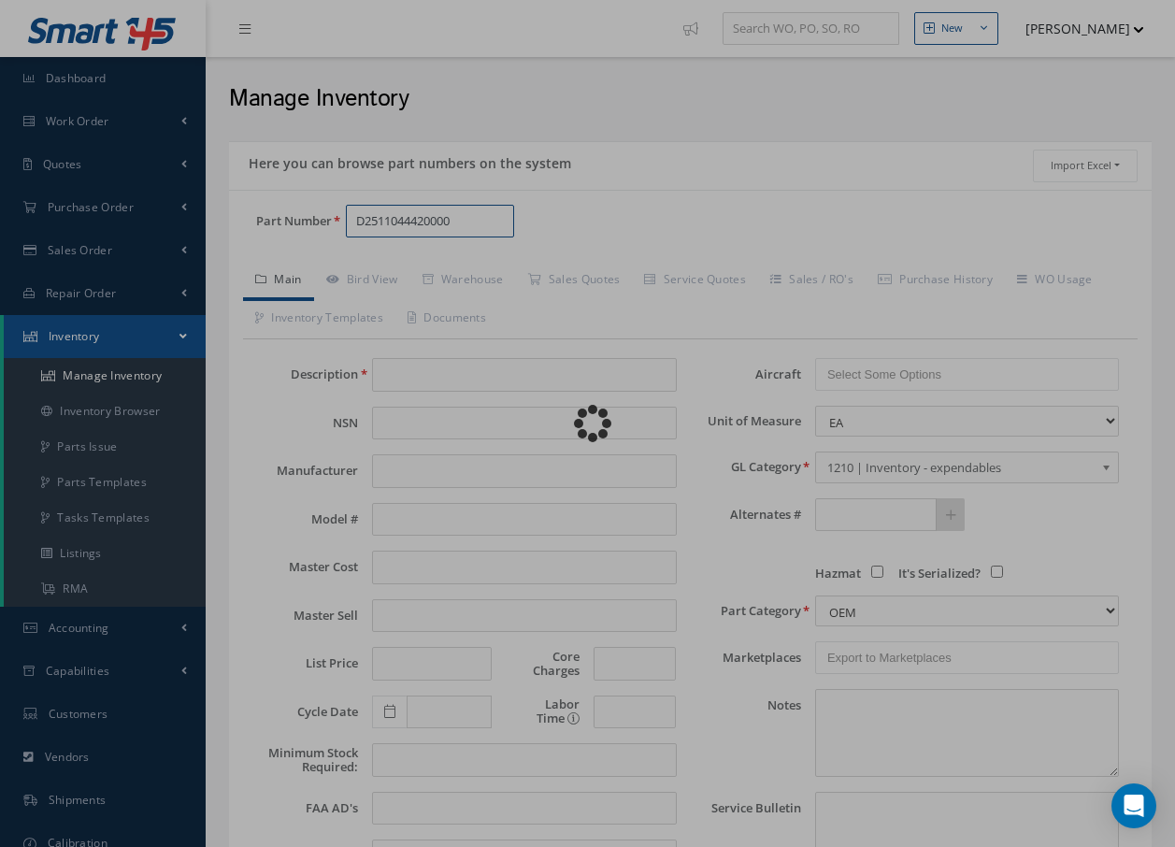
type input "SPRING"
type input "AIRBUS SPARE"
type input "45.55"
type input "0.00"
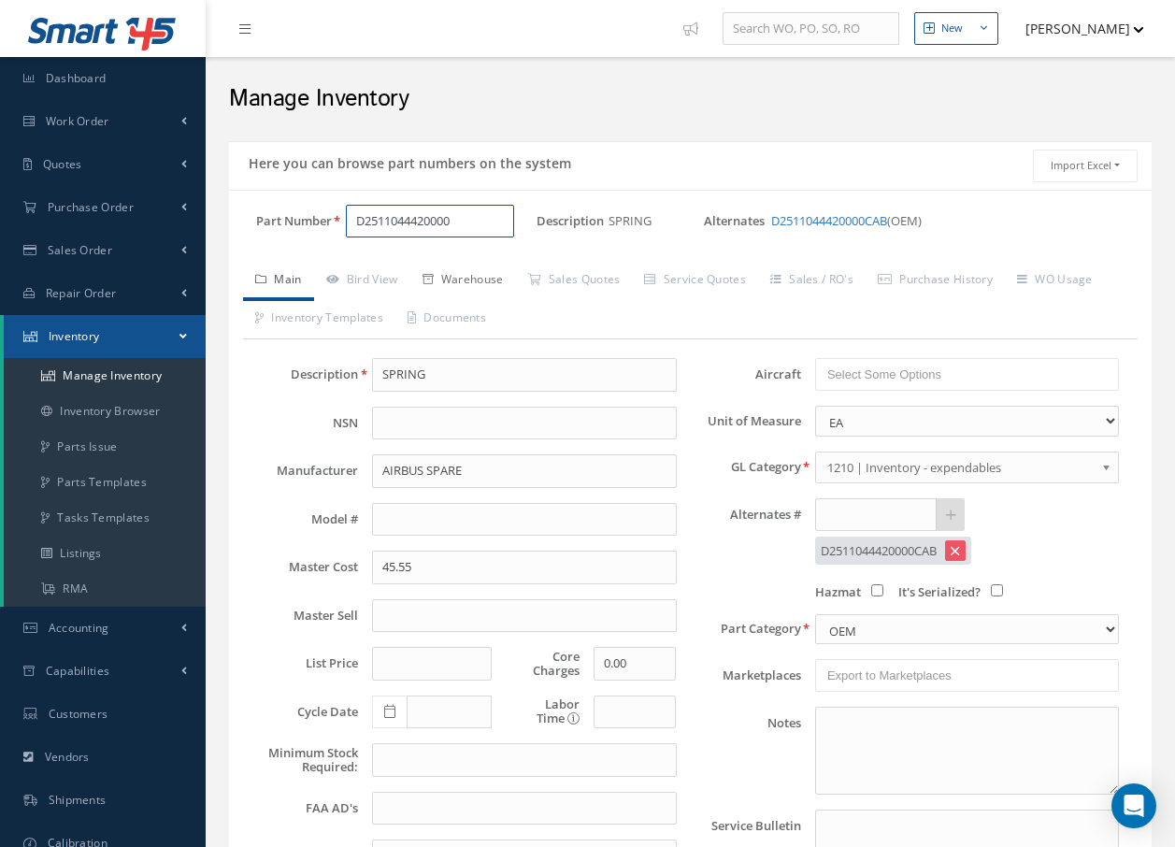
type input "D2511044420000"
click at [477, 281] on link "Warehouse" at bounding box center [463, 281] width 106 height 39
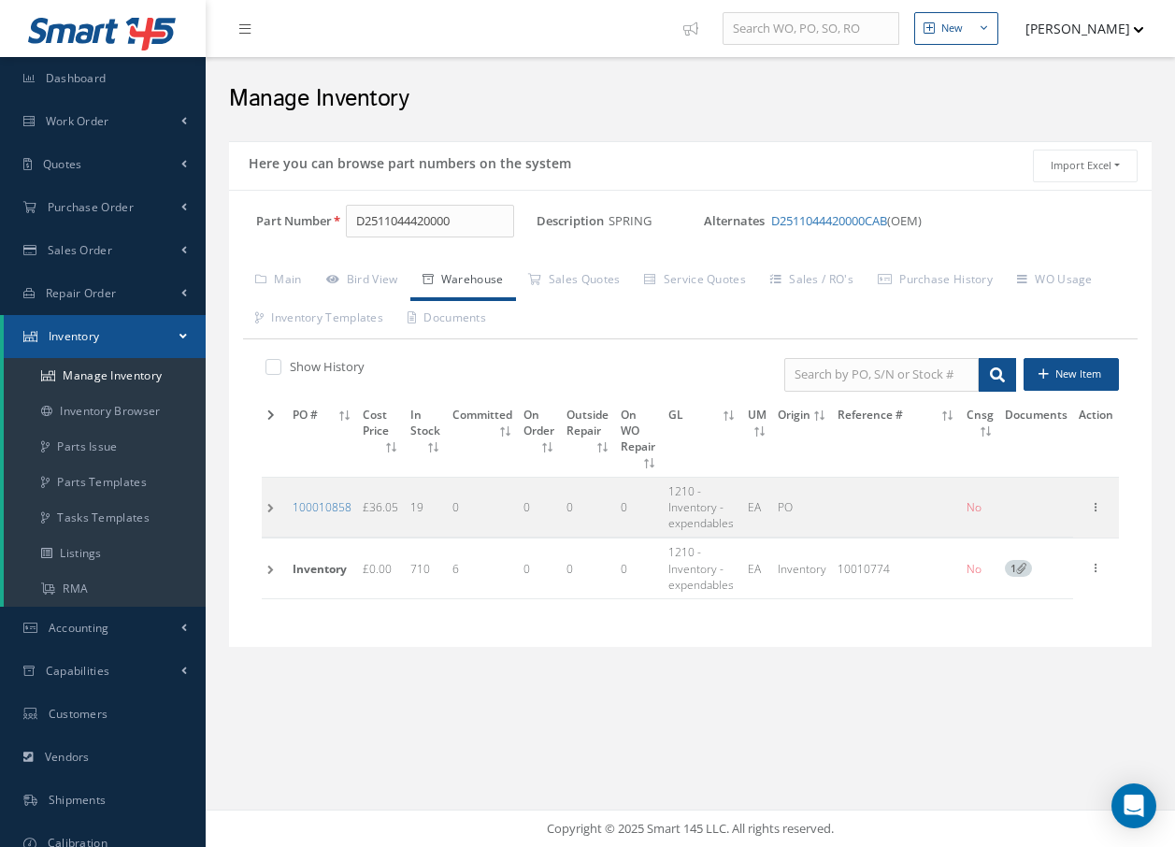
click at [1022, 567] on icon at bounding box center [1021, 568] width 10 height 10
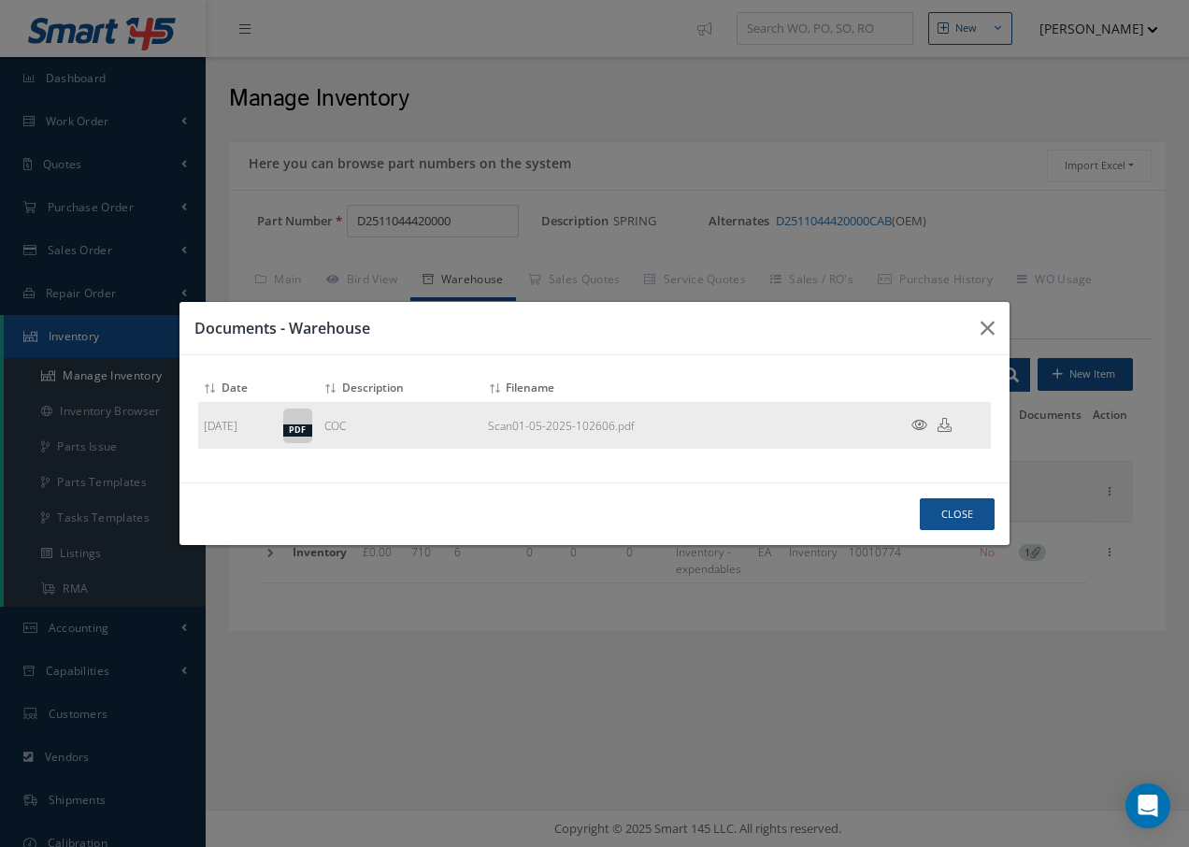
click at [922, 425] on icon at bounding box center [920, 425] width 16 height 14
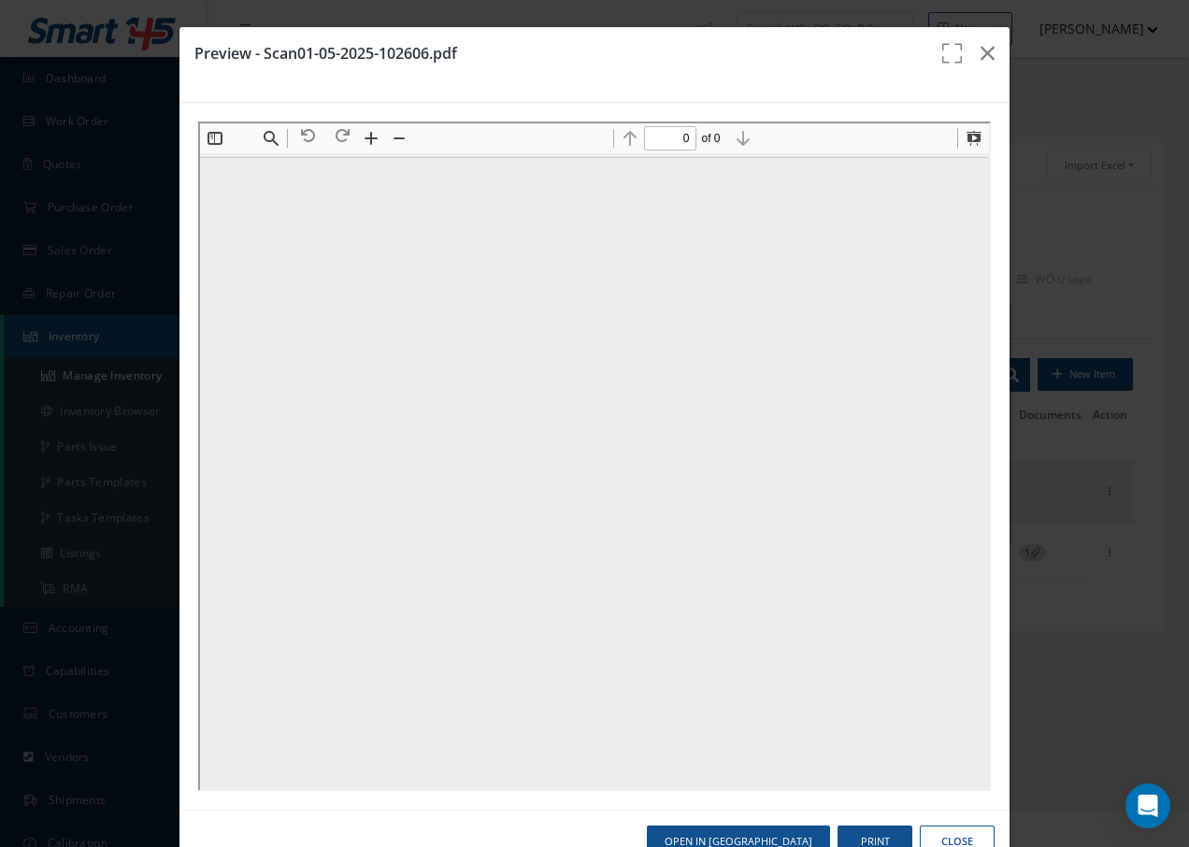
type input "1"
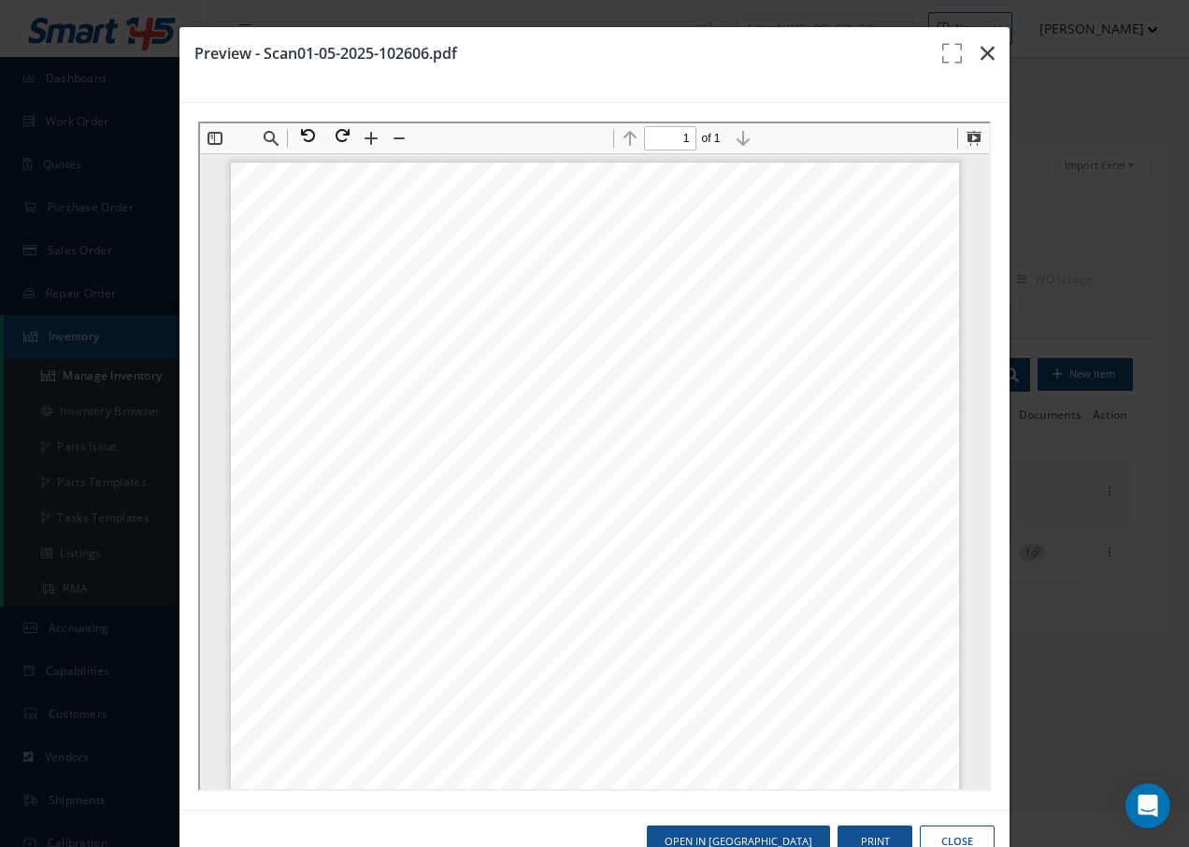
click at [981, 50] on icon "button" at bounding box center [988, 53] width 14 height 22
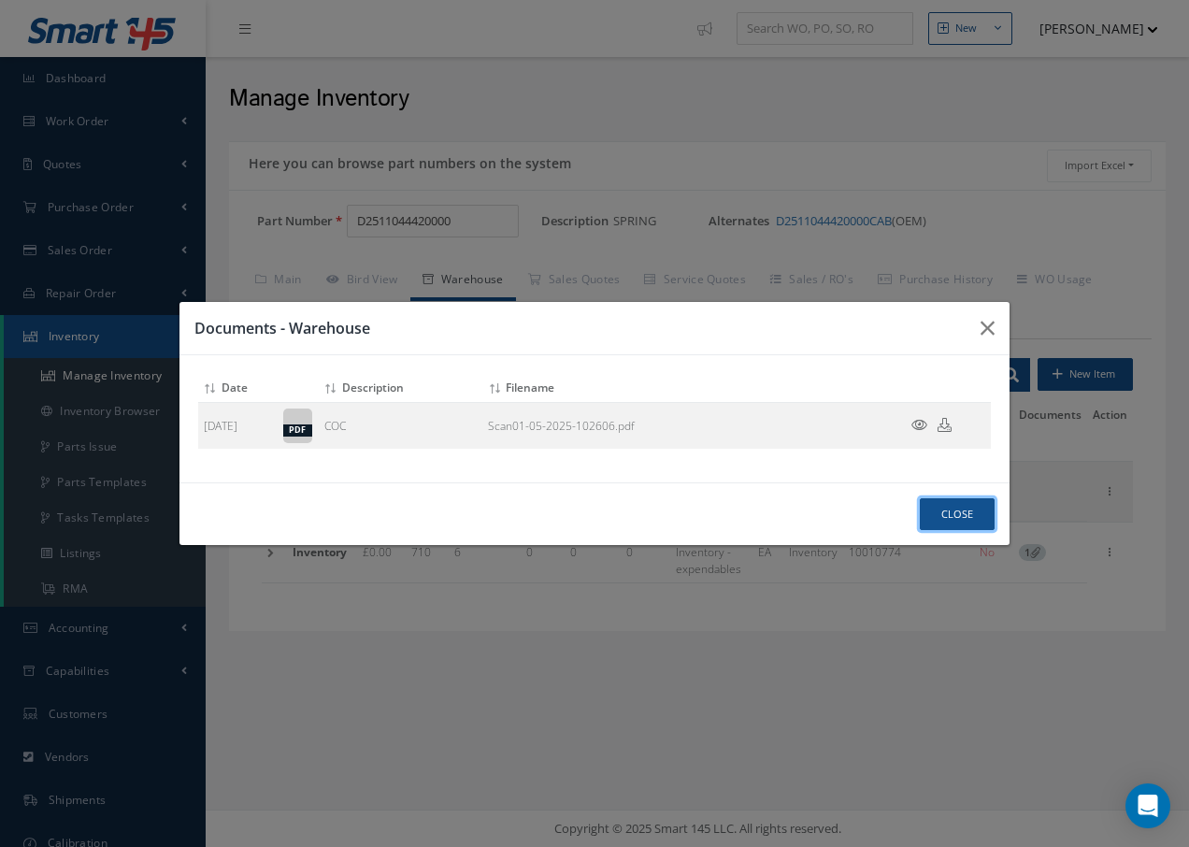
click at [965, 515] on button "Close" at bounding box center [957, 514] width 75 height 33
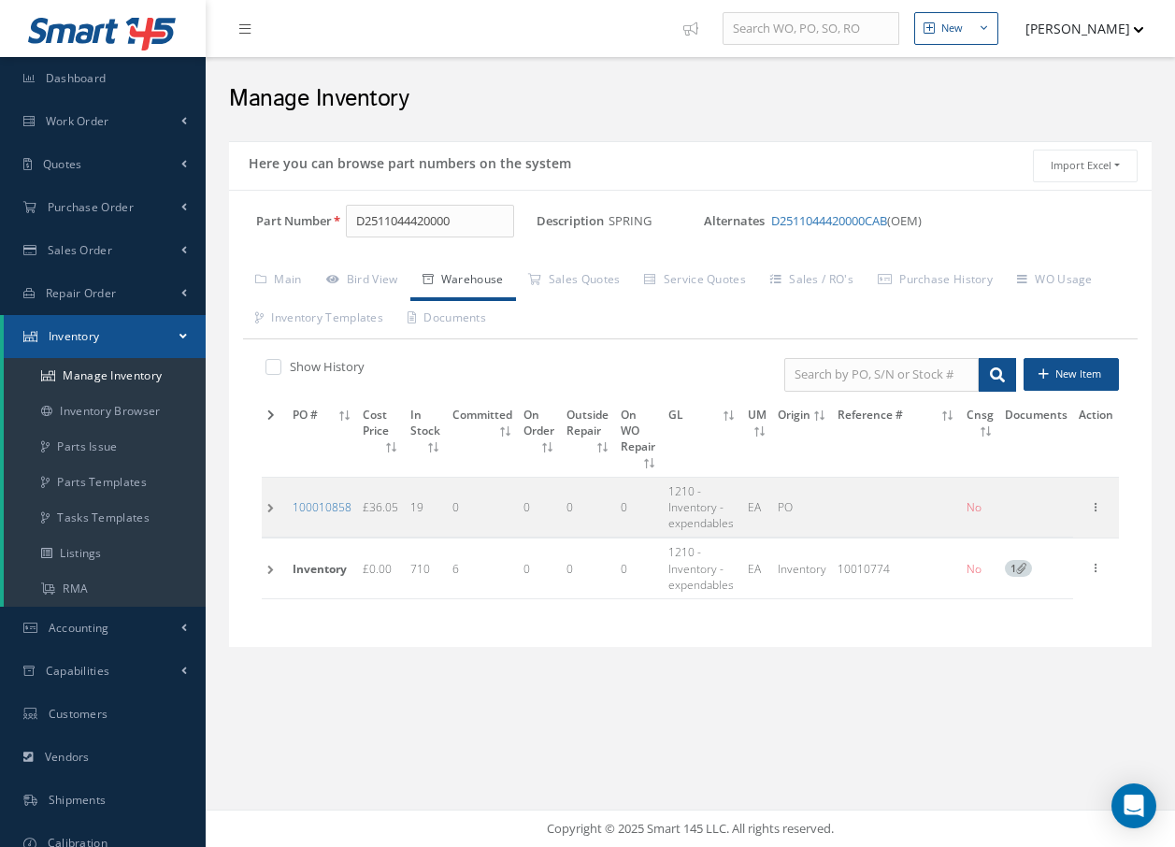
click at [267, 572] on td at bounding box center [274, 569] width 25 height 60
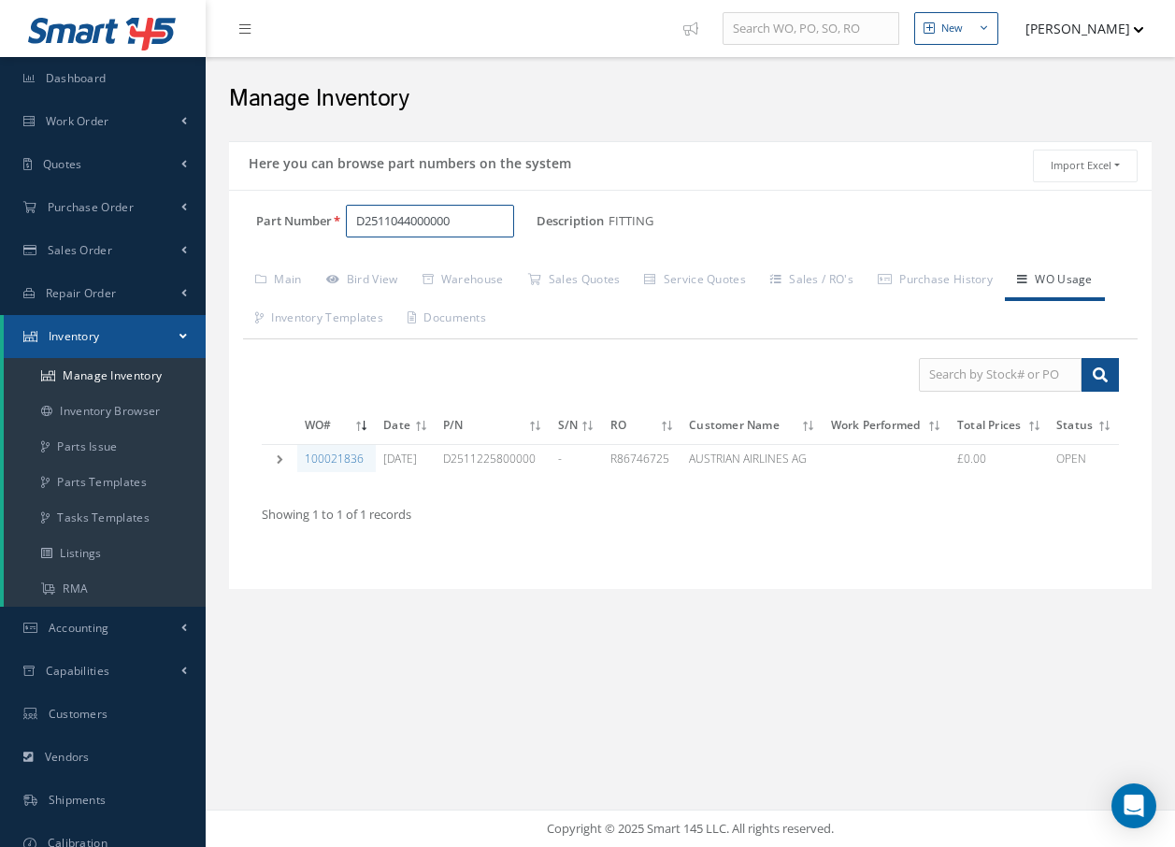
click at [470, 217] on input "D2511044000000" at bounding box center [430, 222] width 168 height 34
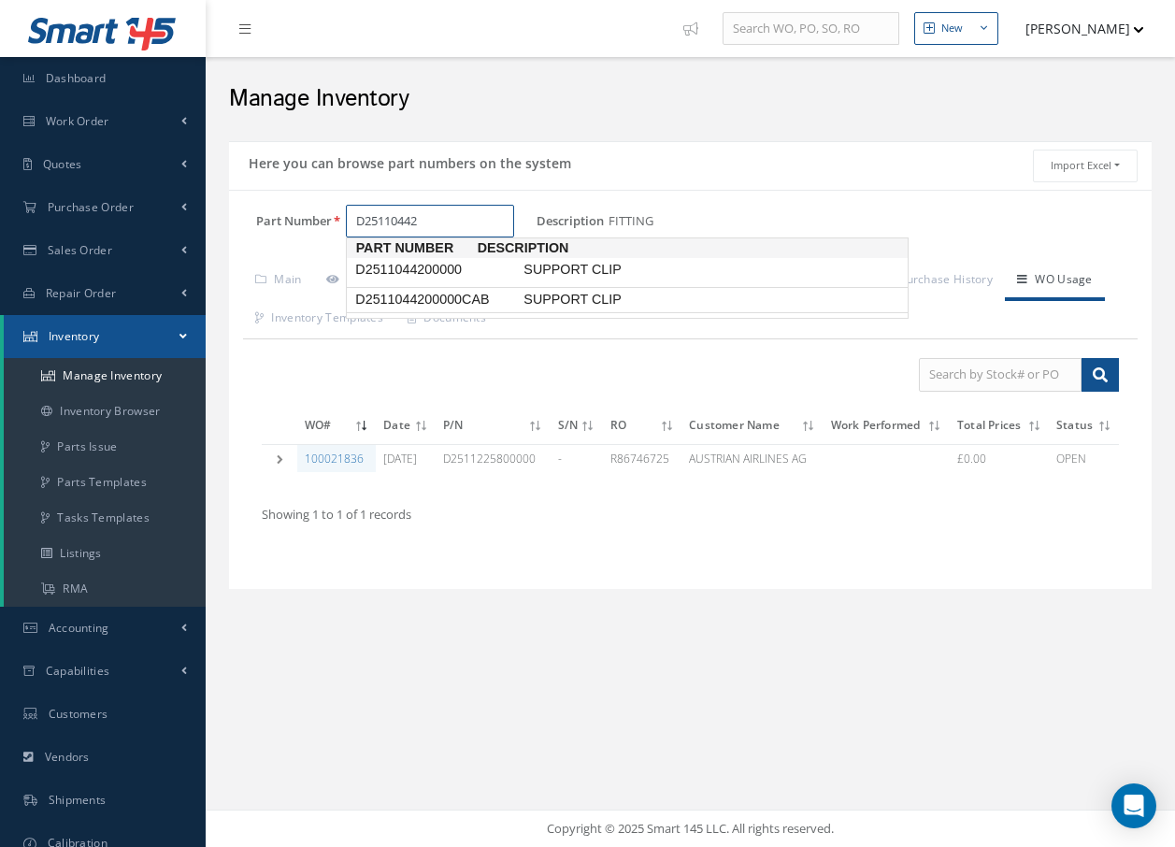
click at [489, 290] on span "D2511044200000CAB" at bounding box center [436, 300] width 168 height 20
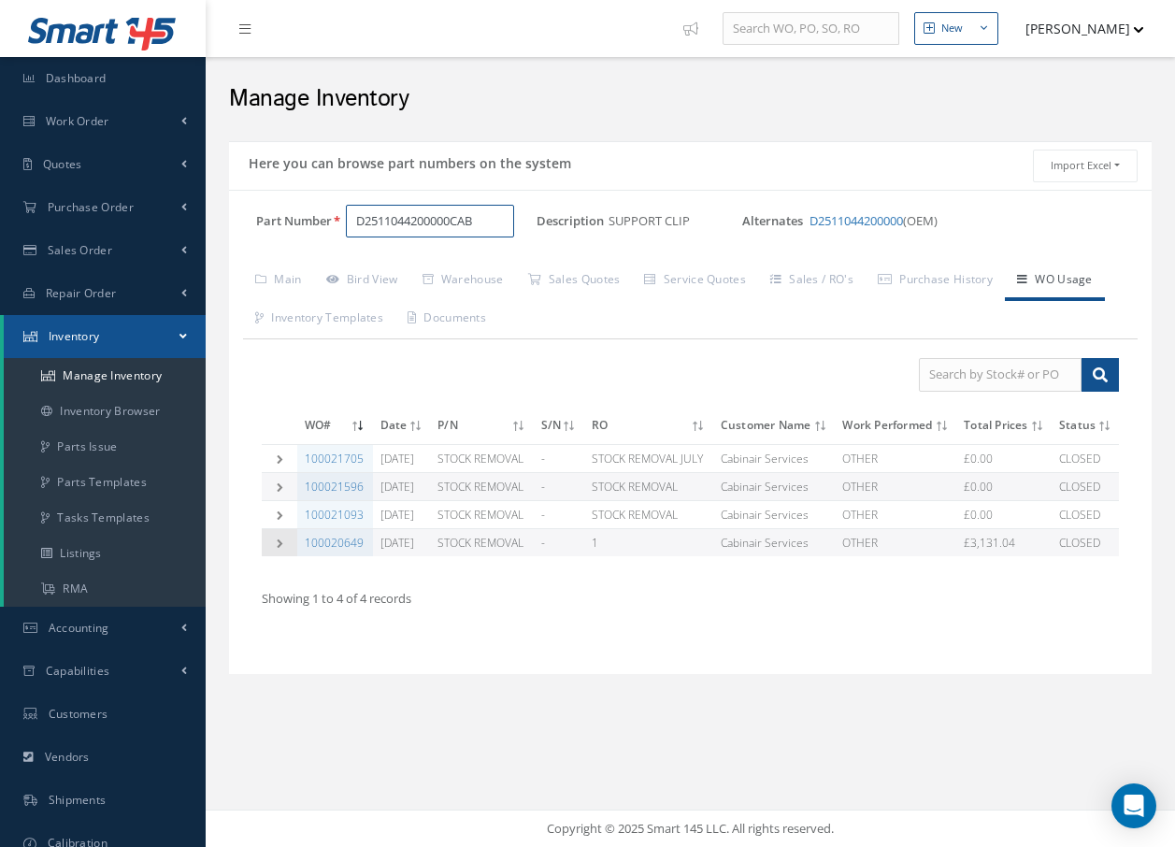
type input "D2511044200000CAB"
click at [272, 557] on td at bounding box center [280, 543] width 36 height 28
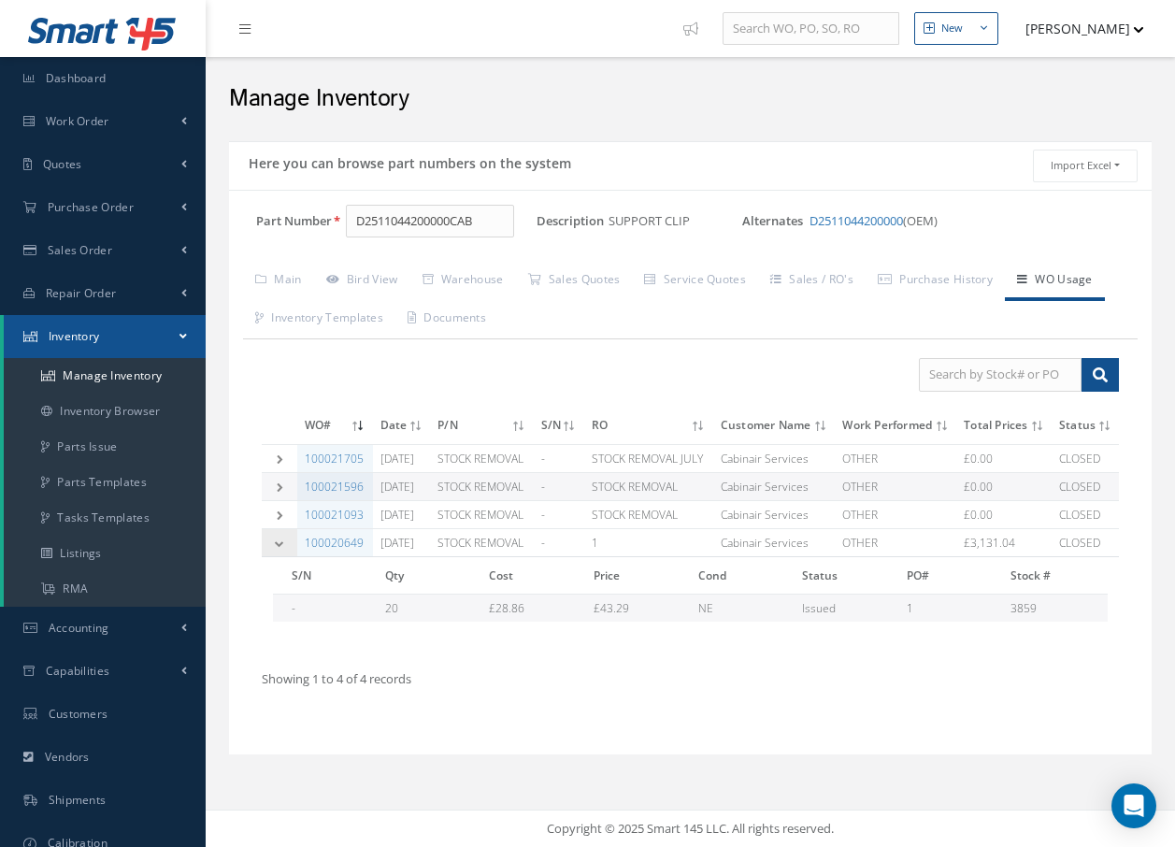
click at [272, 557] on td at bounding box center [280, 543] width 36 height 28
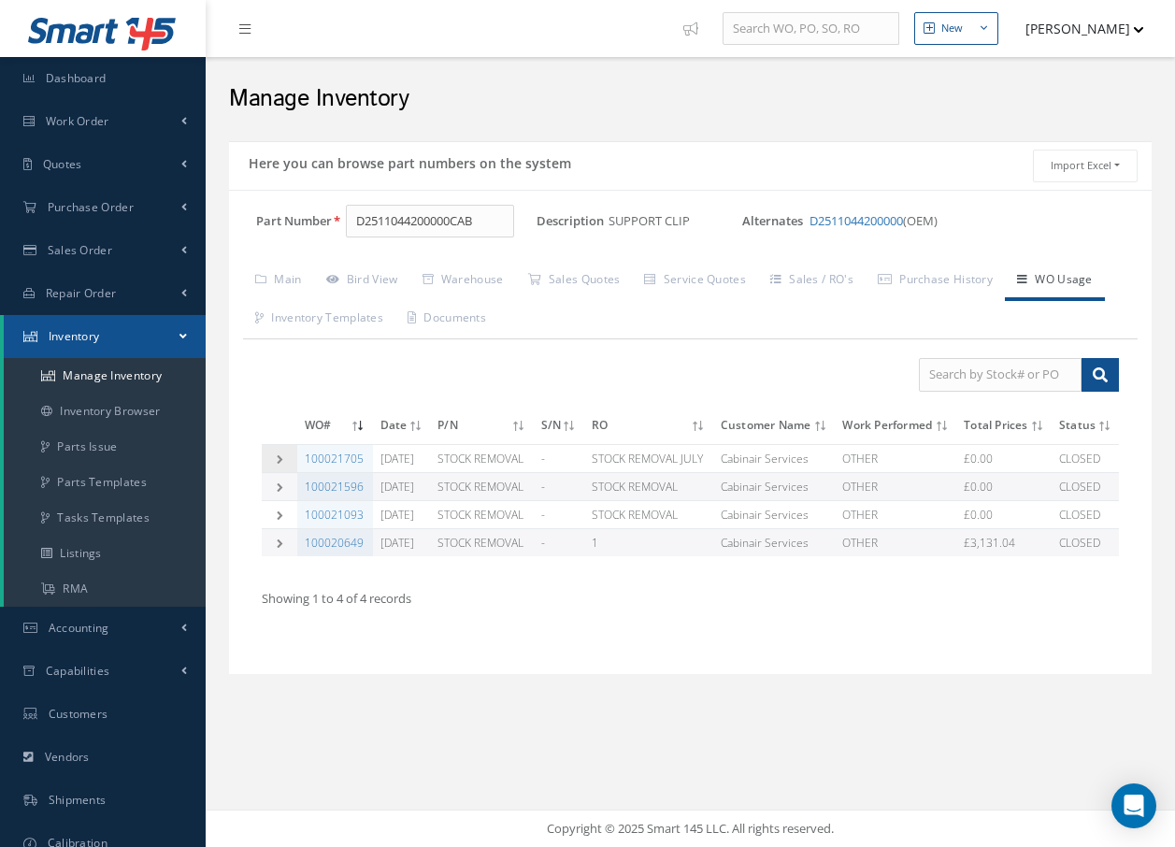
click at [277, 464] on icon at bounding box center [279, 458] width 13 height 9
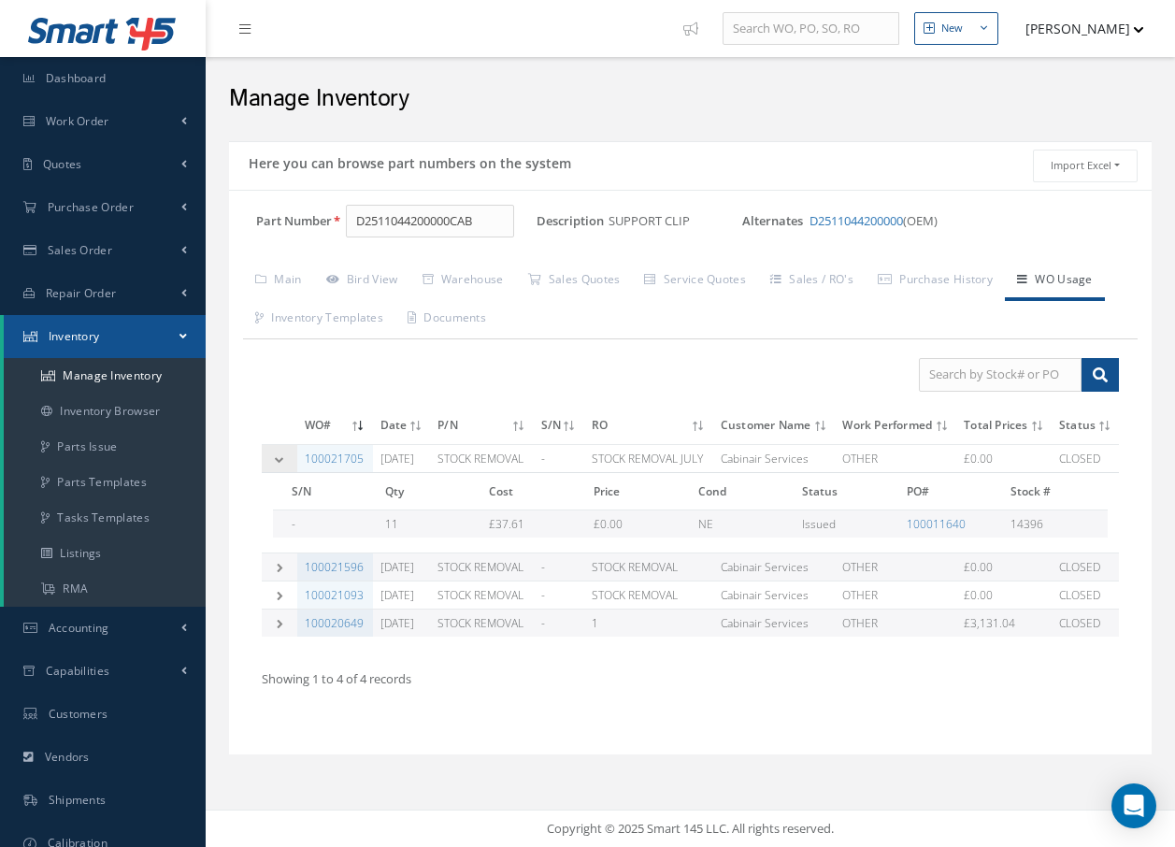
click at [278, 464] on icon at bounding box center [279, 458] width 13 height 9
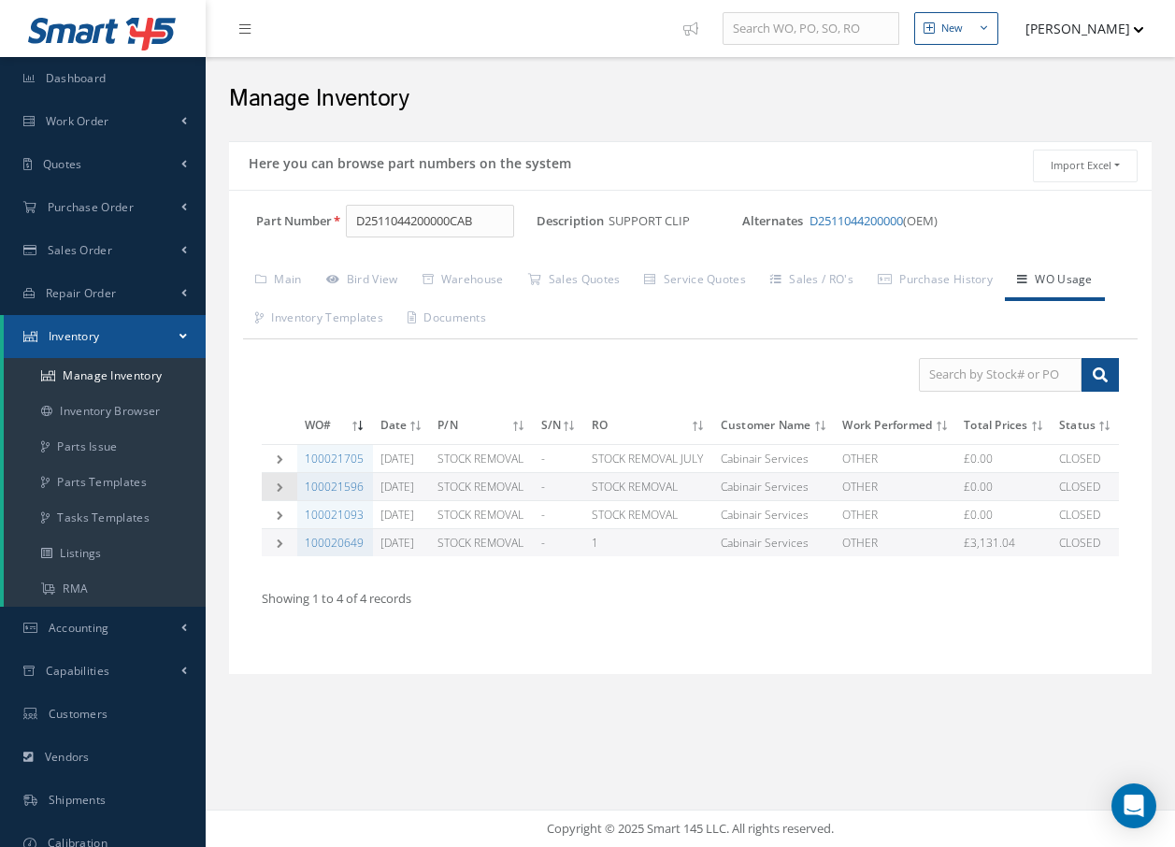
click at [276, 492] on icon at bounding box center [279, 486] width 13 height 9
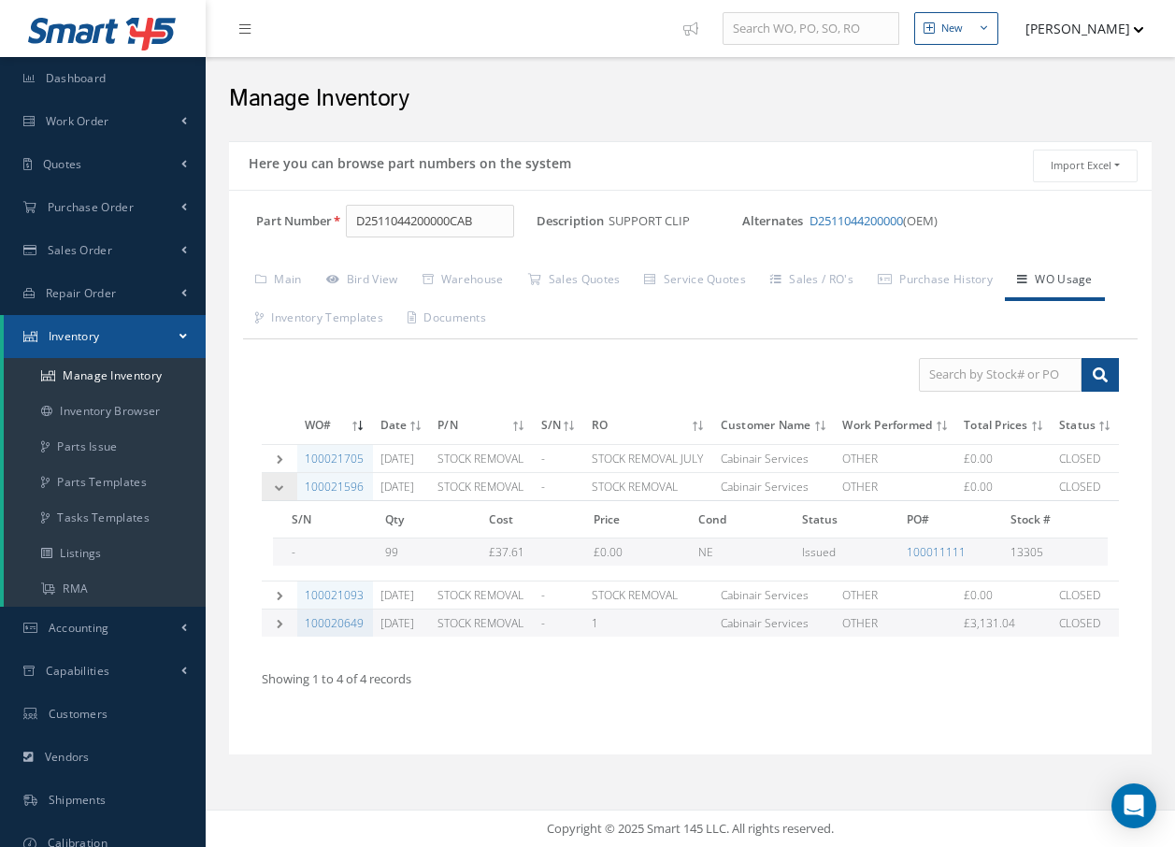
click at [276, 492] on icon at bounding box center [279, 486] width 13 height 9
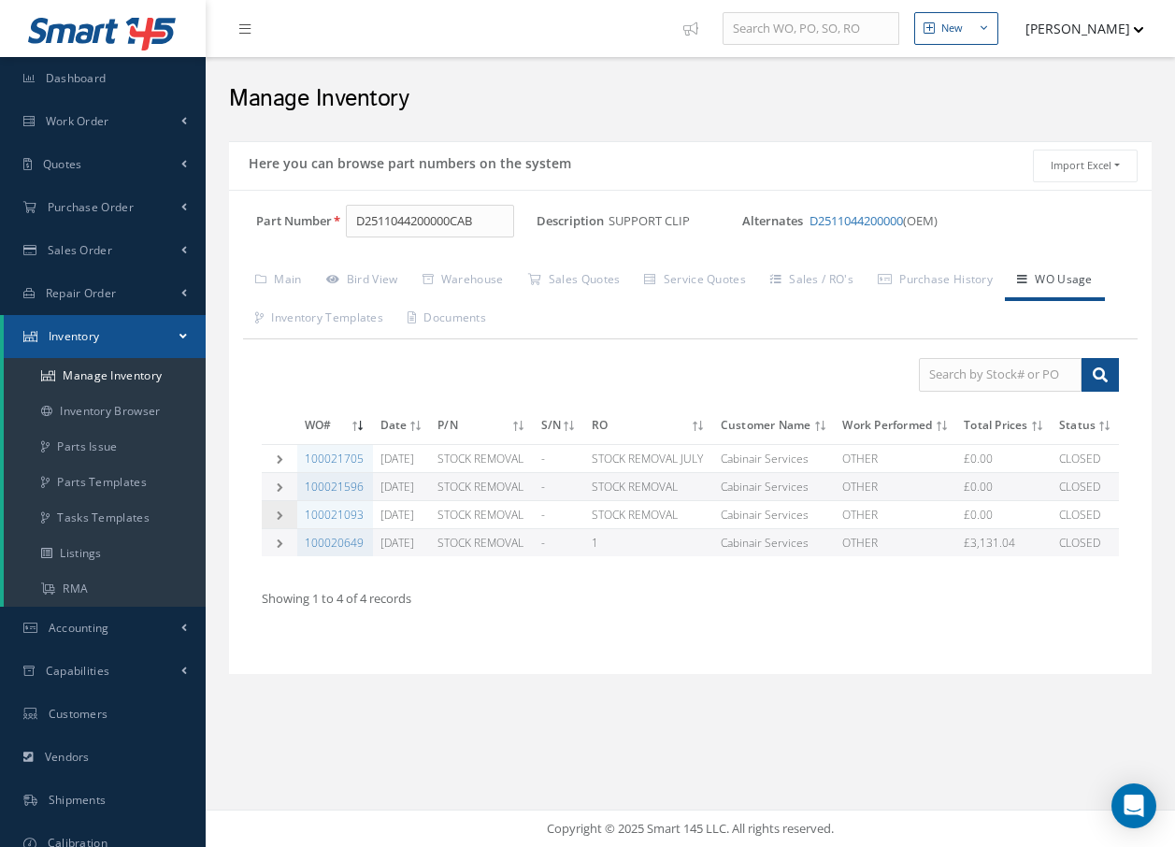
click at [274, 520] on icon at bounding box center [279, 514] width 13 height 9
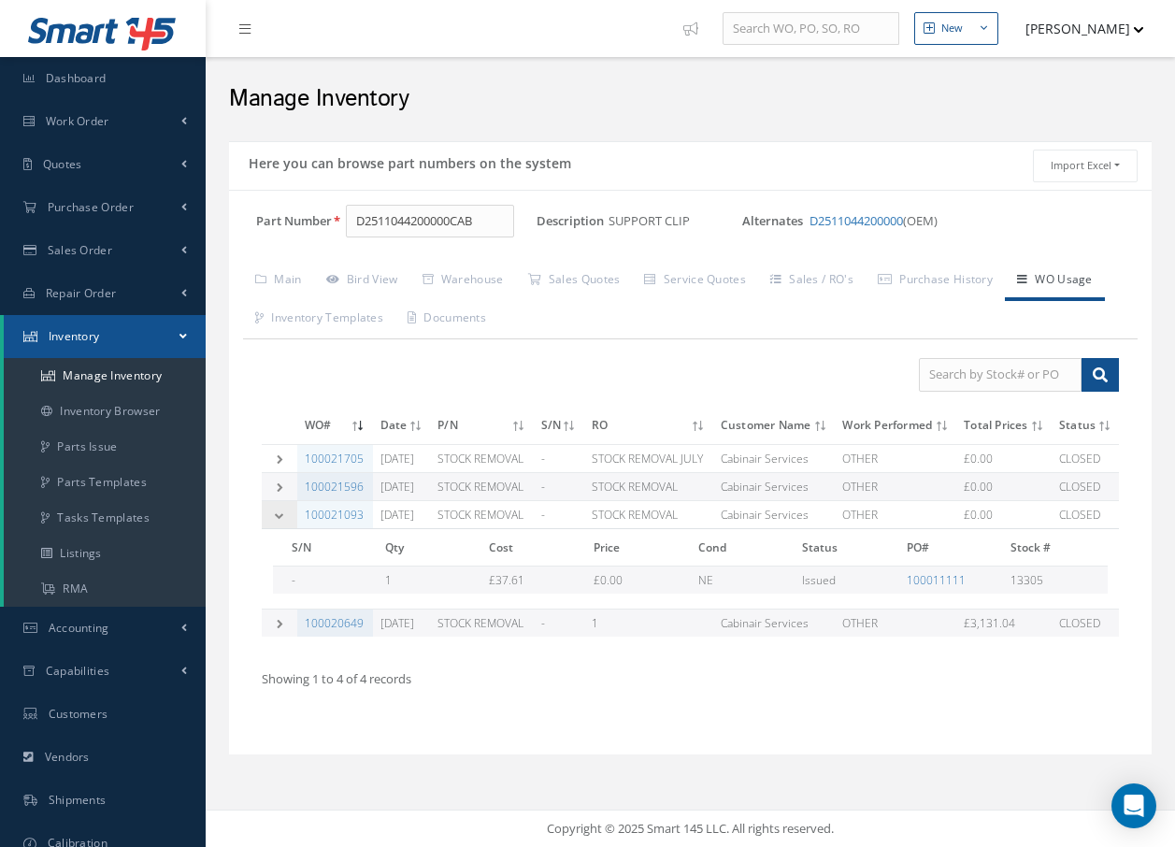
click at [276, 520] on icon at bounding box center [279, 514] width 13 height 9
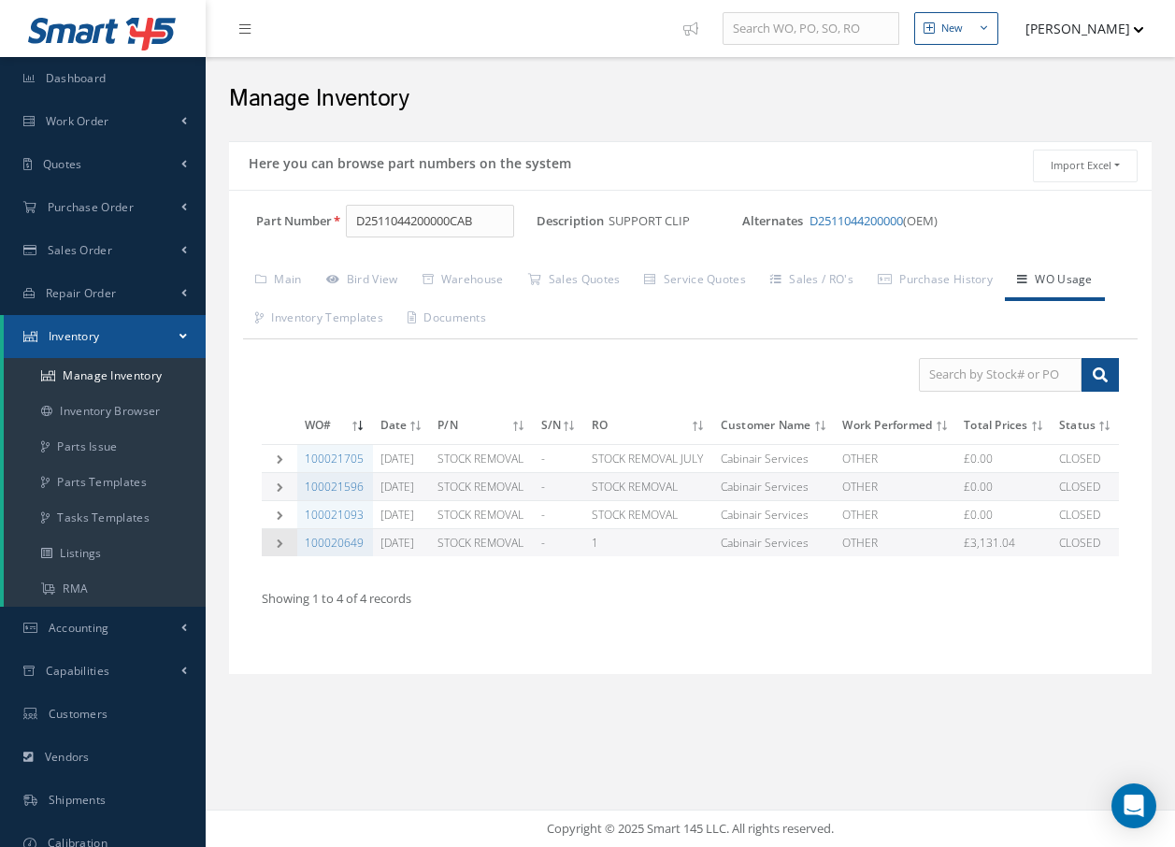
click at [276, 548] on icon at bounding box center [279, 543] width 13 height 9
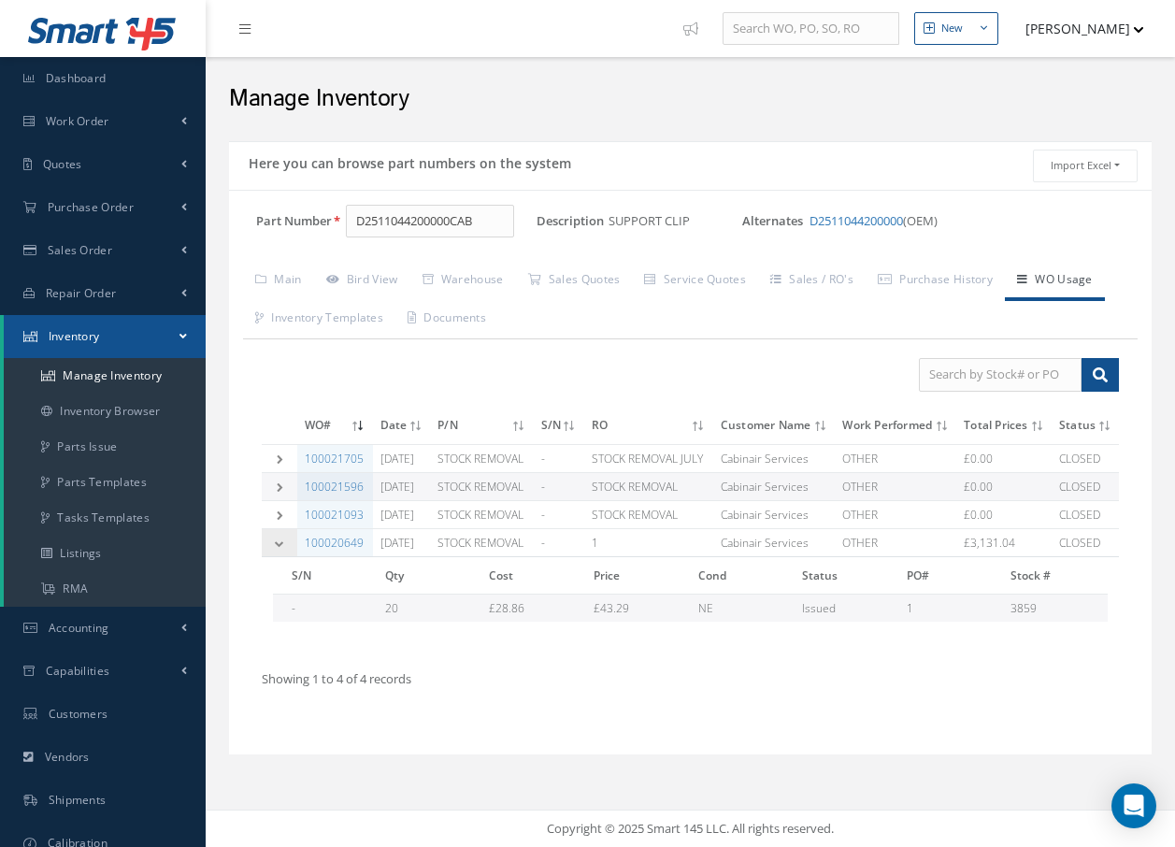
click at [280, 548] on icon at bounding box center [279, 543] width 13 height 9
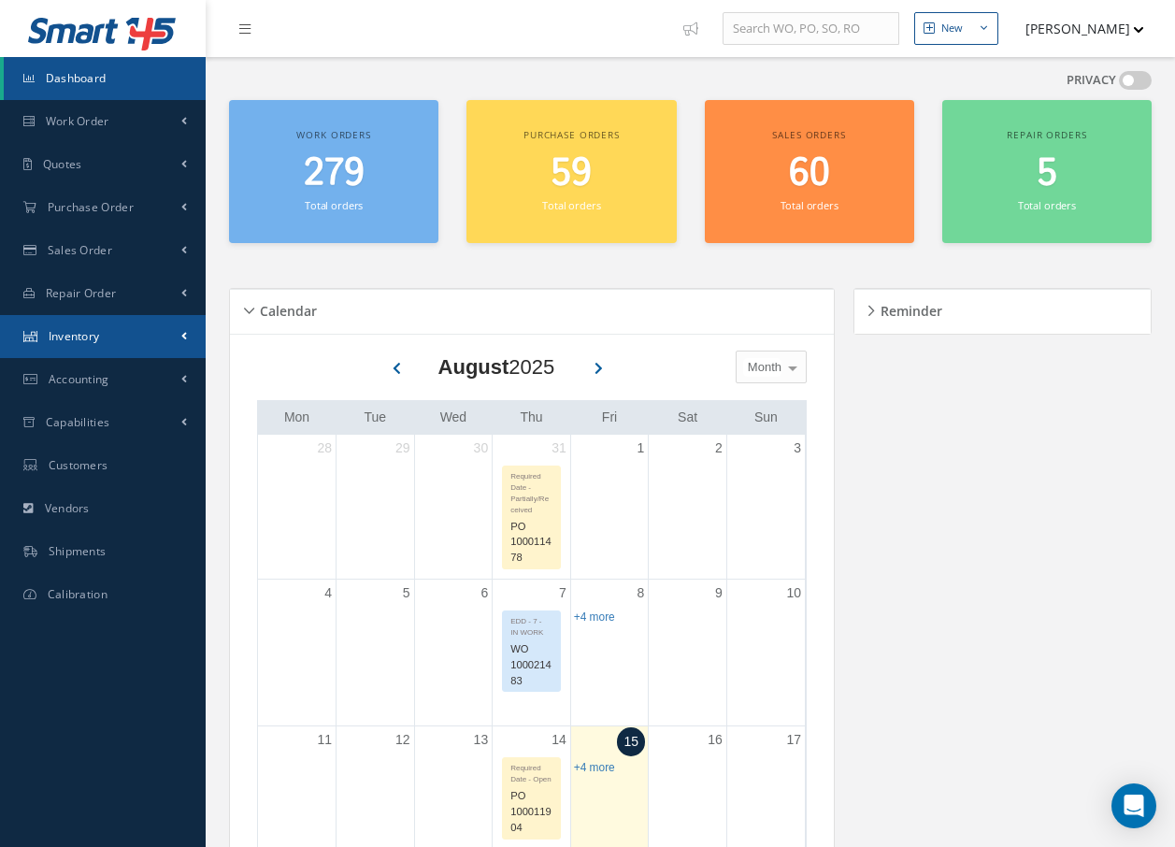
click at [67, 333] on span "Inventory" at bounding box center [74, 336] width 51 height 16
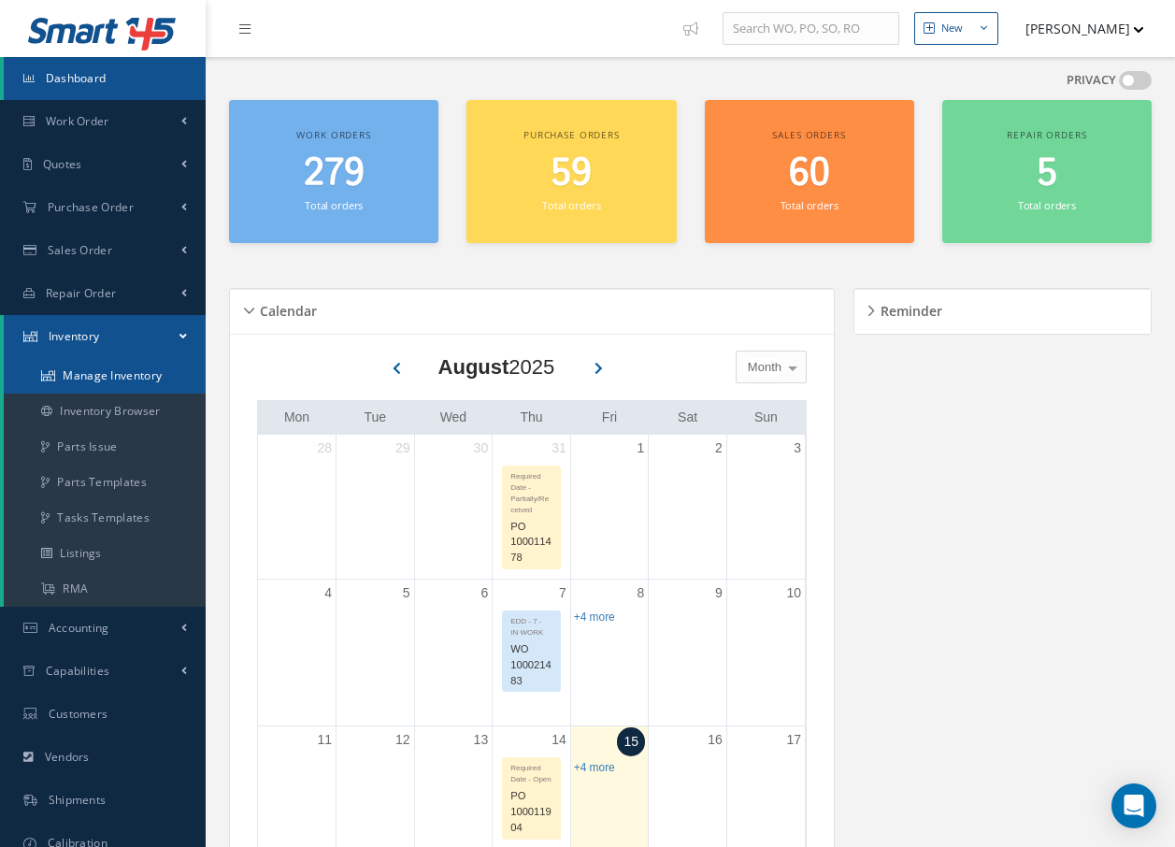
click at [77, 373] on link "Manage Inventory" at bounding box center [105, 376] width 202 height 36
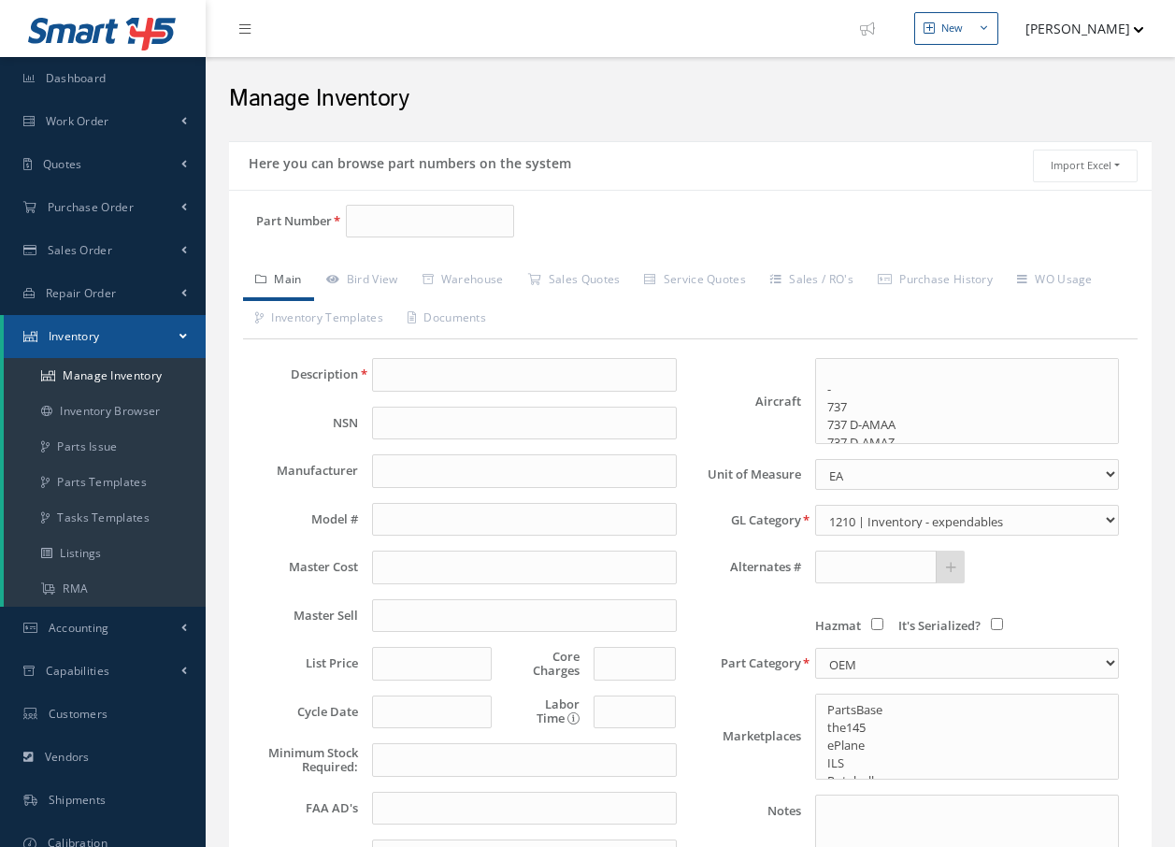
select select
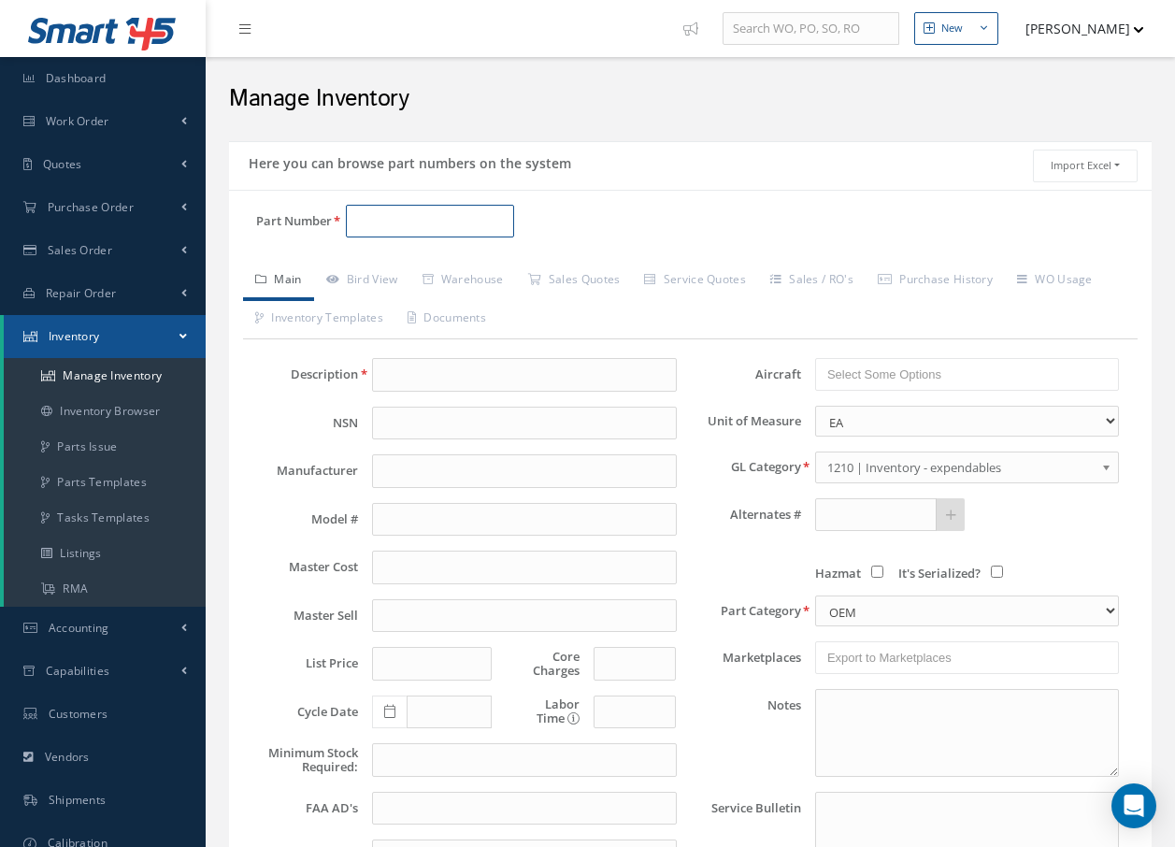
click at [392, 220] on input "Part Number" at bounding box center [430, 222] width 168 height 34
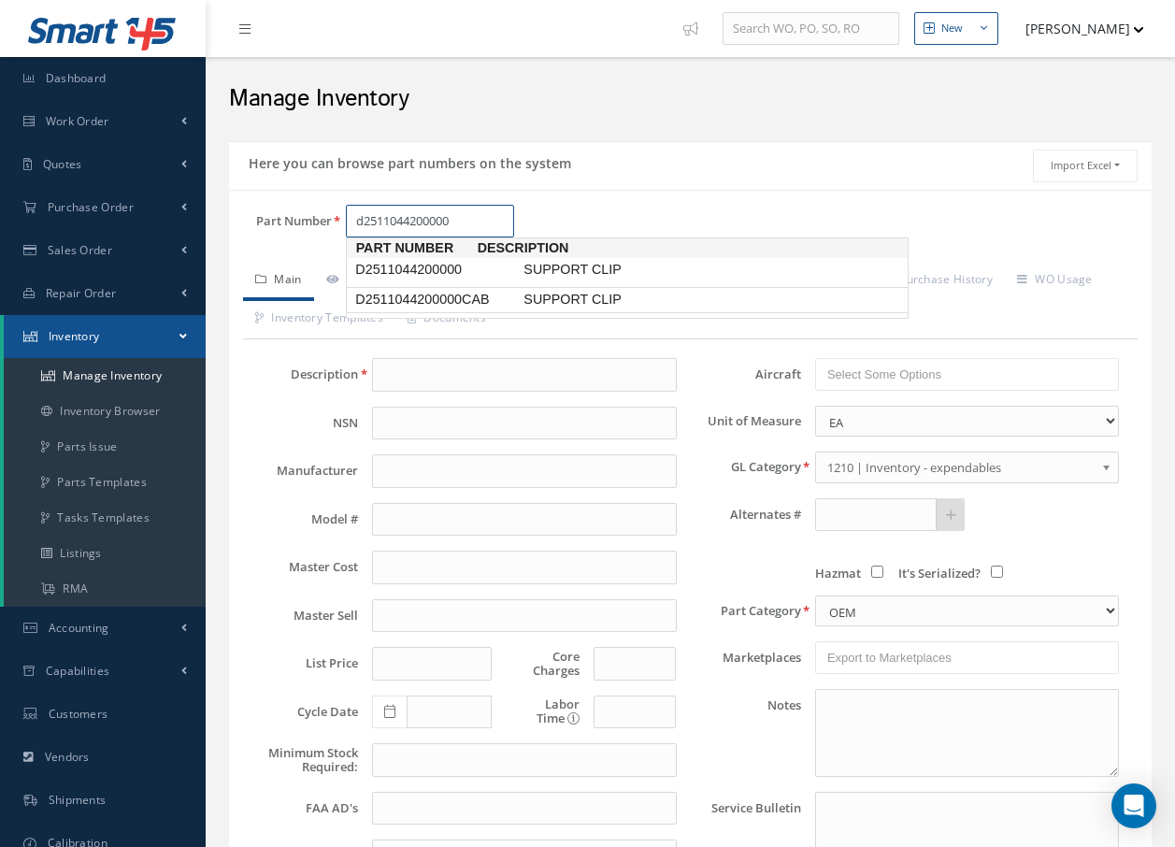
click at [425, 300] on span "D2511044200000CAB" at bounding box center [436, 300] width 168 height 20
type input "D2511044200000CAB"
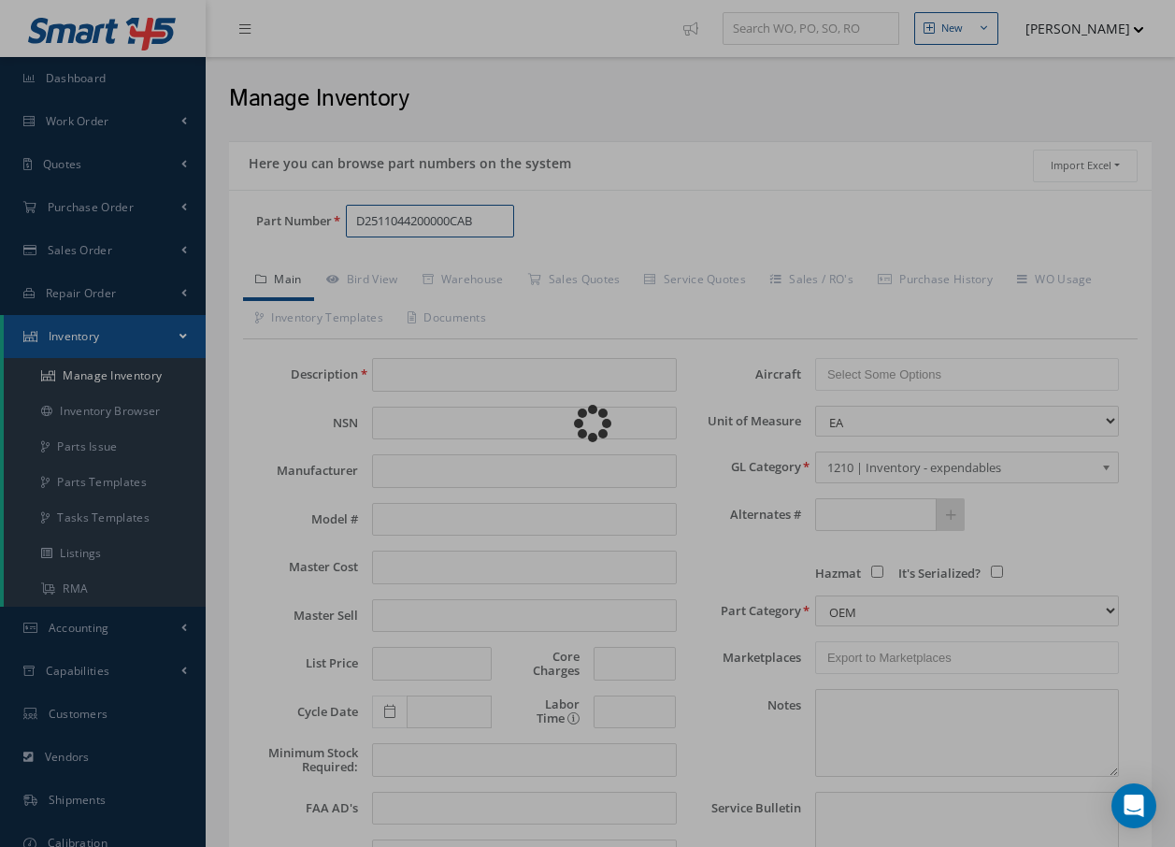
type input "SUPPORT CLIP"
type input "37.61"
type input "0.00"
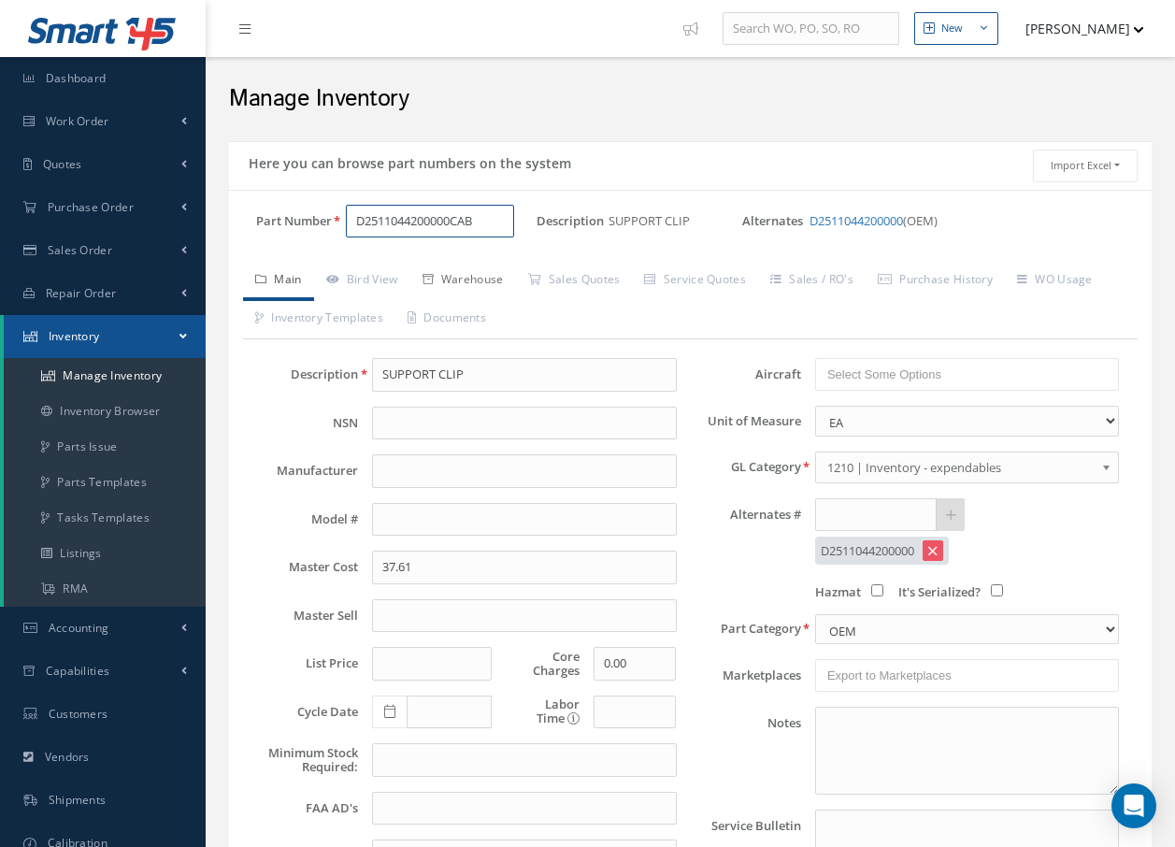
type input "D2511044200000CAB"
click at [472, 277] on link "Warehouse" at bounding box center [463, 281] width 106 height 39
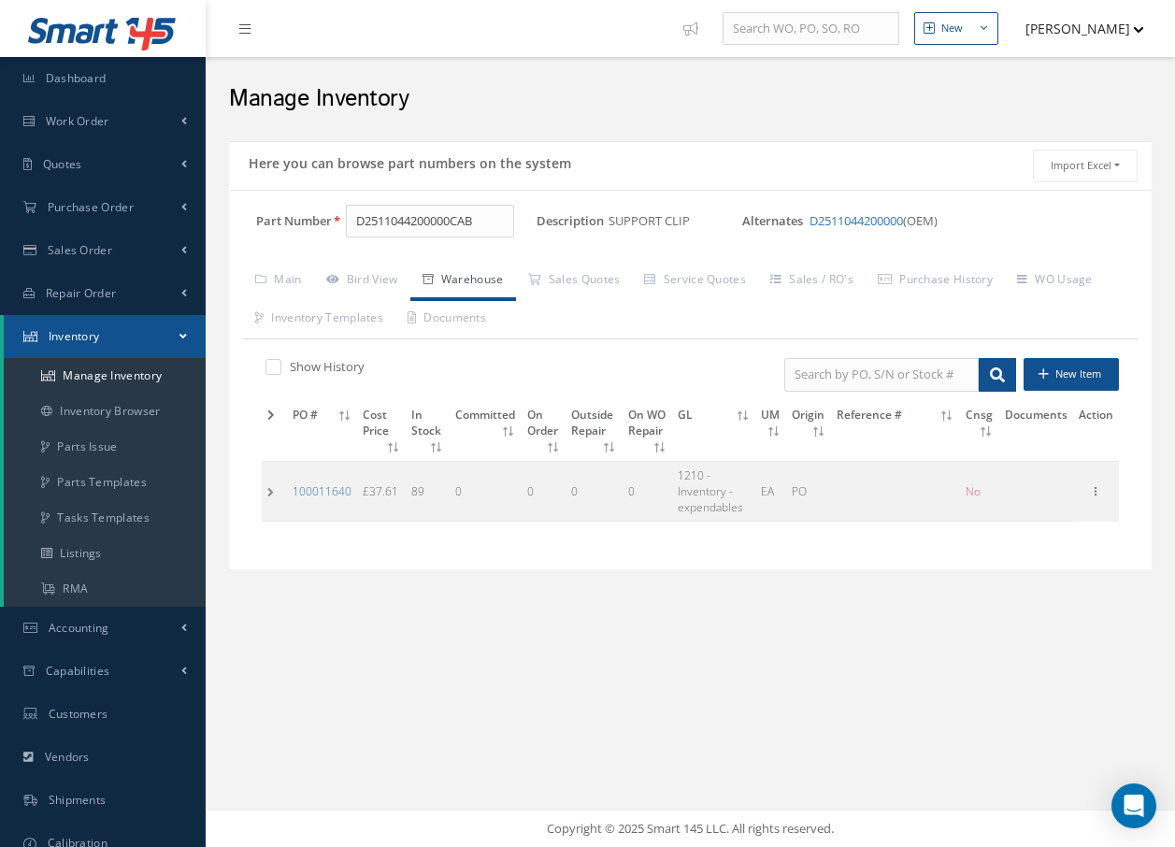
click at [266, 492] on td at bounding box center [274, 491] width 25 height 60
